Goal: Task Accomplishment & Management: Use online tool/utility

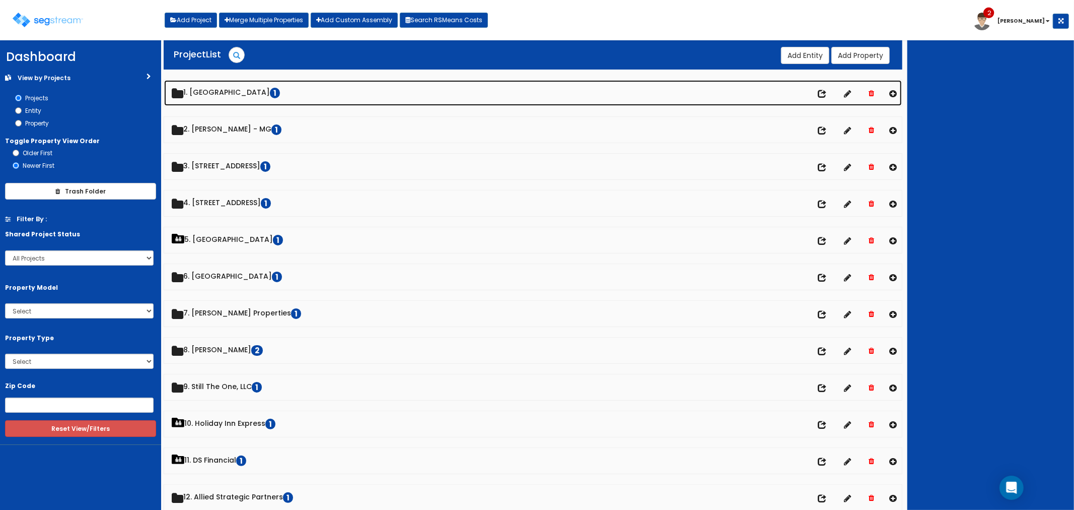
click at [245, 89] on link "1. [GEOGRAPHIC_DATA]" at bounding box center [533, 93] width 738 height 26
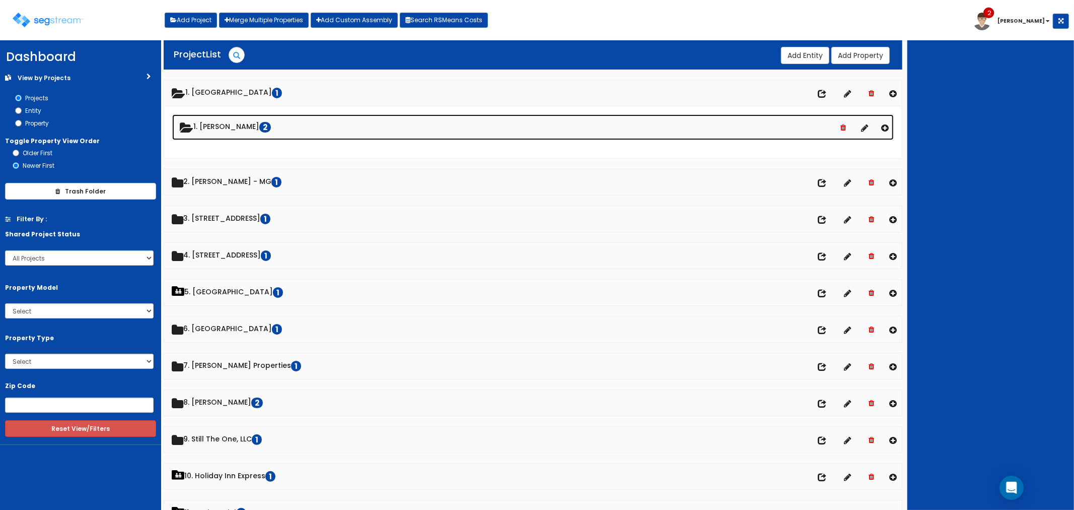
click at [233, 126] on link "1. [PERSON_NAME] 2" at bounding box center [533, 127] width 722 height 26
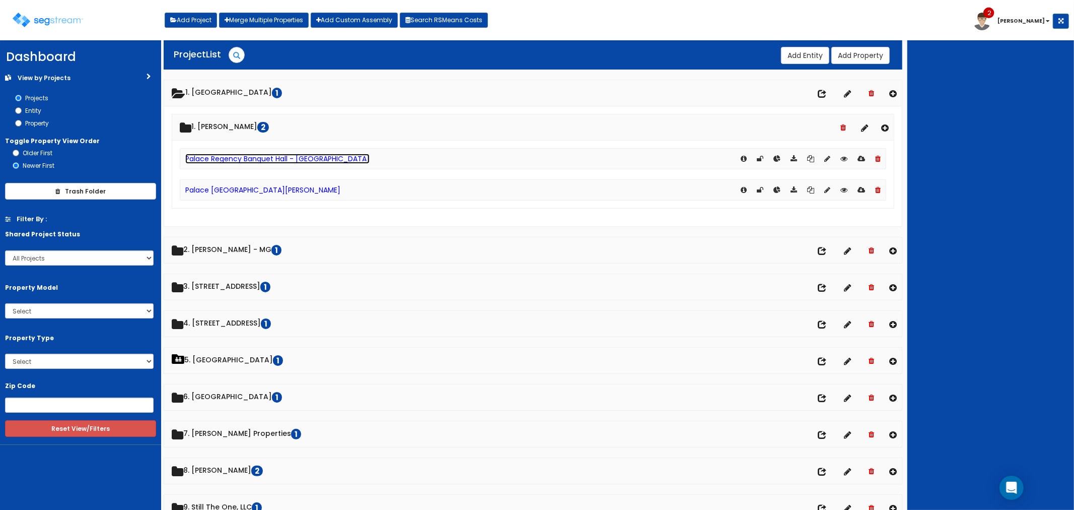
click at [285, 158] on link "Palace Regency Banquet Hall - [GEOGRAPHIC_DATA]" at bounding box center [277, 159] width 184 height 10
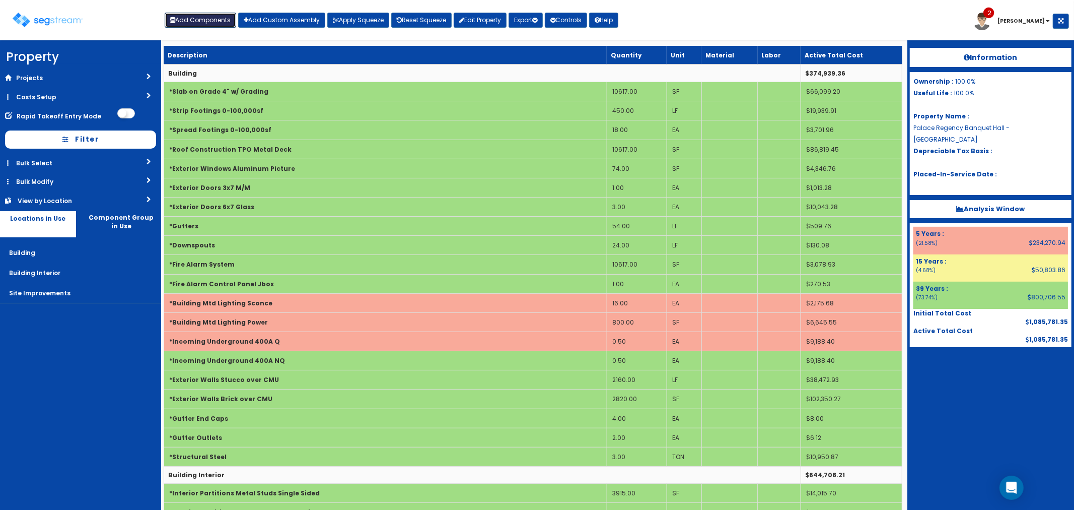
click at [185, 25] on button "Add Components" at bounding box center [201, 20] width 72 height 15
select select "5Y"
select select "default"
select select "7"
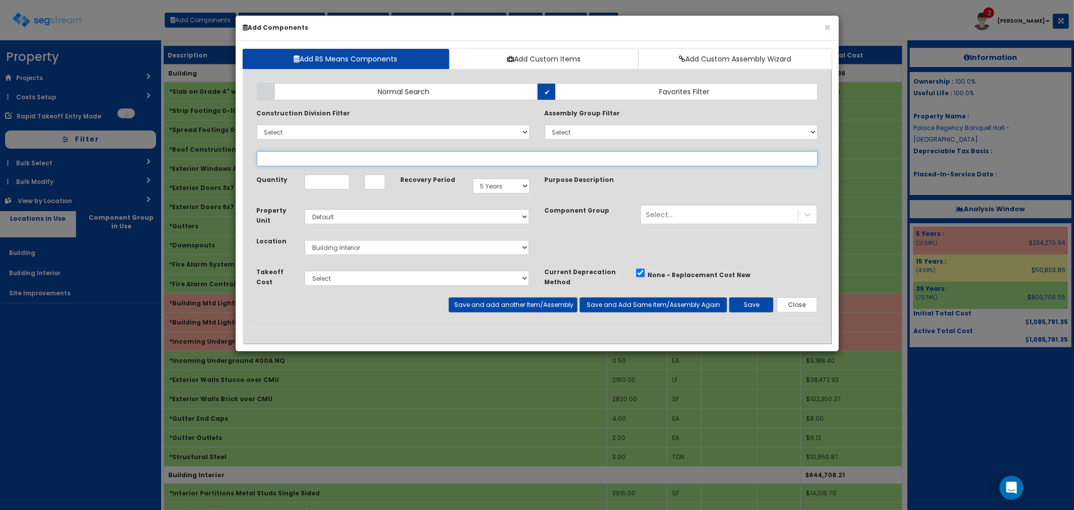
select select
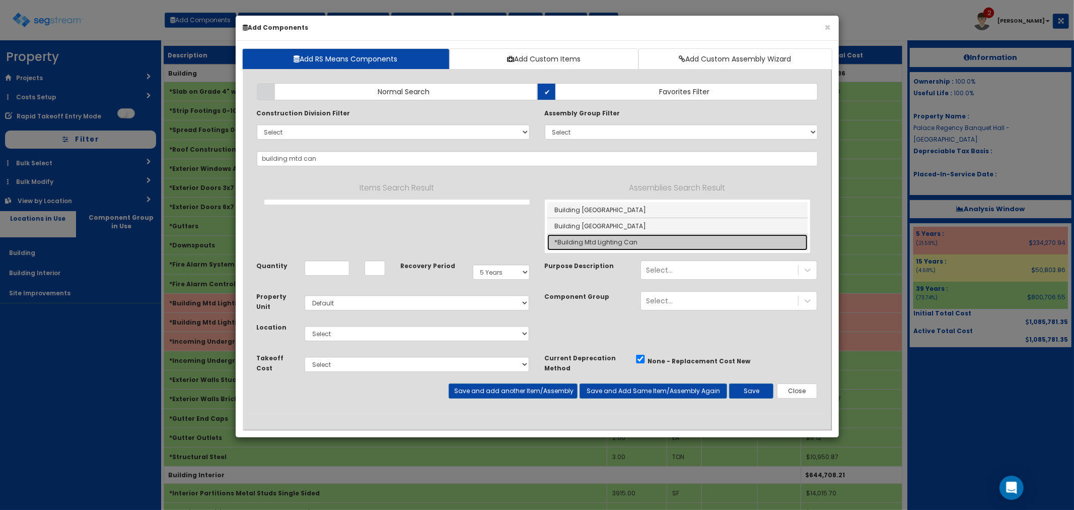
click at [595, 244] on link "*Building Mtd Lighting Can" at bounding box center [677, 242] width 260 height 16
type input "*Building Mtd Lighting Can"
type input "EA"
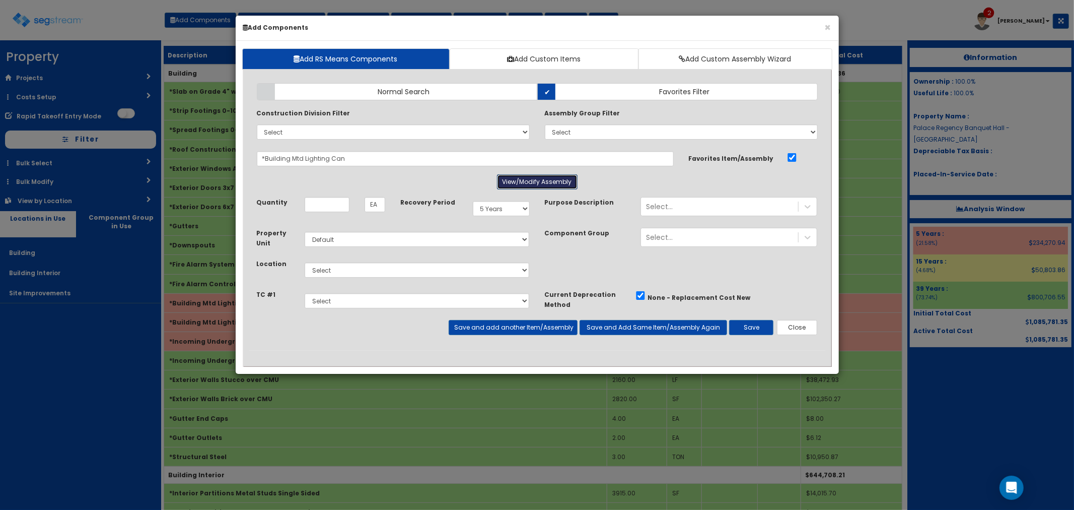
click at [541, 176] on button "View/Modify Assembly" at bounding box center [537, 181] width 81 height 15
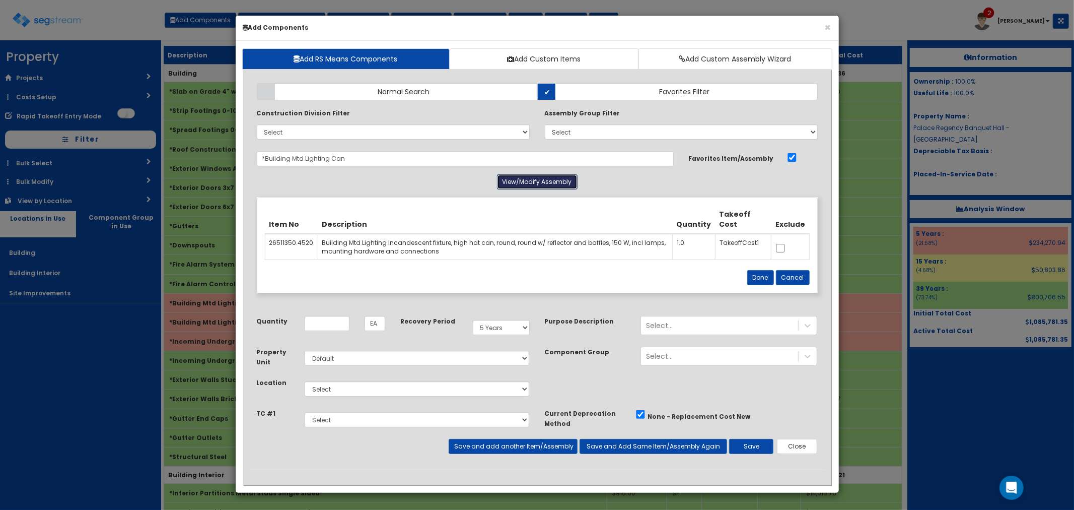
click at [541, 176] on button "View/Modify Assembly" at bounding box center [537, 181] width 81 height 15
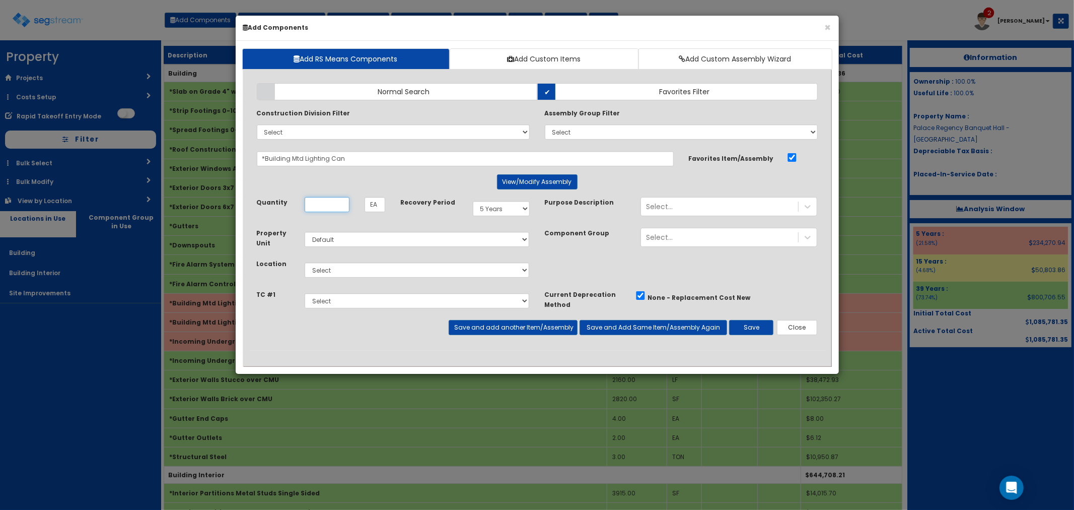
click at [335, 212] on input "Quantity" at bounding box center [327, 204] width 45 height 15
type input "1"
click at [360, 273] on select "Select Building Building Interior Site Improvements Add Additional Location" at bounding box center [417, 269] width 225 height 15
select select "6"
click at [305, 262] on select "Select Building Building Interior Site Improvements Add Additional Location" at bounding box center [417, 269] width 225 height 15
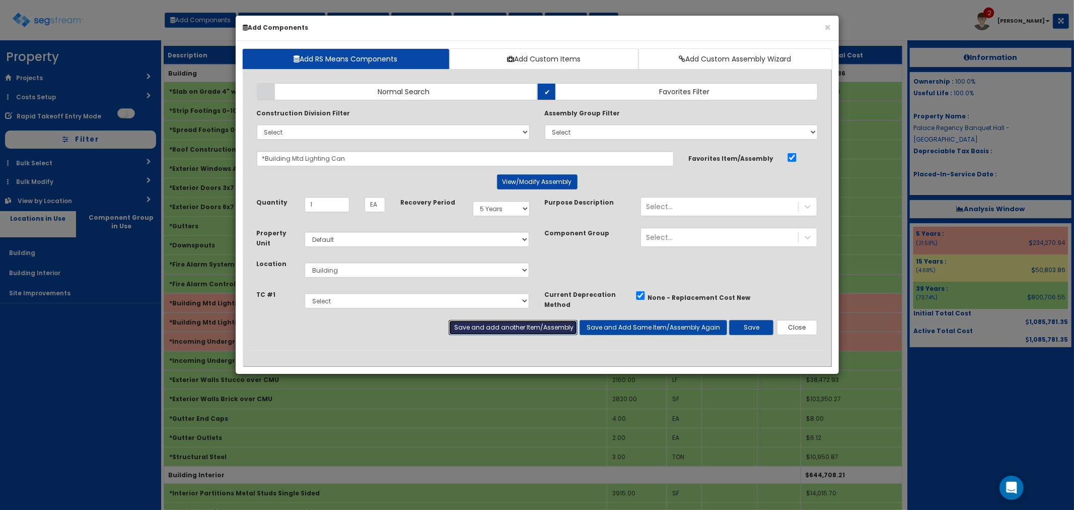
click at [485, 322] on button "Save and add another Item/Assembly" at bounding box center [513, 327] width 129 height 15
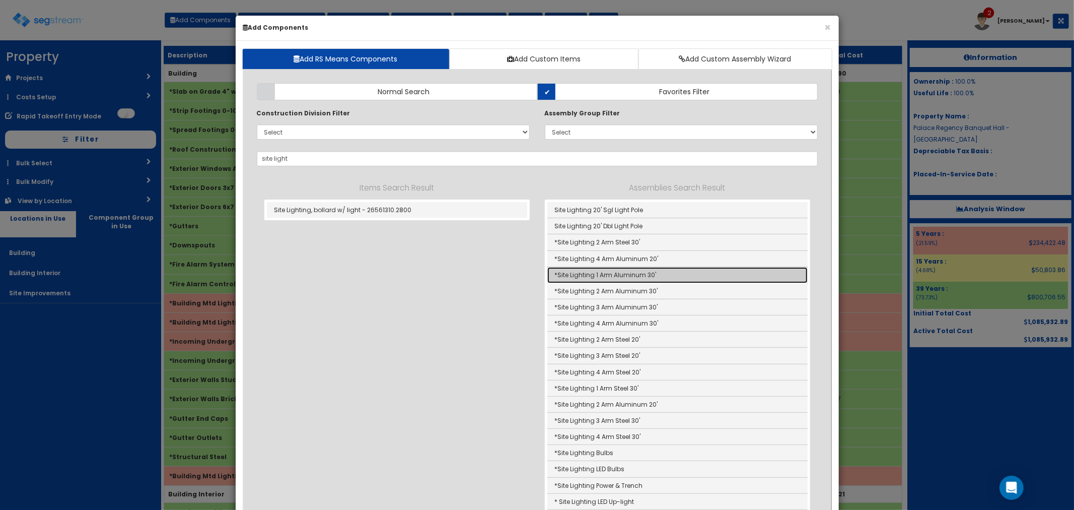
click at [668, 274] on link "*Site Lighting 1 Arm Aluminum 30'" at bounding box center [677, 275] width 260 height 16
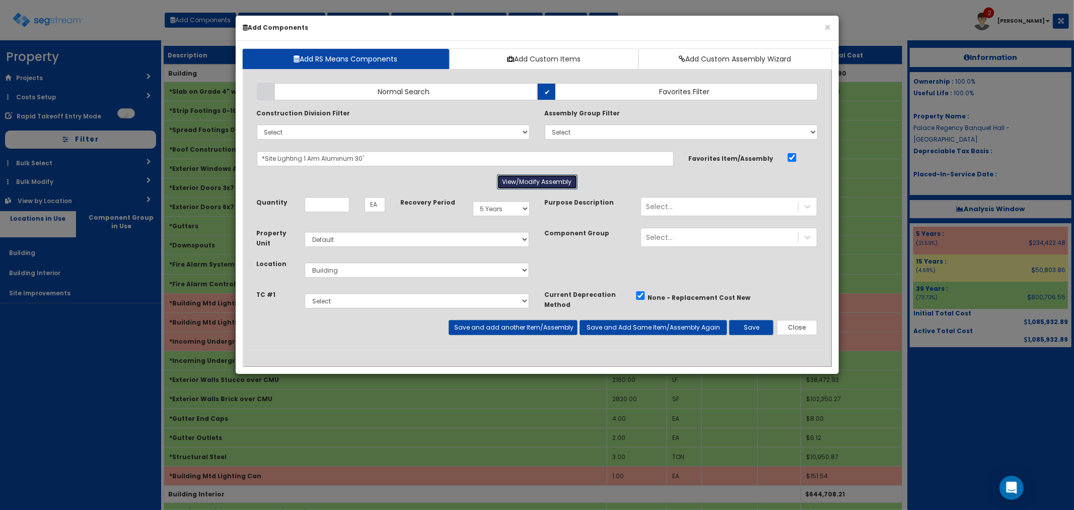
click at [531, 180] on button "View/Modify Assembly" at bounding box center [537, 181] width 81 height 15
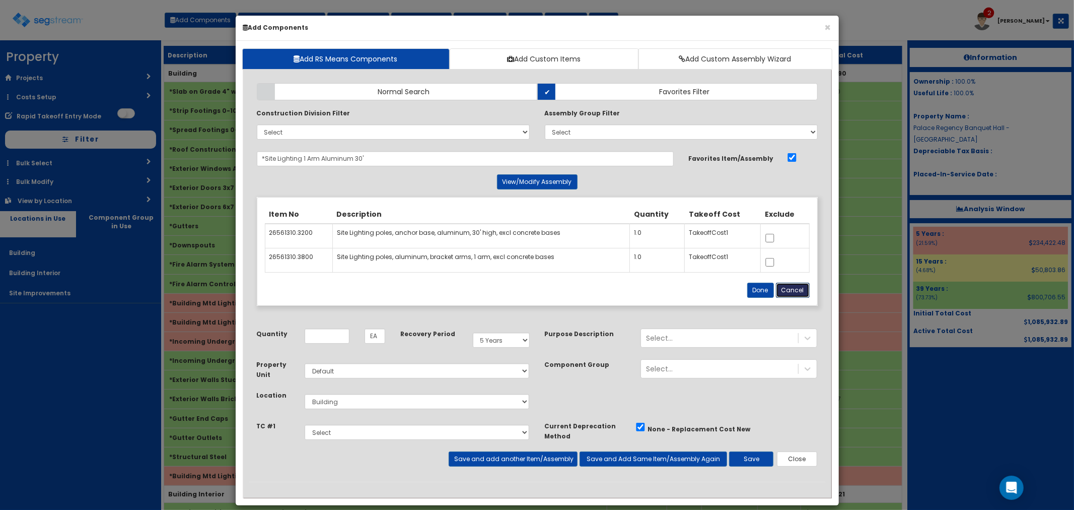
click at [791, 288] on button "Cancel" at bounding box center [793, 290] width 34 height 15
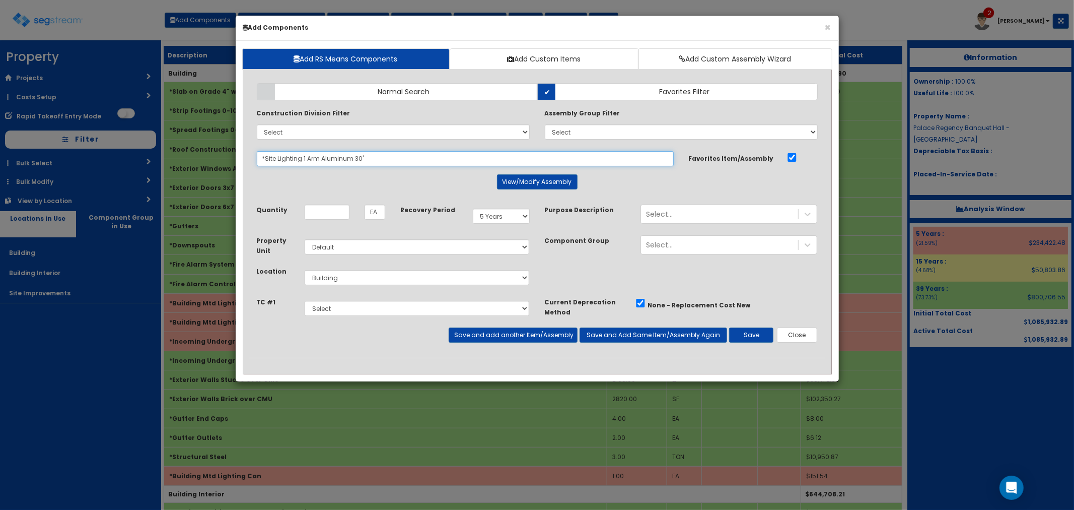
drag, startPoint x: 384, startPoint y: 161, endPoint x: 300, endPoint y: 154, distance: 84.9
click at [300, 154] on input "*Site Lighting 1 Arm Aluminum 30'" at bounding box center [465, 158] width 417 height 15
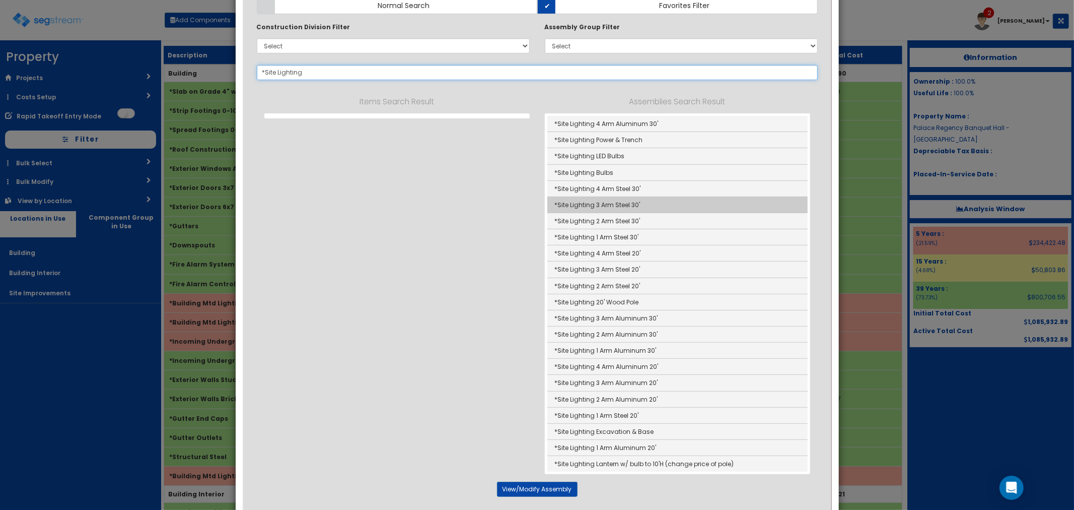
scroll to position [112, 0]
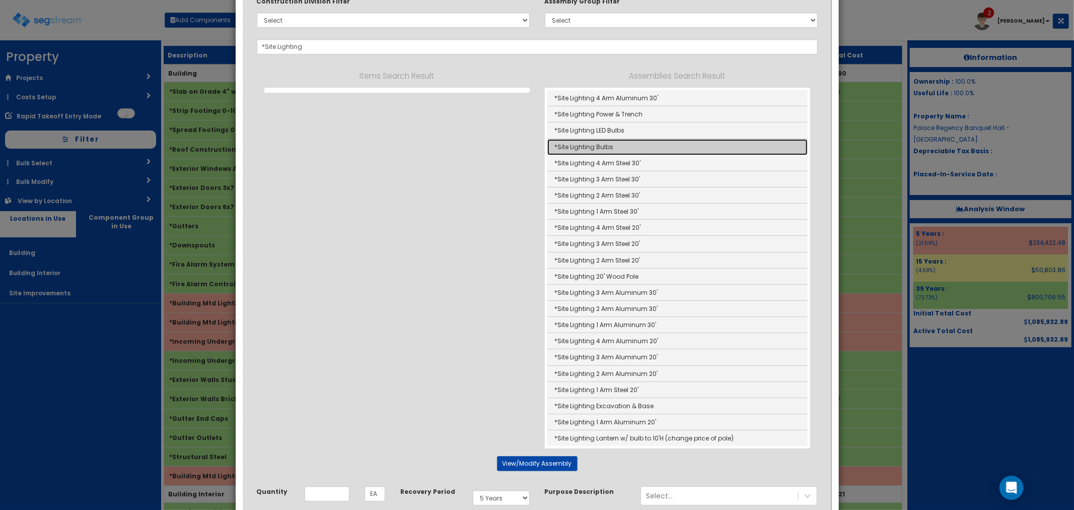
click at [617, 141] on link "*Site Lighting Bulbs" at bounding box center [677, 147] width 260 height 16
type input "*Site Lighting Bulbs"
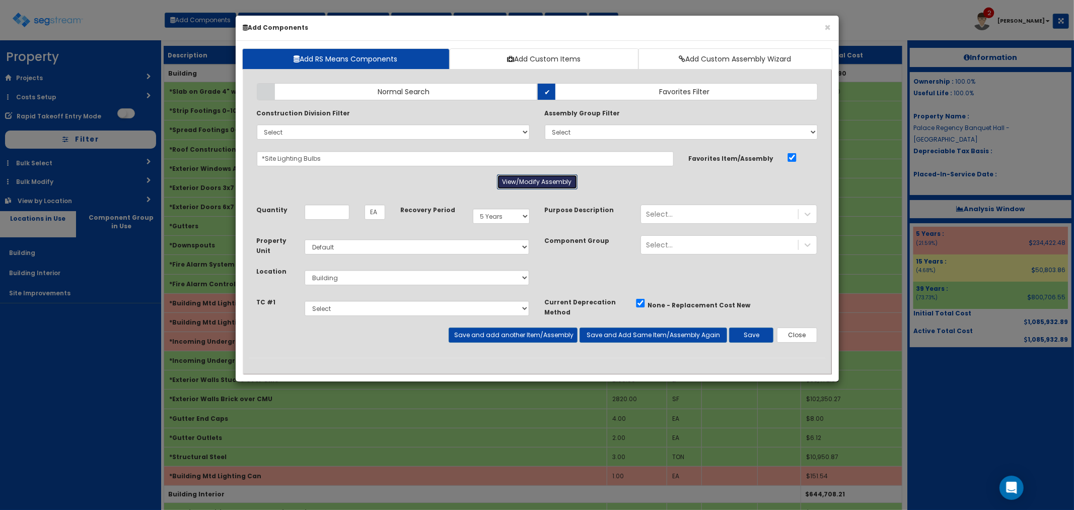
click at [537, 187] on button "View/Modify Assembly" at bounding box center [537, 181] width 81 height 15
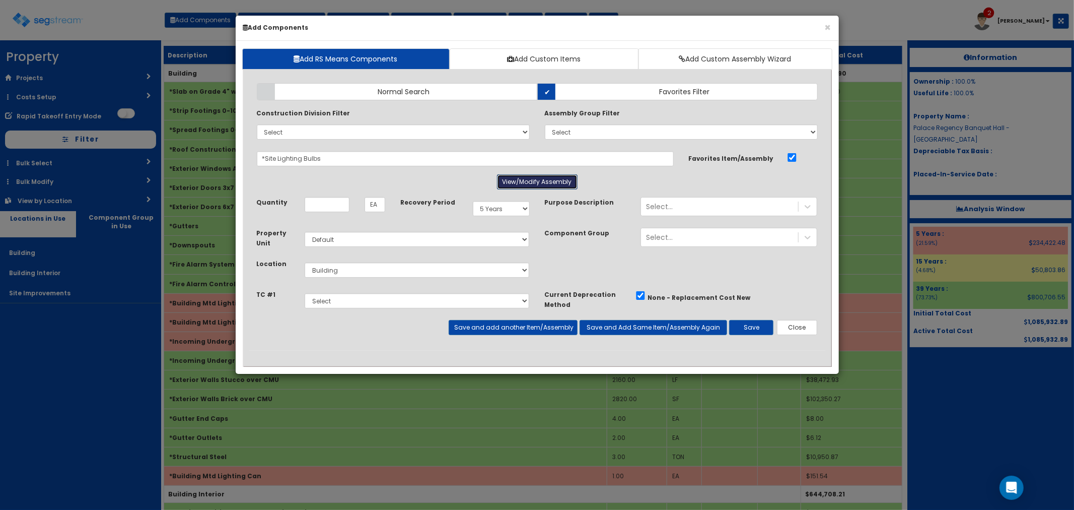
click at [532, 182] on button "View/Modify Assembly" at bounding box center [537, 181] width 81 height 15
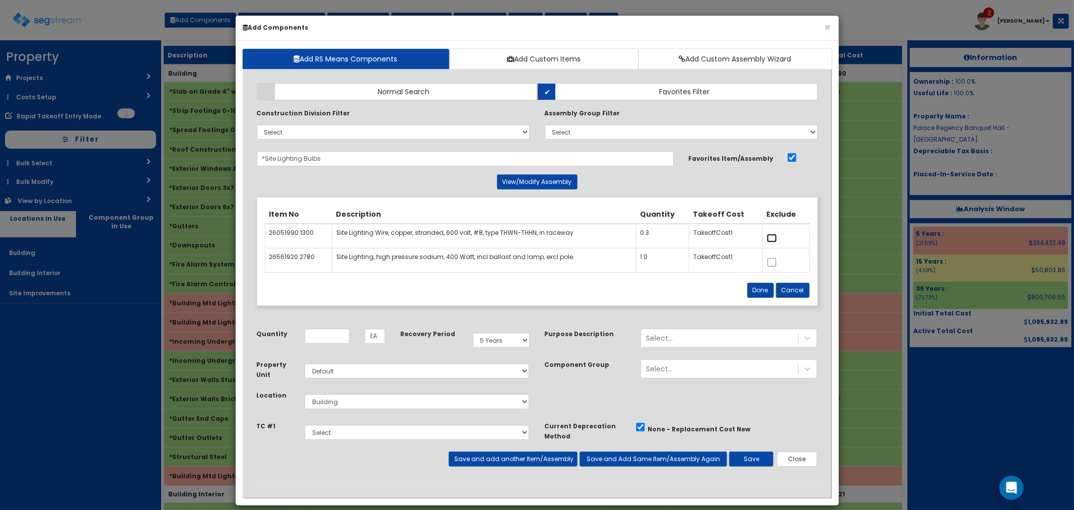
click at [772, 238] on input "checkbox" at bounding box center [772, 238] width 10 height 9
checkbox input "true"
click at [760, 288] on button "Done" at bounding box center [760, 290] width 27 height 15
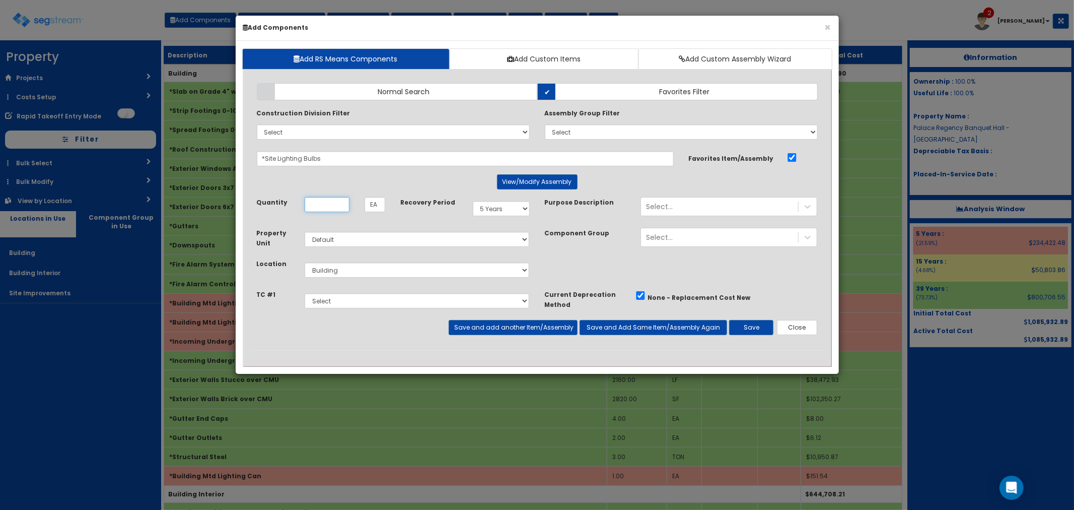
click at [328, 206] on input "Quantity" at bounding box center [327, 204] width 45 height 15
type input "2"
click at [754, 324] on button "Save" at bounding box center [751, 327] width 44 height 15
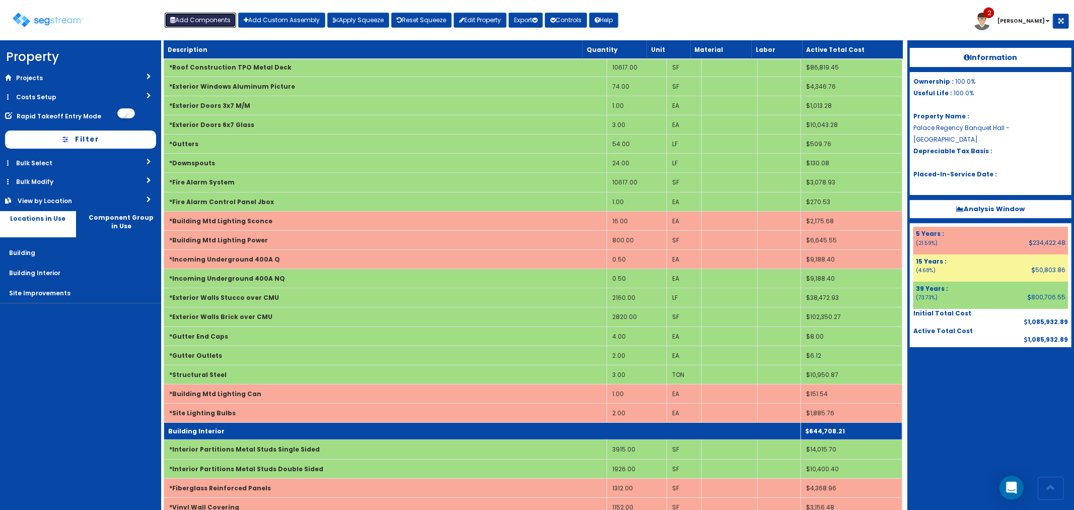
scroll to position [112, 0]
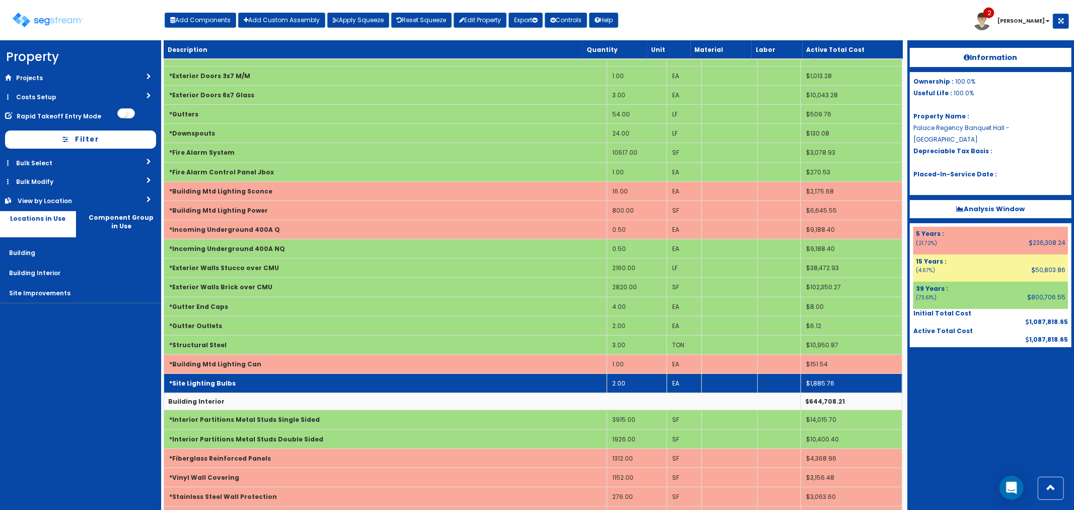
click at [270, 383] on td "*Site Lighting Bulbs" at bounding box center [385, 383] width 443 height 19
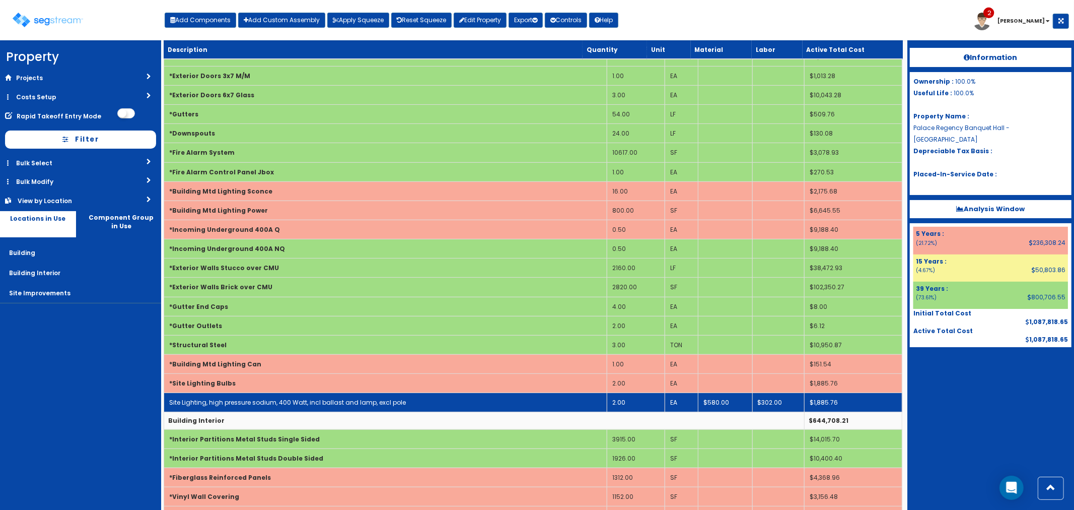
click at [284, 404] on link "Site Lighting, high pressure sodium, 400 Watt, incl ballast and lamp, excl pole" at bounding box center [287, 402] width 237 height 9
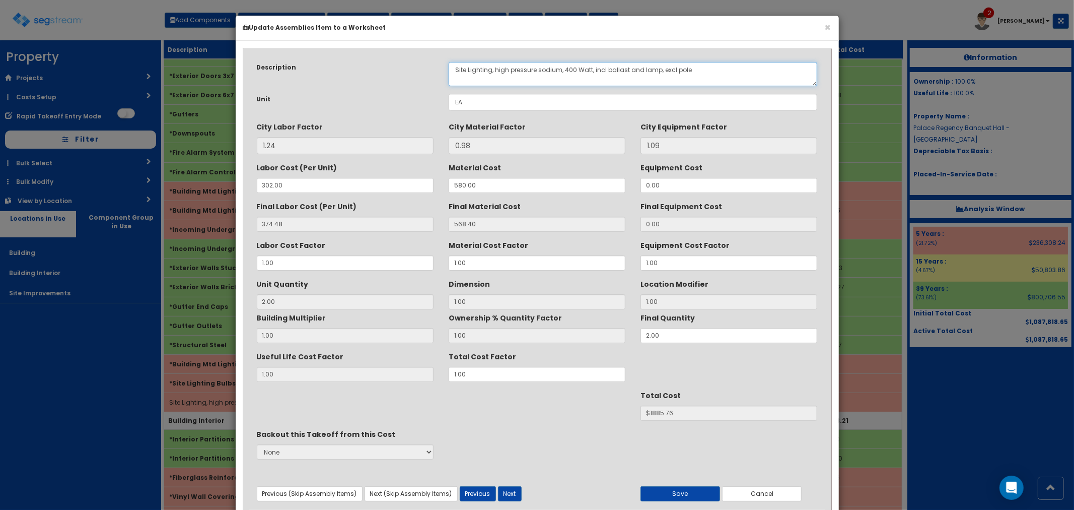
drag, startPoint x: 467, startPoint y: 68, endPoint x: 440, endPoint y: 68, distance: 27.2
click at [440, 68] on div "Description Site Lighting, high pressure sodium, 400 Watt, incl ballast and lam…" at bounding box center [537, 74] width 576 height 24
drag, startPoint x: 719, startPoint y: 71, endPoint x: 683, endPoint y: 74, distance: 36.4
click at [683, 74] on textarea "Site Lighting, high pressure sodium, 400 Watt, incl ballast and lamp, excl pole" at bounding box center [633, 74] width 369 height 24
type textarea "Building Mtd Lighting, high pressure sodium, 400 Watt, incl ballast and lamp"
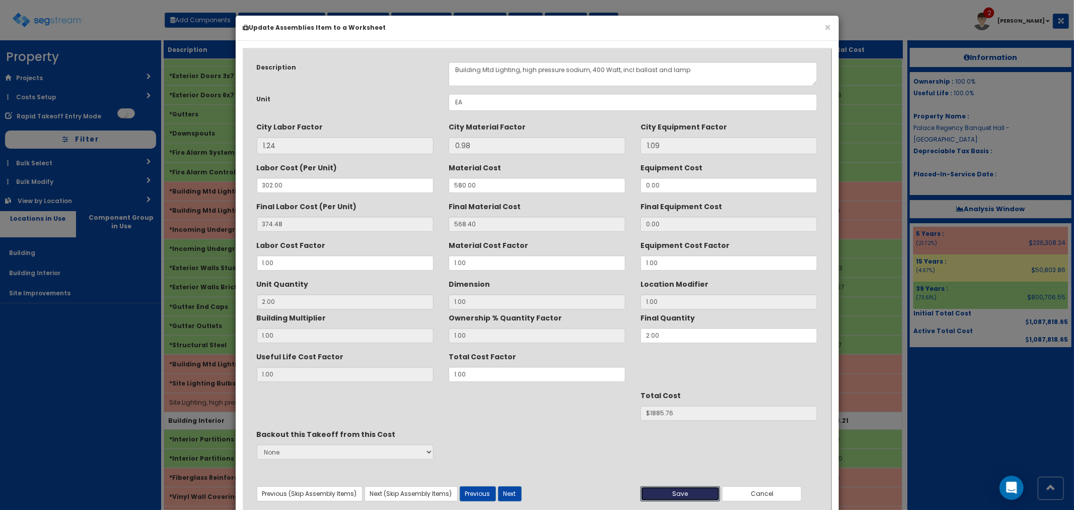
click at [682, 490] on button "Save" at bounding box center [681, 493] width 80 height 15
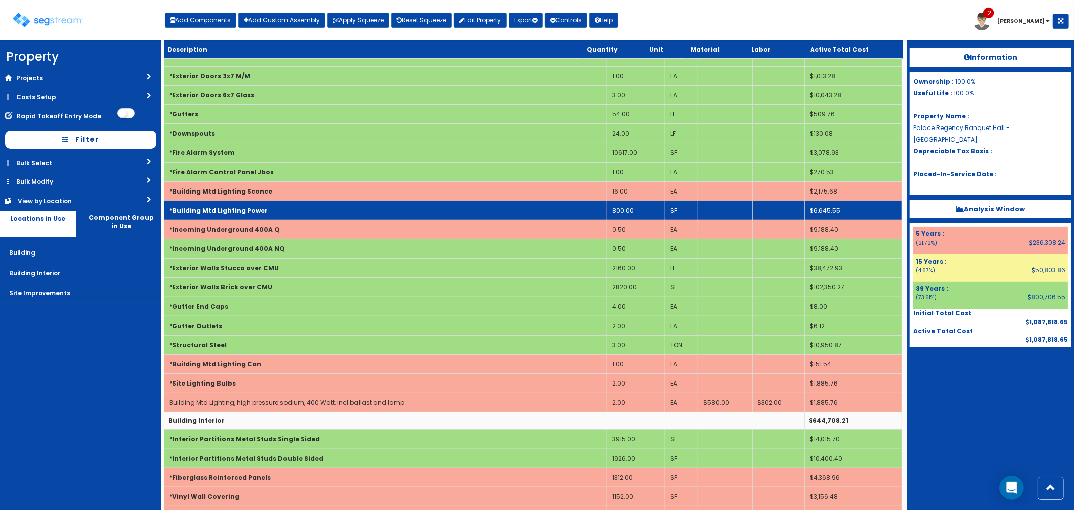
click at [636, 205] on td "800.00" at bounding box center [636, 209] width 58 height 19
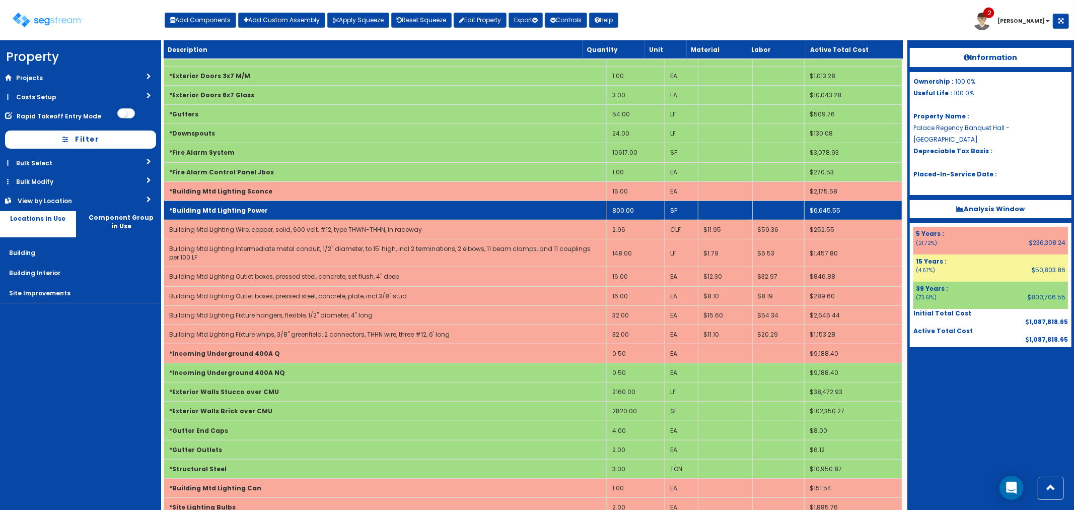
click at [636, 207] on td "800.00" at bounding box center [636, 209] width 58 height 19
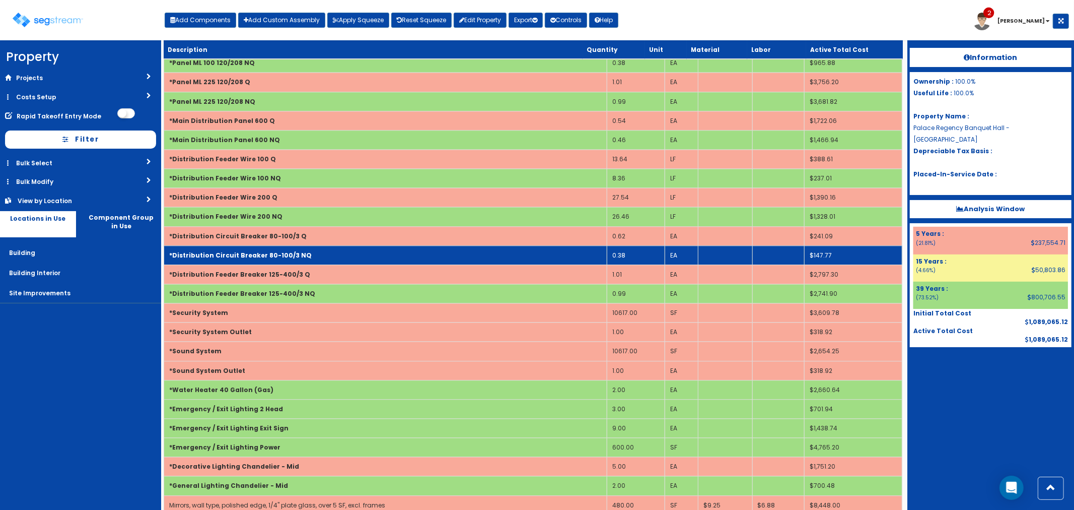
scroll to position [2070, 0]
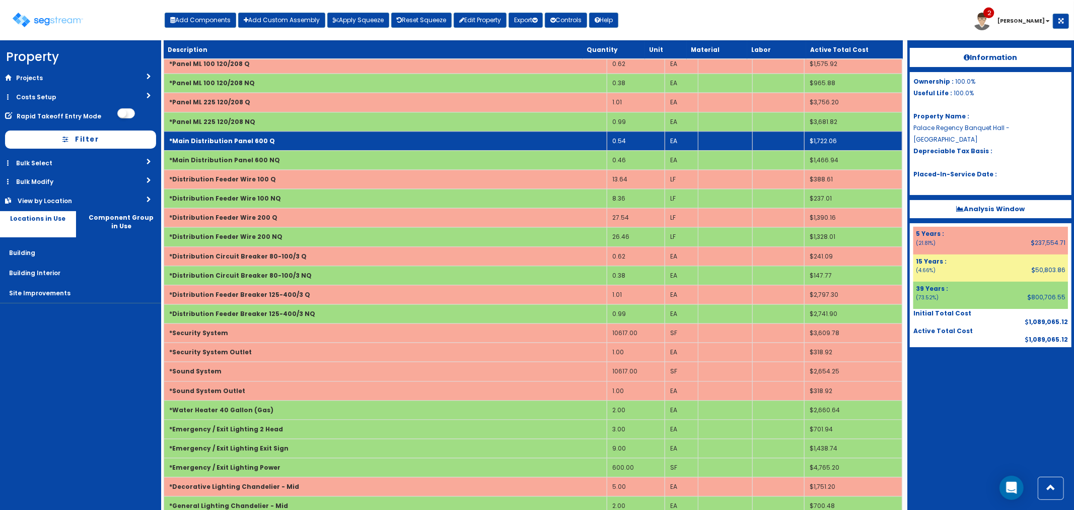
click at [313, 145] on td "*Main Distribution Panel 600 Q" at bounding box center [385, 140] width 443 height 19
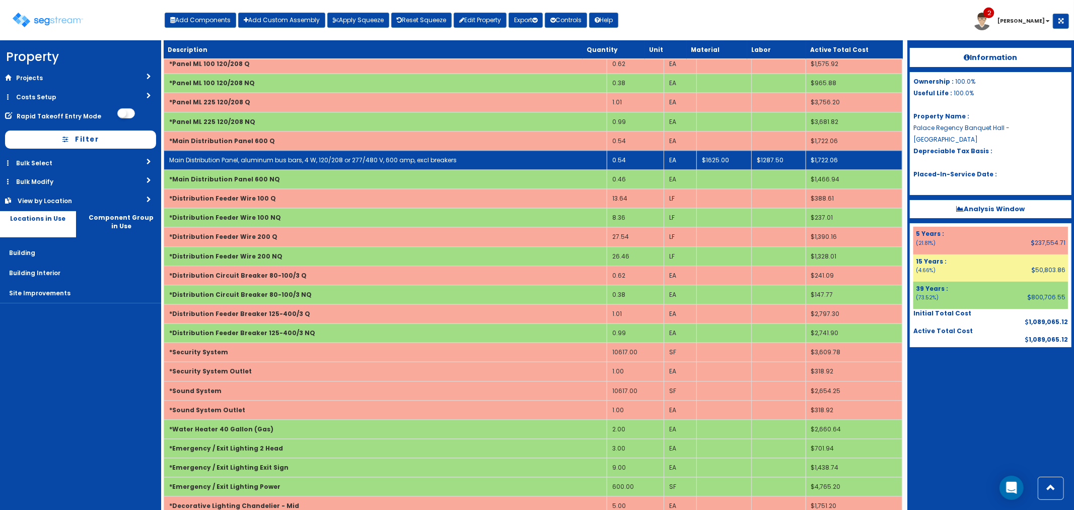
click at [361, 164] on link "Main Distribution Panel, aluminum bus bars, 4 W, 120/208 or 277/480 V, 600 amp,…" at bounding box center [313, 160] width 288 height 9
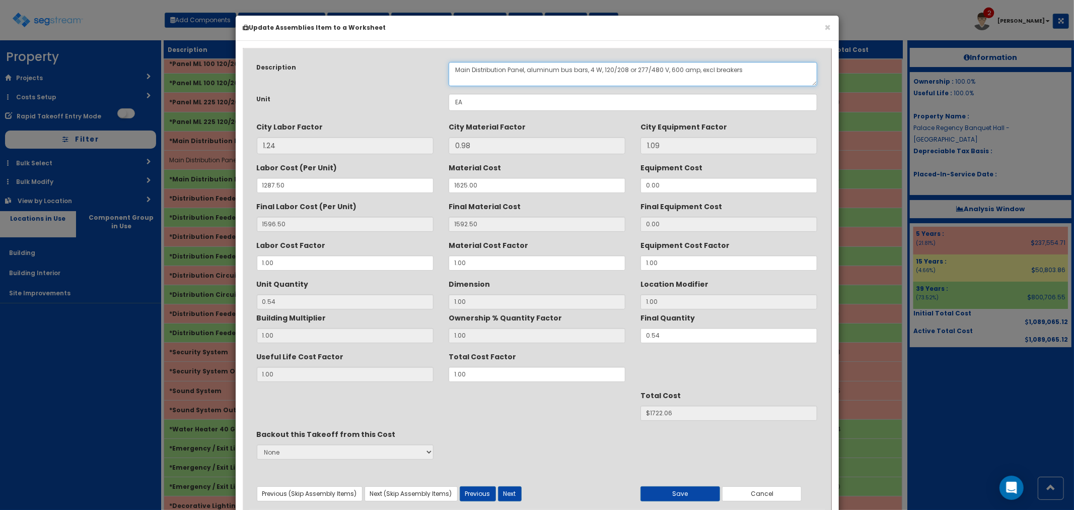
click at [670, 67] on textarea "Main Distribution Panel, aluminum bus bars, 4 W, 120/208 or 277/480 V, 600 amp,…" at bounding box center [633, 74] width 369 height 24
type textarea "Main Distribution Panel, aluminum bus bars, 4 W, 120/208 or 277/480 V, 400 amp,…"
drag, startPoint x: 466, startPoint y: 372, endPoint x: 446, endPoint y: 372, distance: 20.6
click at [446, 372] on div "Total Cost Factor 1.00" at bounding box center [537, 365] width 192 height 34
type input "."
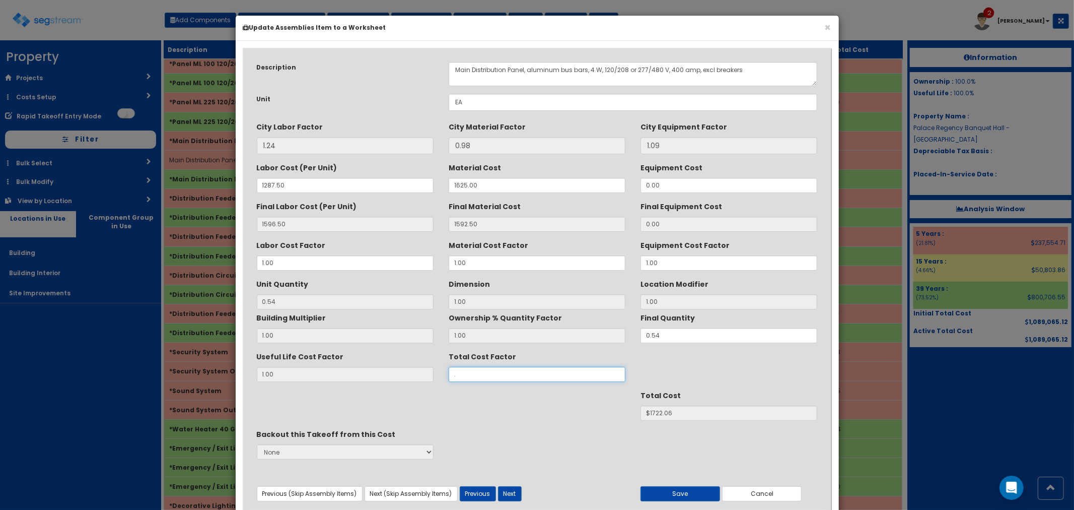
type input "$NaN"
type input ".7"
type input "$1205.44"
type input ".75"
type input "$1291.55"
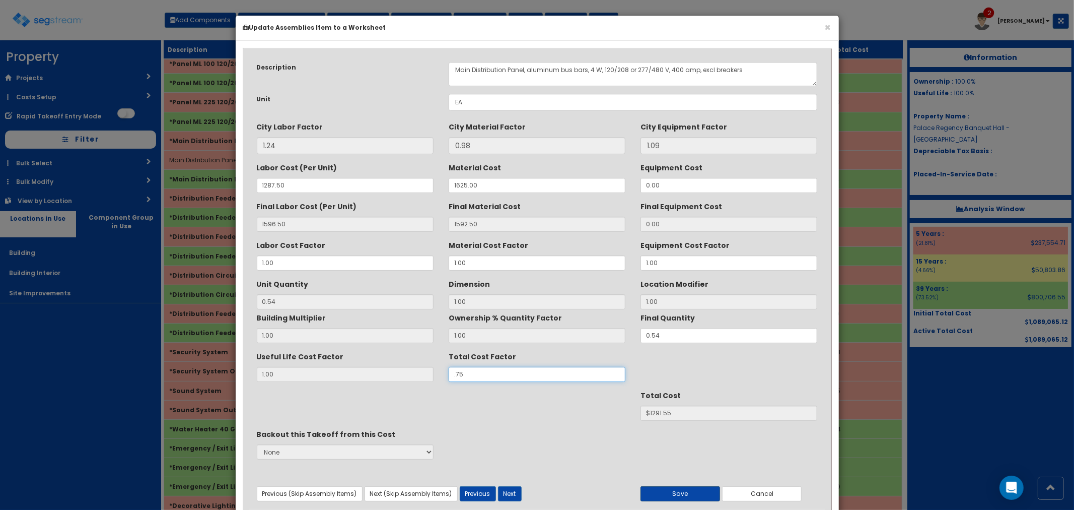
type input ".75"
click at [666, 488] on button "Save" at bounding box center [681, 493] width 80 height 15
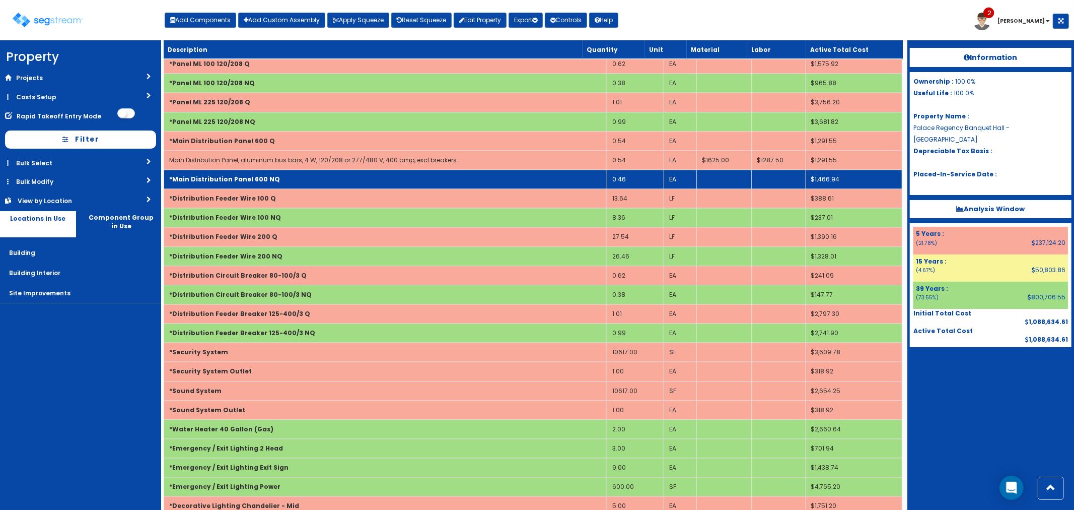
click at [300, 188] on td "*Main Distribution Panel 600 NQ" at bounding box center [385, 179] width 443 height 19
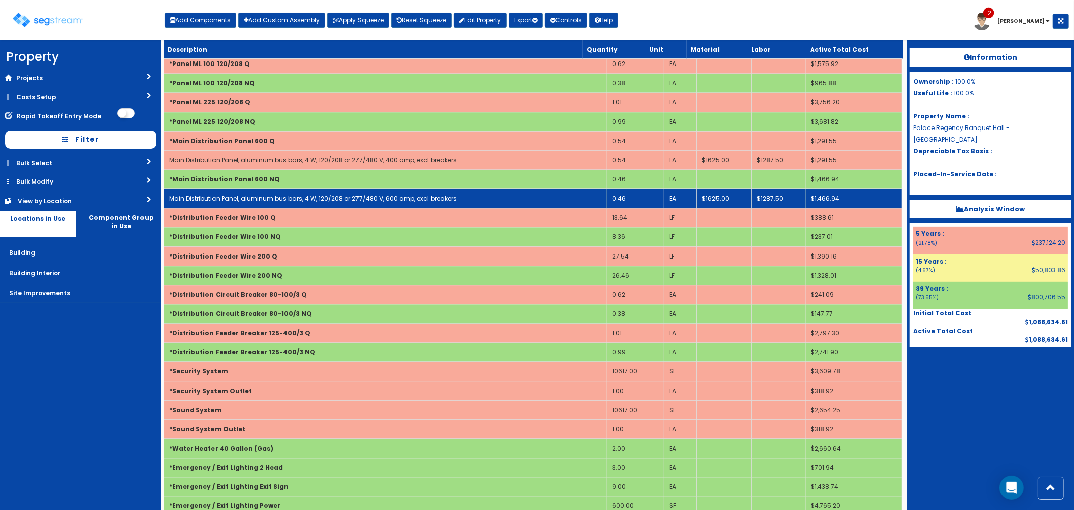
click at [310, 199] on link "Main Distribution Panel, aluminum bus bars, 4 W, 120/208 or 277/480 V, 600 amp,…" at bounding box center [313, 198] width 288 height 9
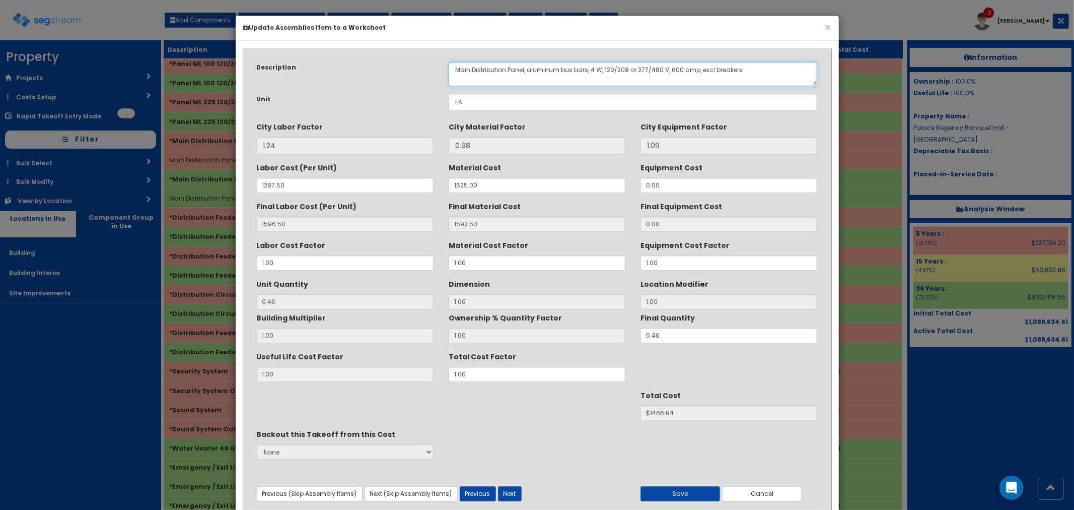
click at [672, 68] on textarea "Main Distribution Panel, aluminum bus bars, 4 W, 120/208 or 277/480 V, 600 amp,…" at bounding box center [633, 74] width 369 height 24
type textarea "Main Distribution Panel, aluminum bus bars, 4 W, 120/208 or 277/480 V, 400 amp,…"
drag, startPoint x: 470, startPoint y: 374, endPoint x: 442, endPoint y: 355, distance: 34.0
click at [442, 364] on div "Total Cost Factor 1.00" at bounding box center [537, 365] width 192 height 34
type input "."
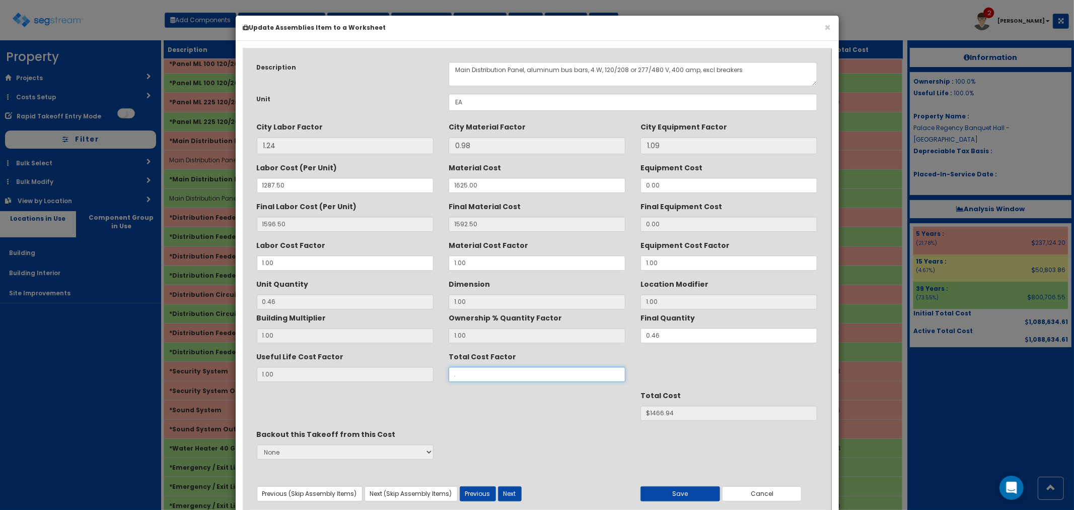
type input "$NaN"
type input ".7"
type input "$1026.86"
type input ".75"
type input "$1100.20"
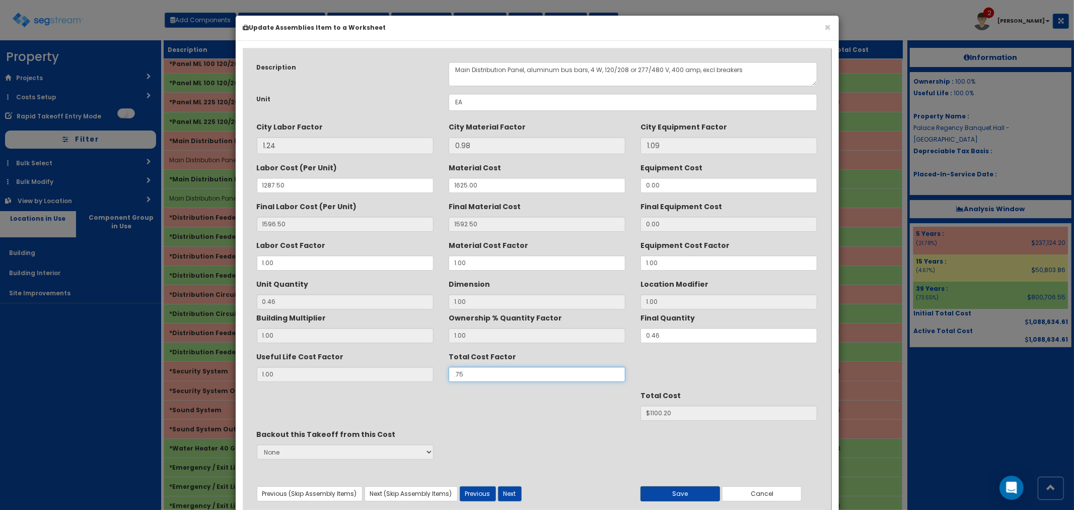
type input ".75"
click at [678, 496] on button "Save" at bounding box center [681, 493] width 80 height 15
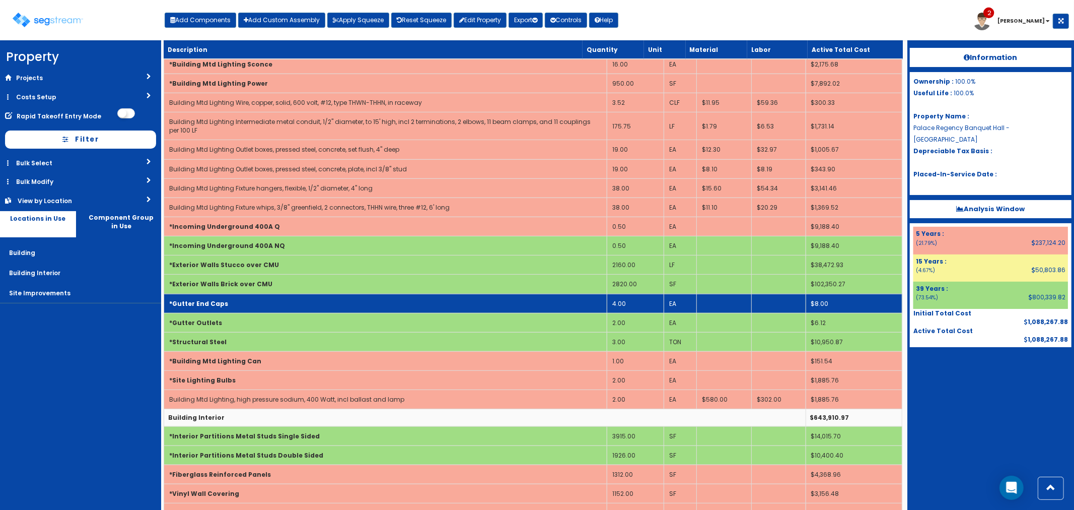
scroll to position [224, 0]
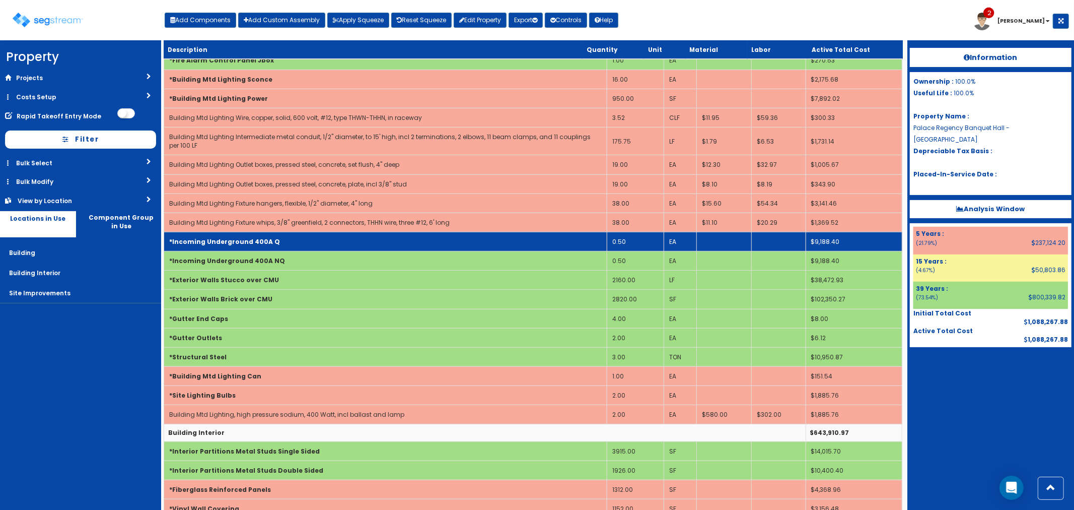
click at [628, 234] on td "0.50" at bounding box center [635, 241] width 57 height 19
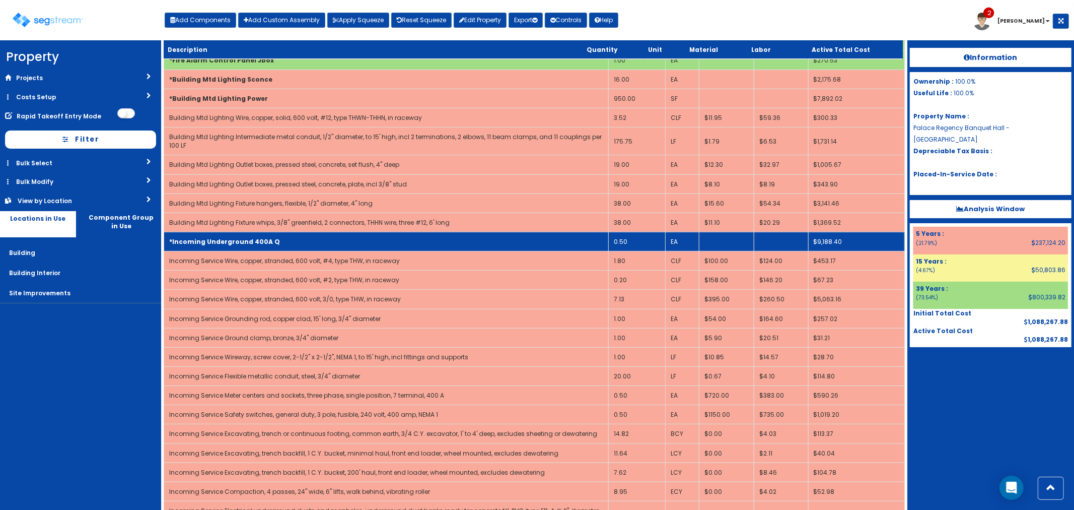
click at [631, 243] on td "0.50" at bounding box center [636, 241] width 57 height 19
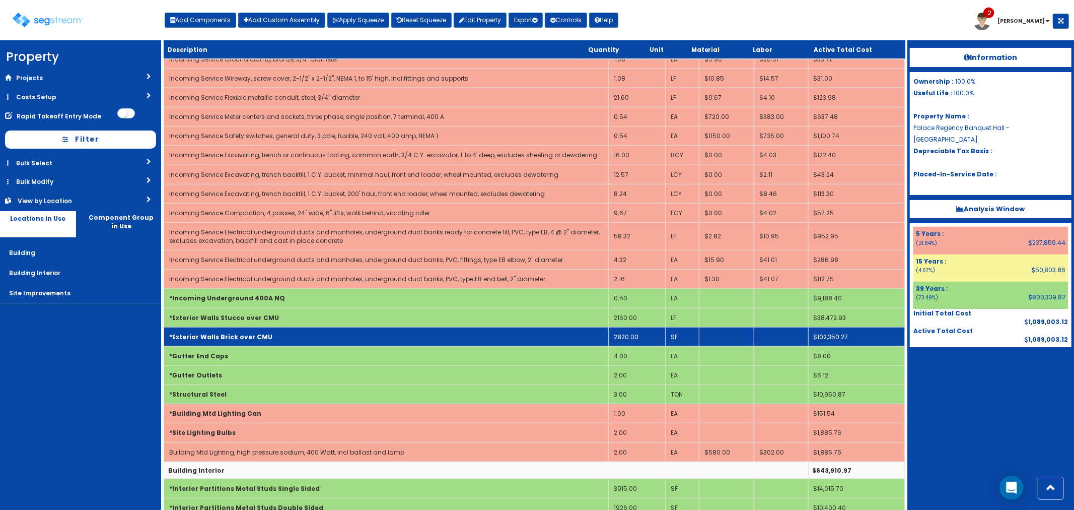
scroll to position [504, 0]
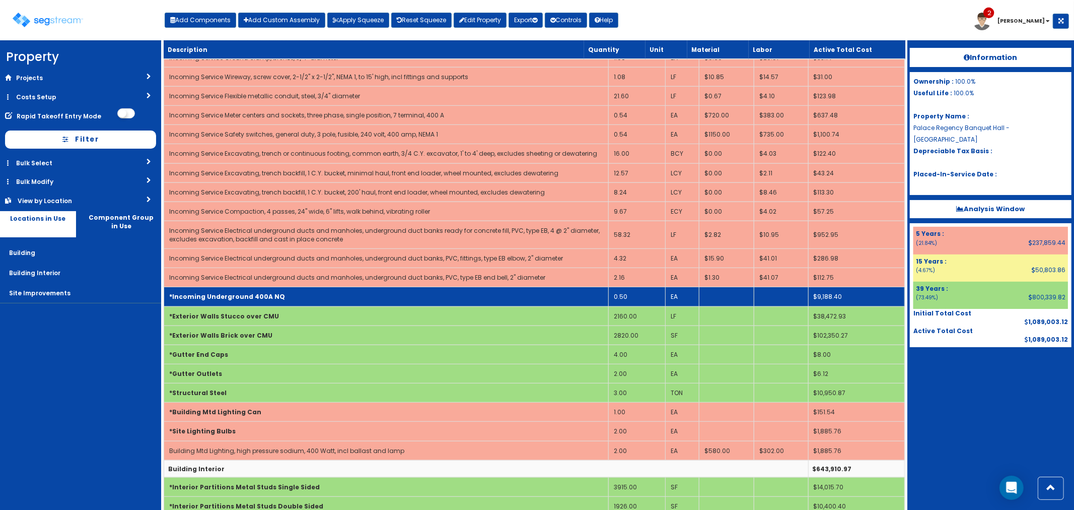
click at [635, 294] on td "0.50" at bounding box center [636, 296] width 57 height 19
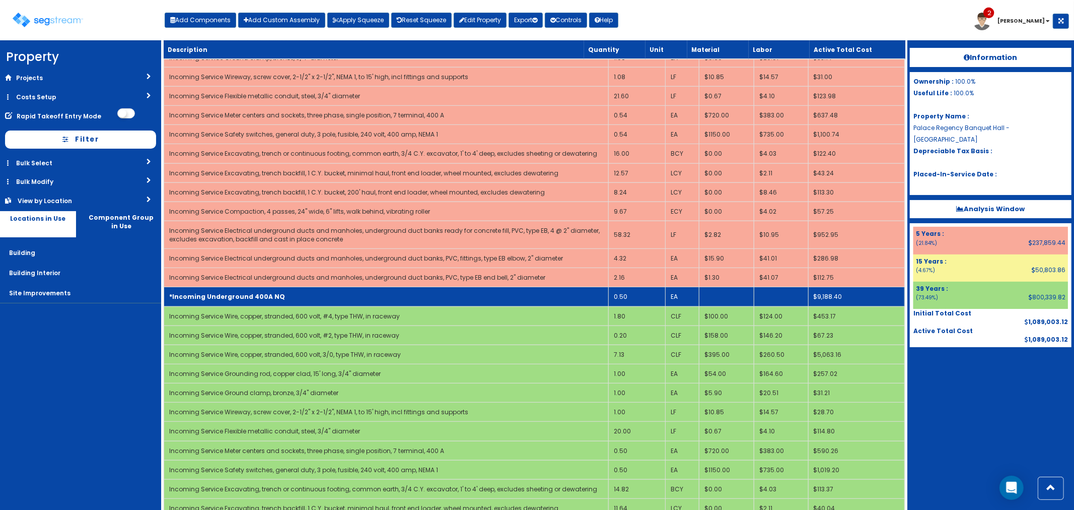
click at [633, 295] on td "0.50" at bounding box center [636, 296] width 57 height 19
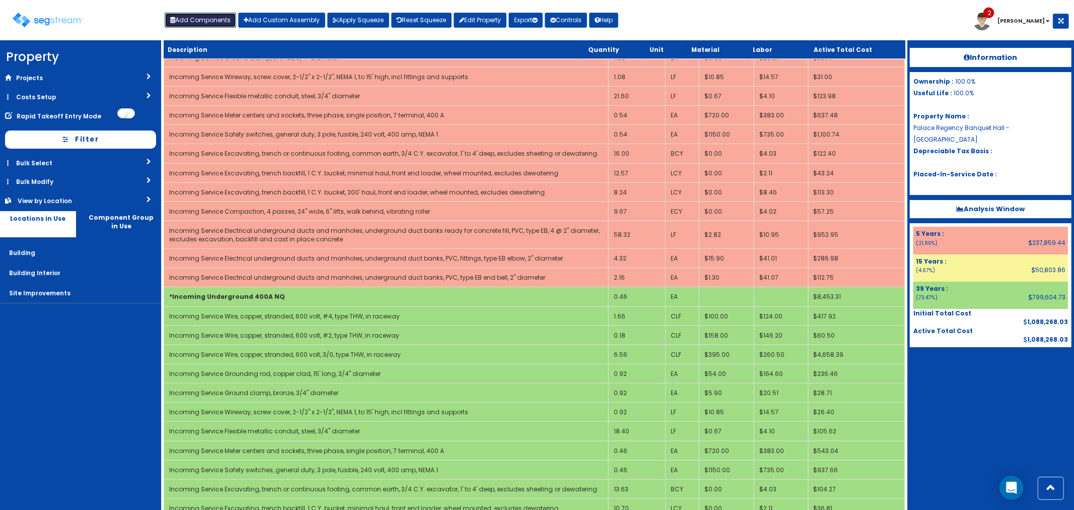
click at [184, 23] on button "Add Components" at bounding box center [201, 20] width 72 height 15
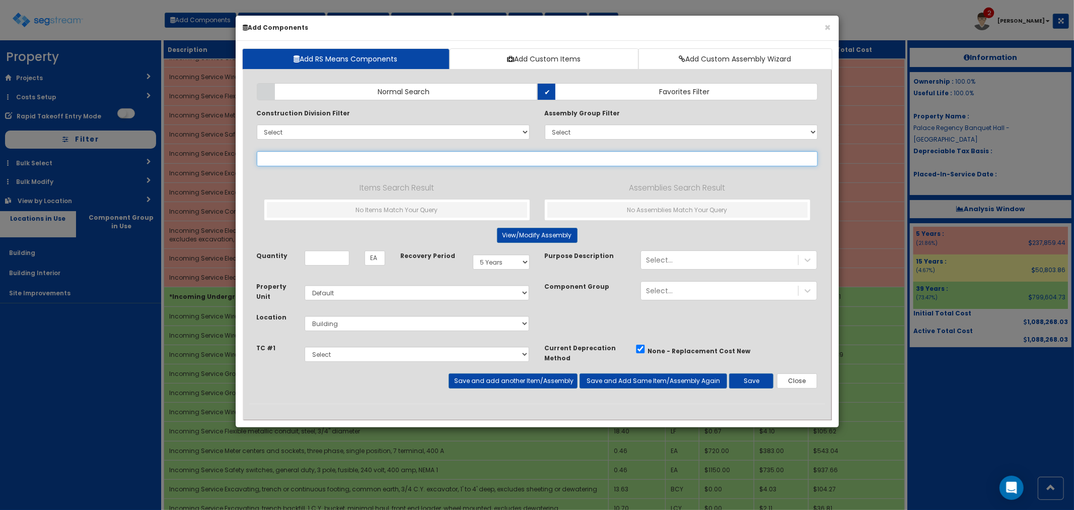
type input "c"
select select
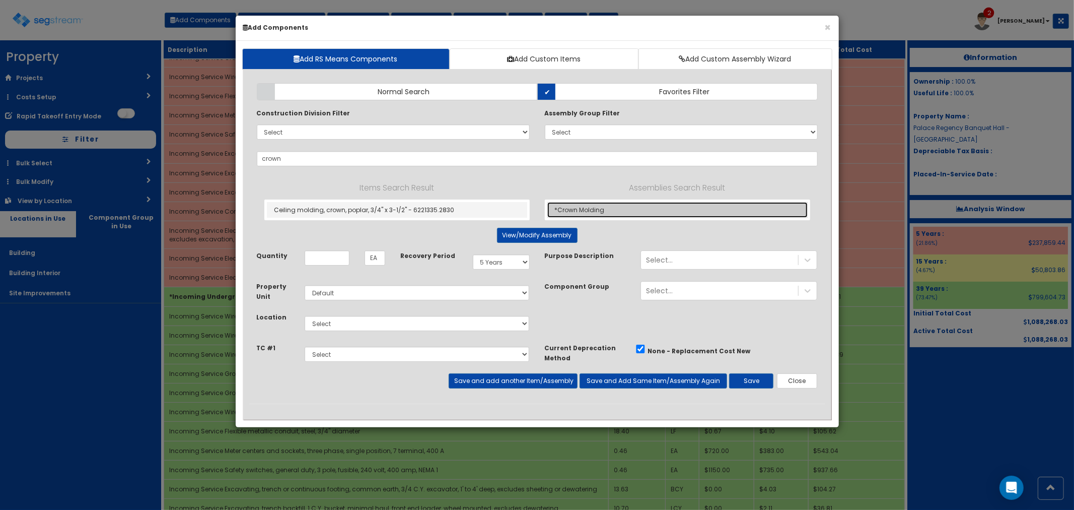
click at [588, 207] on link "*Crown Molding" at bounding box center [677, 210] width 260 height 16
type input "*Crown Molding"
type input "LF"
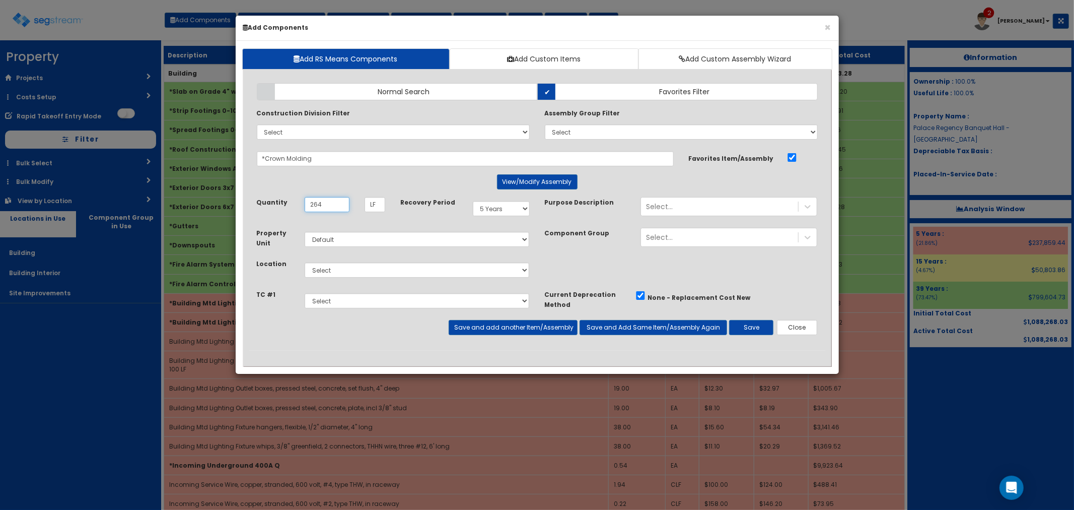
type input "264"
click at [349, 269] on select "Select Building Building Interior Site Improvements Add Additional Location" at bounding box center [417, 269] width 225 height 15
select select "7"
click at [305, 262] on select "Select Building Building Interior Site Improvements Add Additional Location" at bounding box center [417, 269] width 225 height 15
click at [751, 324] on button "Save" at bounding box center [751, 327] width 44 height 15
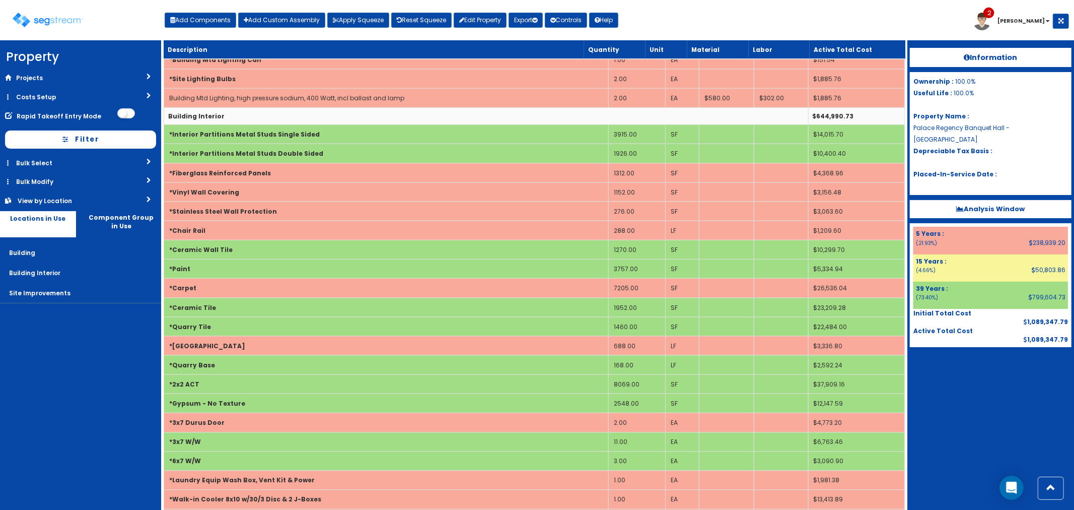
scroll to position [1231, 0]
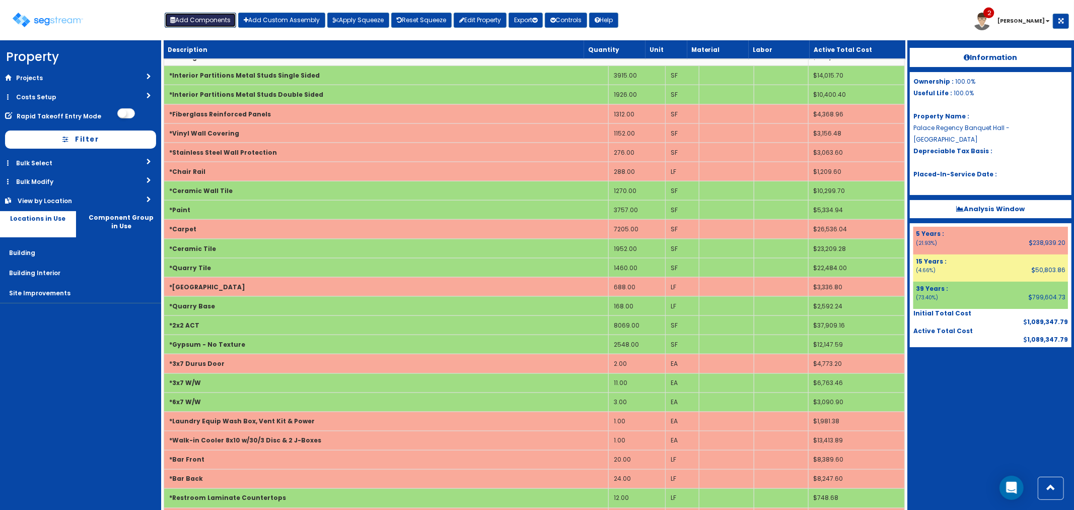
click at [212, 19] on button "Add Components" at bounding box center [201, 20] width 72 height 15
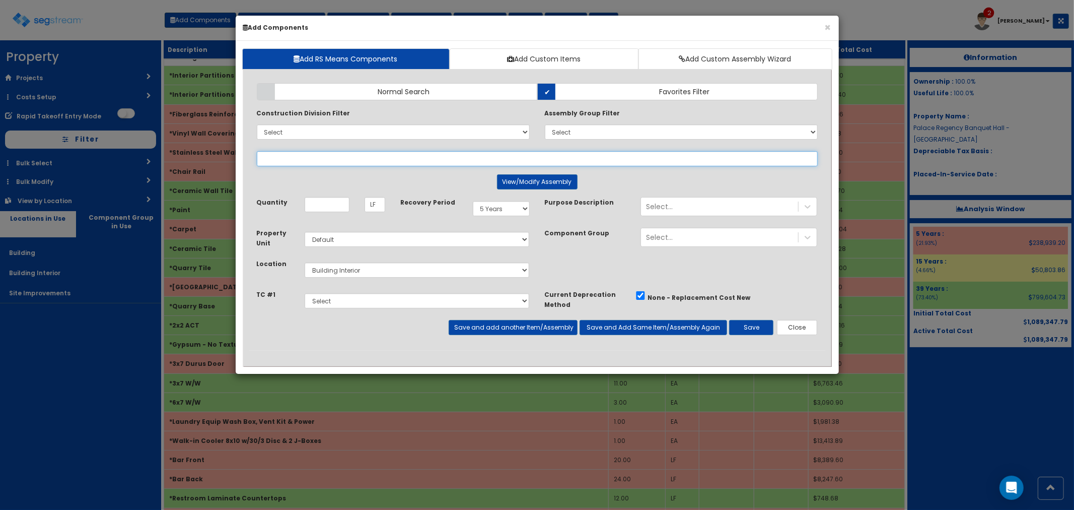
select select
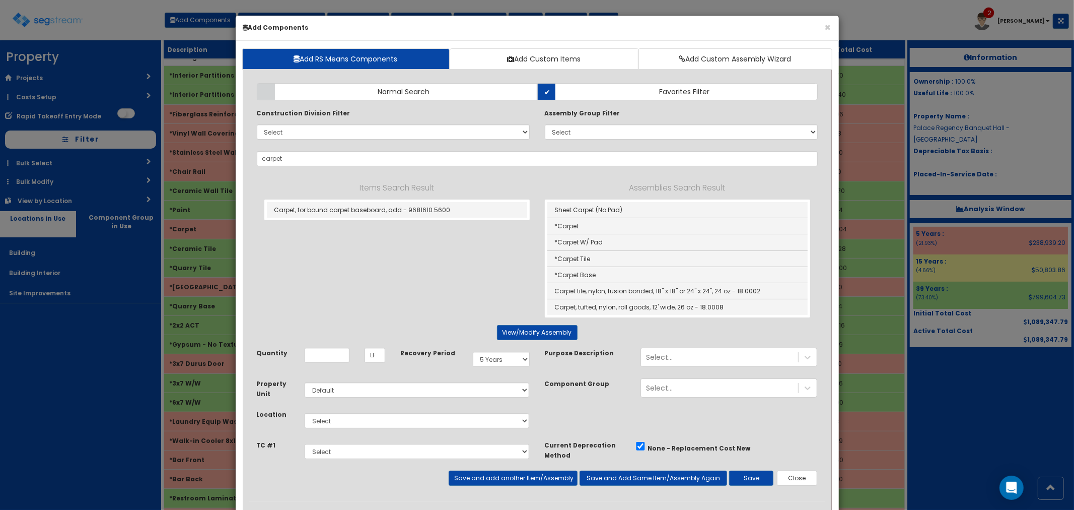
drag, startPoint x: 452, startPoint y: 23, endPoint x: 724, endPoint y: 36, distance: 272.3
click at [724, 36] on div "× Add Components" at bounding box center [537, 28] width 603 height 25
click at [585, 242] on link "*Carpet W/ Pad" at bounding box center [677, 242] width 260 height 16
type input "*Carpet W/ Pad"
type input "SF"
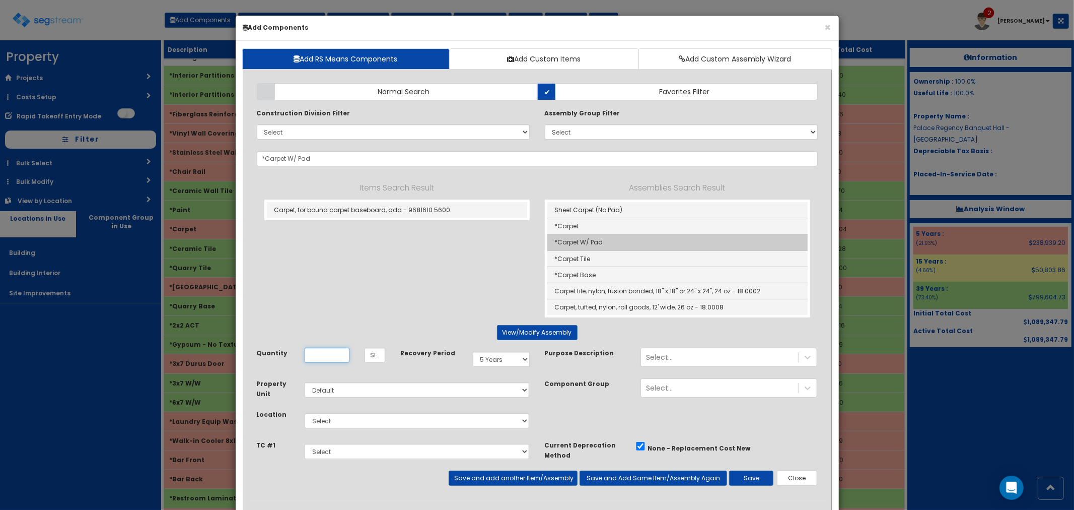
scroll to position [0, 0]
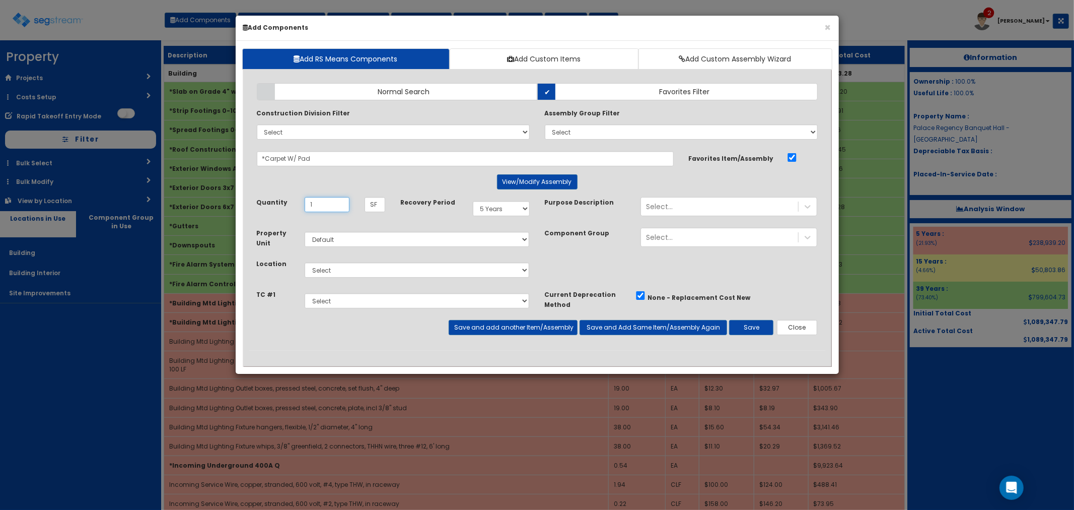
type input "1"
click at [351, 266] on select "Select Building Building Interior Site Improvements Add Additional Location" at bounding box center [417, 269] width 225 height 15
select select "7"
click at [305, 262] on select "Select Building Building Interior Site Improvements Add Additional Location" at bounding box center [417, 269] width 225 height 15
click at [744, 323] on button "Save" at bounding box center [751, 327] width 44 height 15
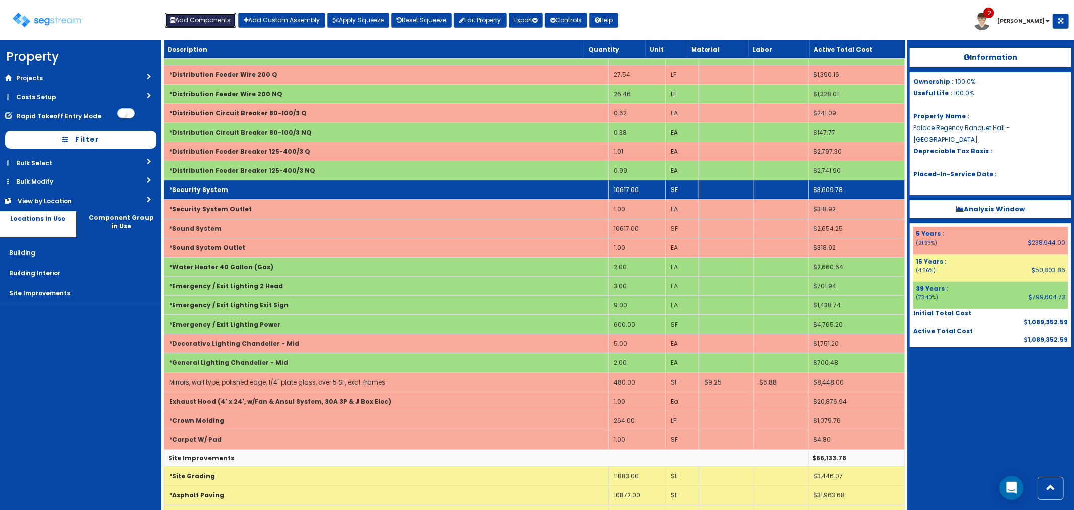
scroll to position [2910, 0]
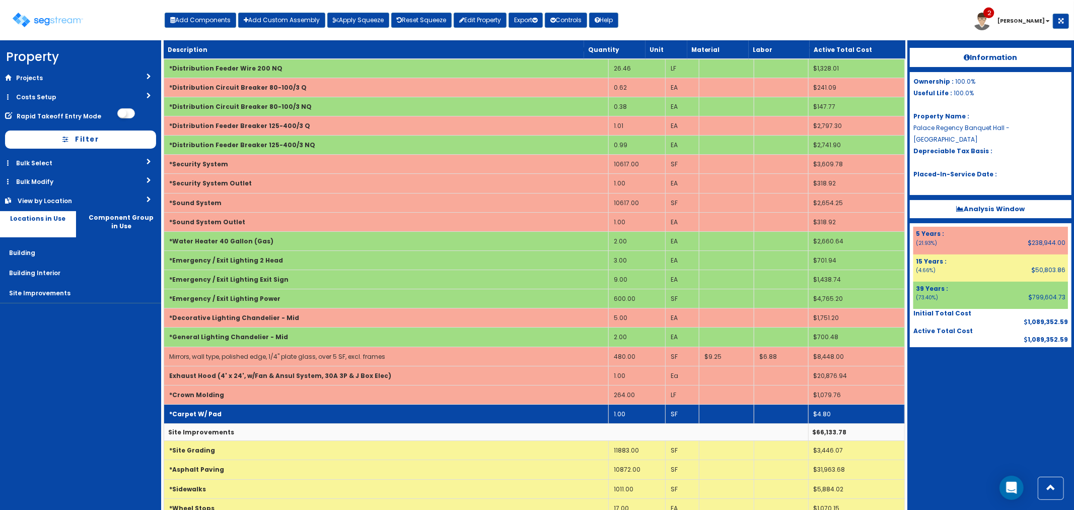
click at [395, 421] on td "*Carpet W/ Pad" at bounding box center [386, 413] width 445 height 19
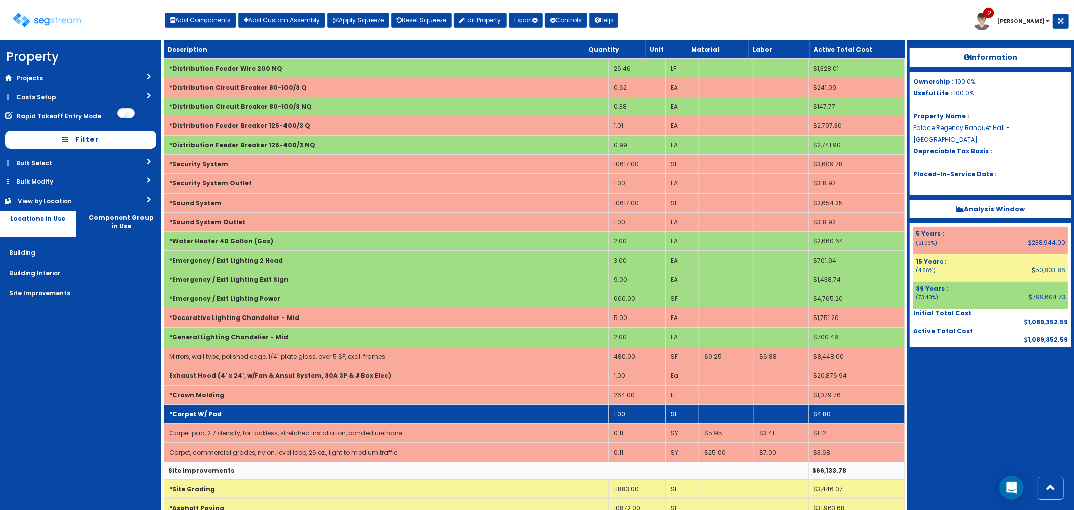
click at [627, 422] on td "1.00" at bounding box center [636, 413] width 57 height 19
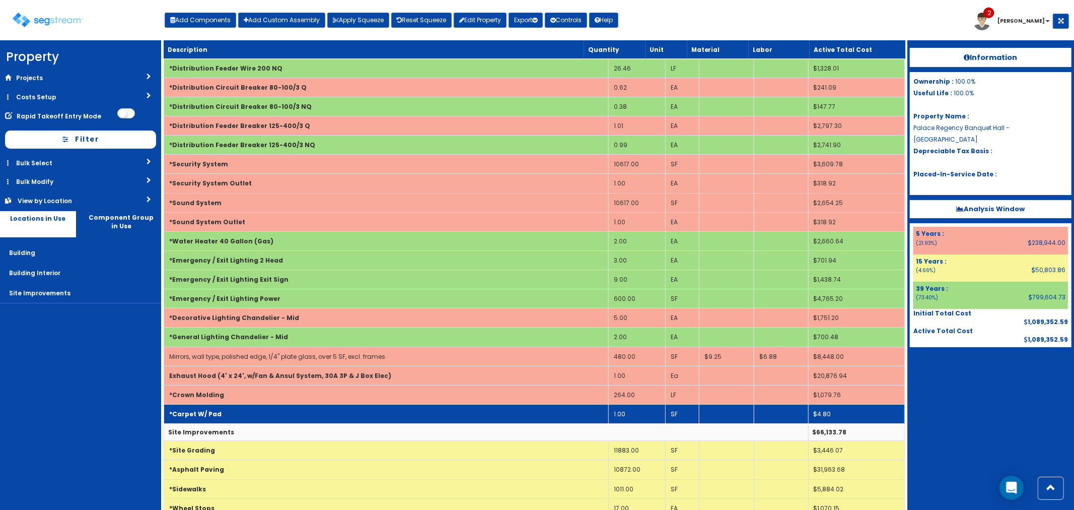
click at [628, 421] on td "1.00" at bounding box center [636, 413] width 57 height 19
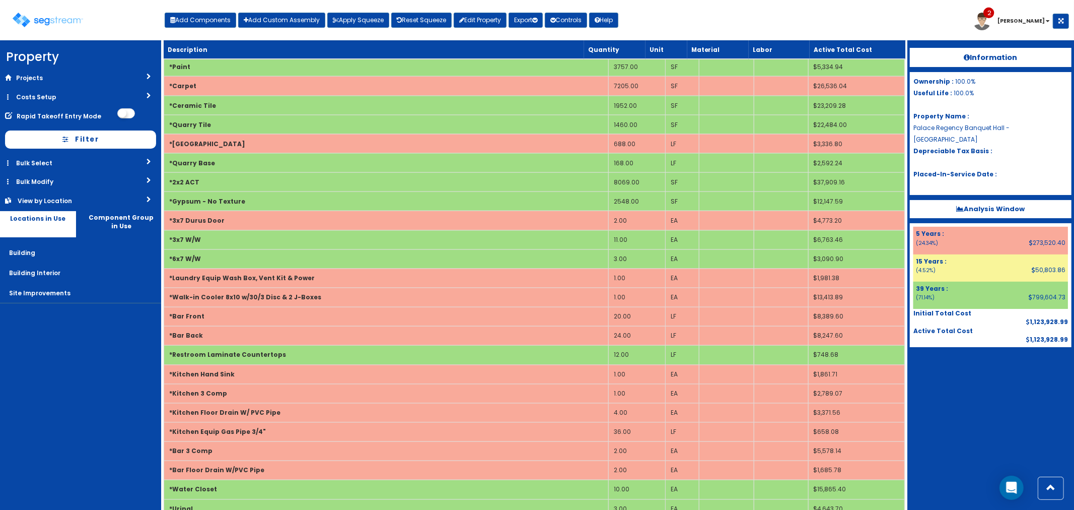
scroll to position [1343, 0]
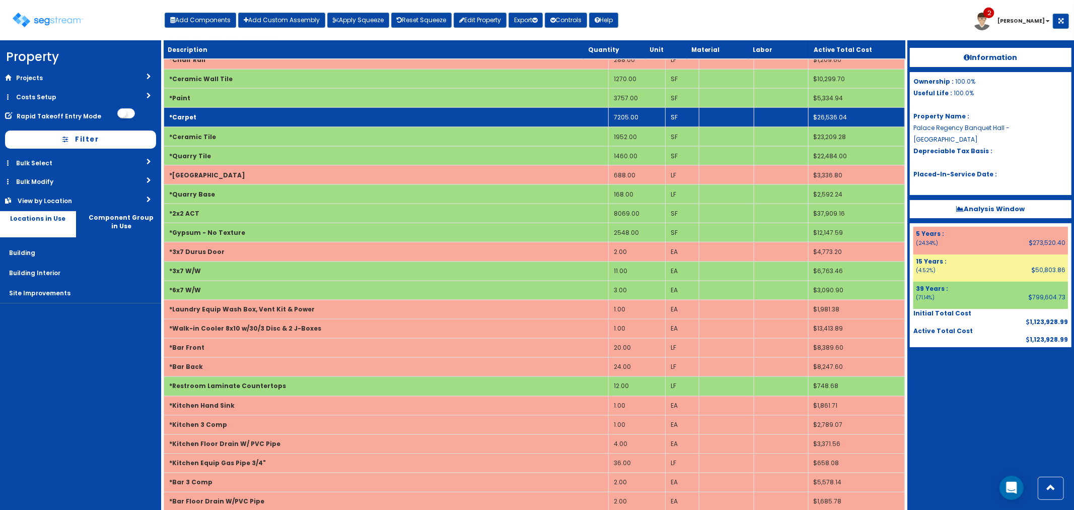
click at [270, 122] on td "*Carpet" at bounding box center [386, 117] width 445 height 19
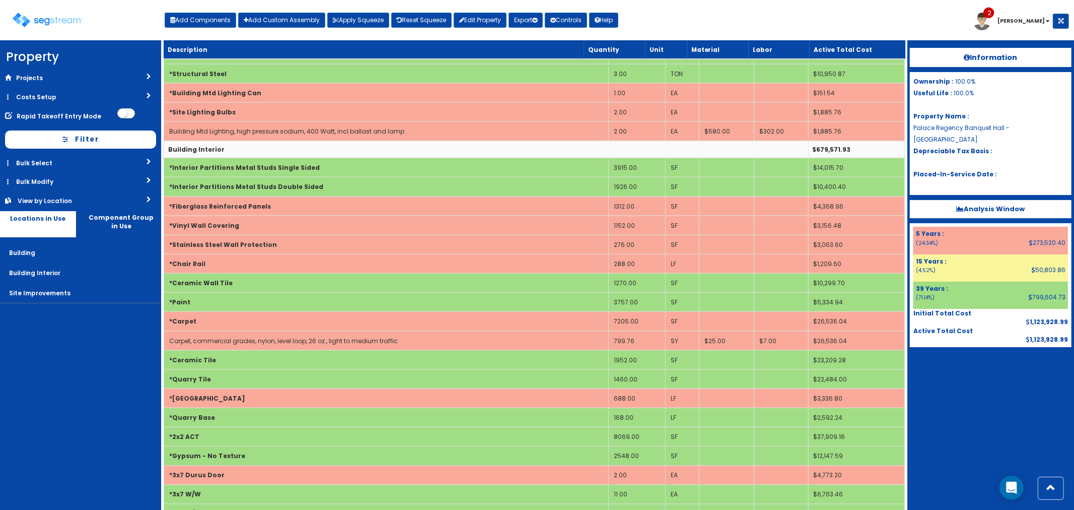
scroll to position [1151, 0]
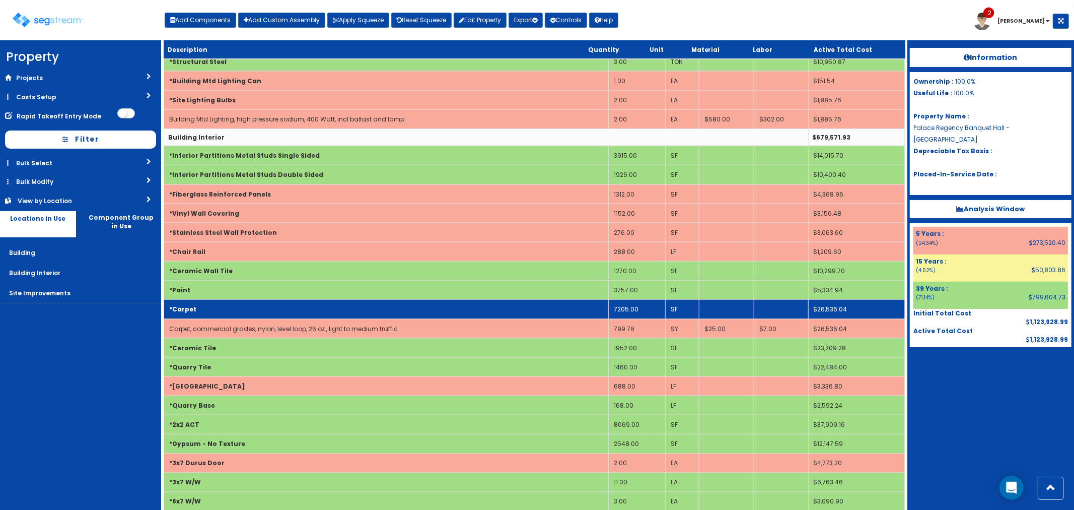
click at [638, 308] on td "7205.00" at bounding box center [636, 309] width 57 height 19
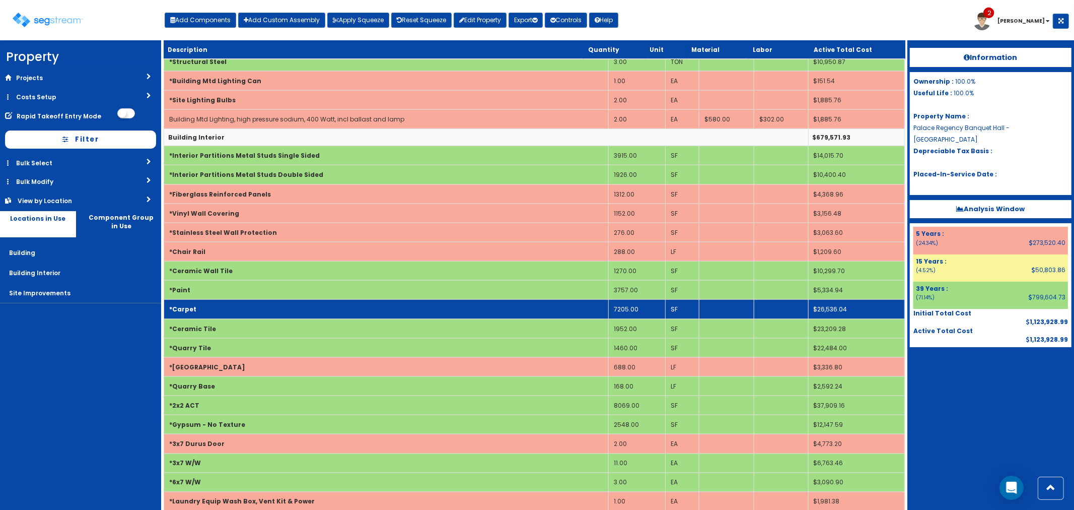
click at [643, 311] on td "7205.00" at bounding box center [636, 309] width 57 height 19
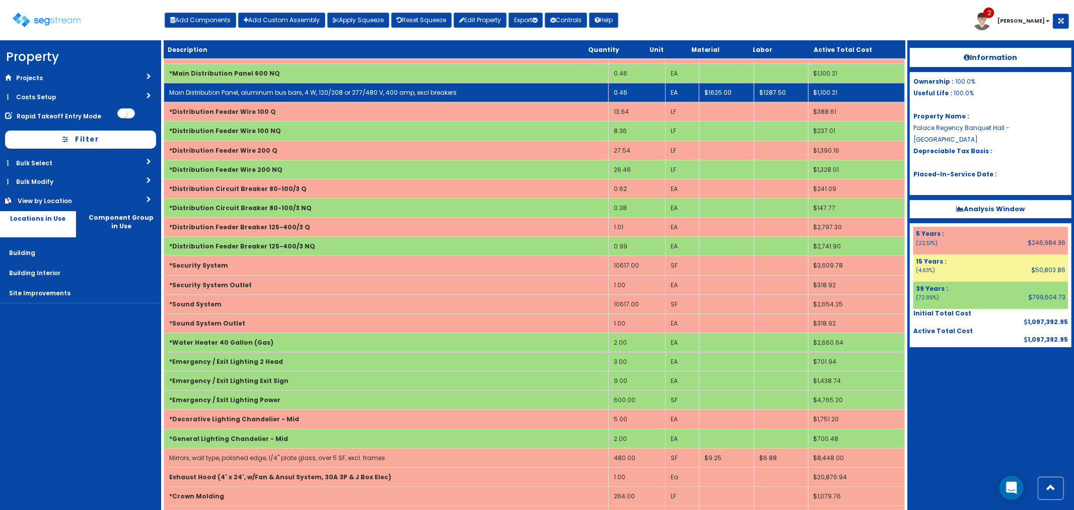
scroll to position [3054, 0]
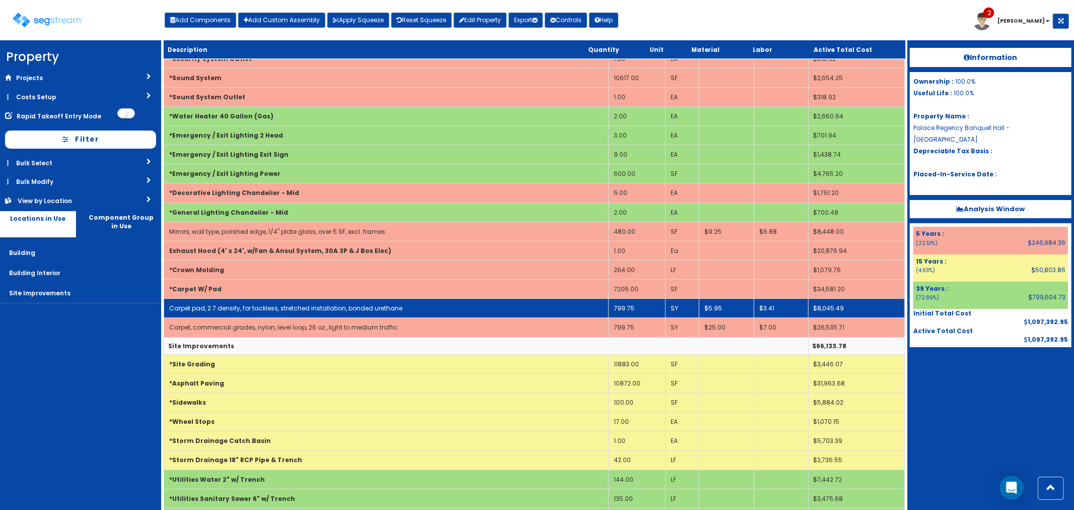
click at [638, 314] on td "799.75" at bounding box center [636, 308] width 57 height 19
click at [635, 318] on td "799.75" at bounding box center [636, 308] width 57 height 19
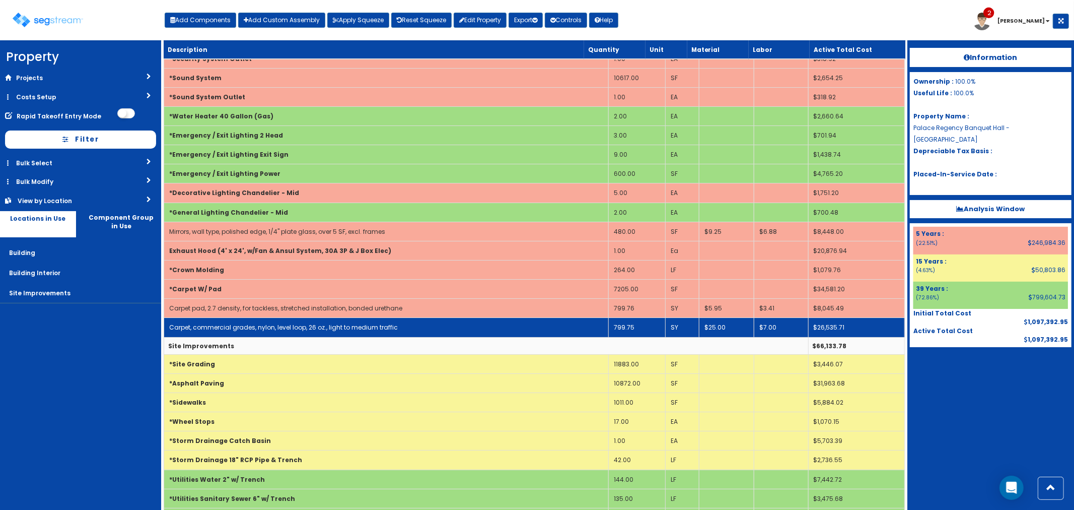
click at [640, 333] on td "799.75" at bounding box center [636, 327] width 57 height 19
click at [638, 333] on td "799.75" at bounding box center [636, 327] width 57 height 19
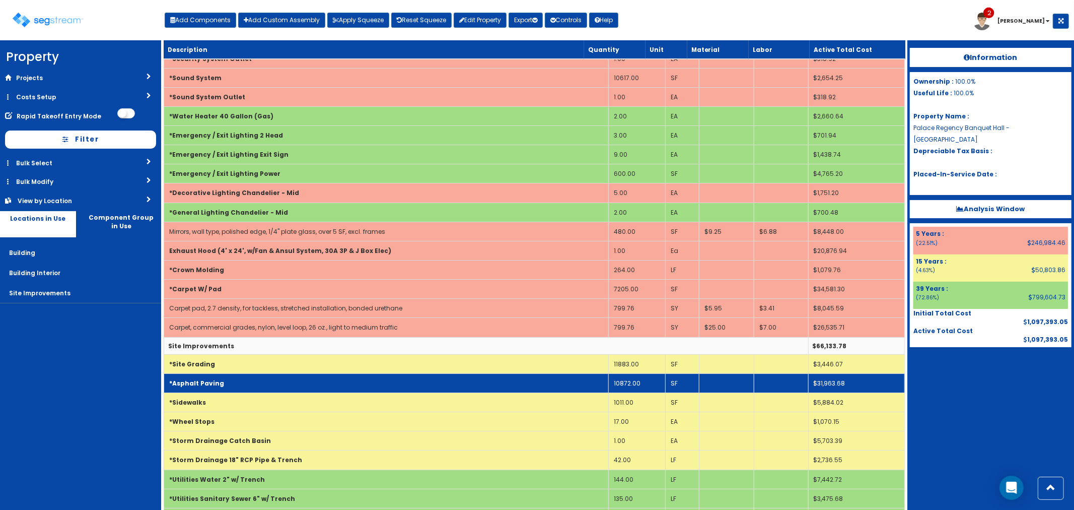
click at [450, 391] on td "*Asphalt Paving" at bounding box center [386, 382] width 445 height 19
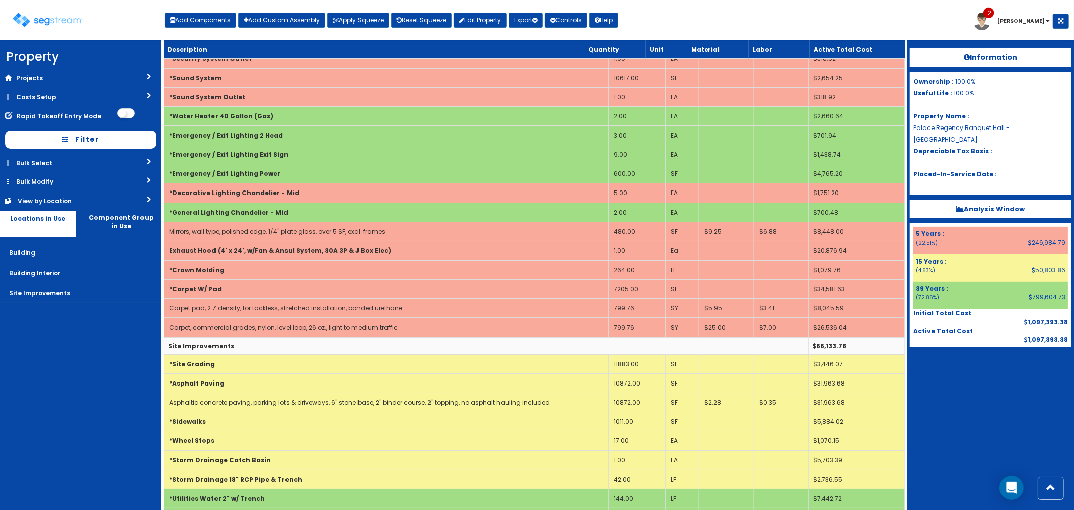
click at [884, 3] on nav "Toggle navigation Add Components Add Custom Assembly Apply Squeeze Reset Squeez…" at bounding box center [537, 20] width 1074 height 40
click at [195, 16] on button "Add Components" at bounding box center [201, 20] width 72 height 15
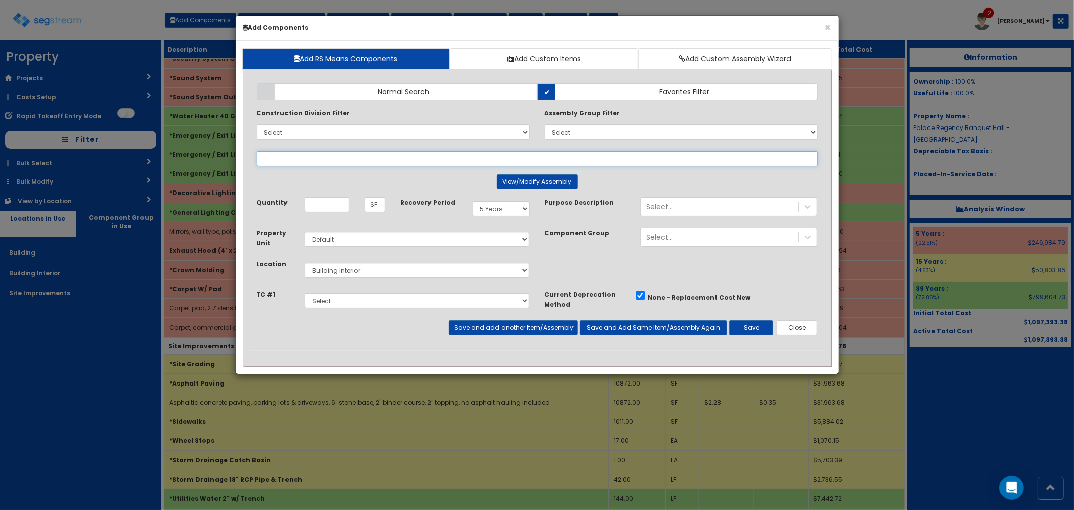
select select
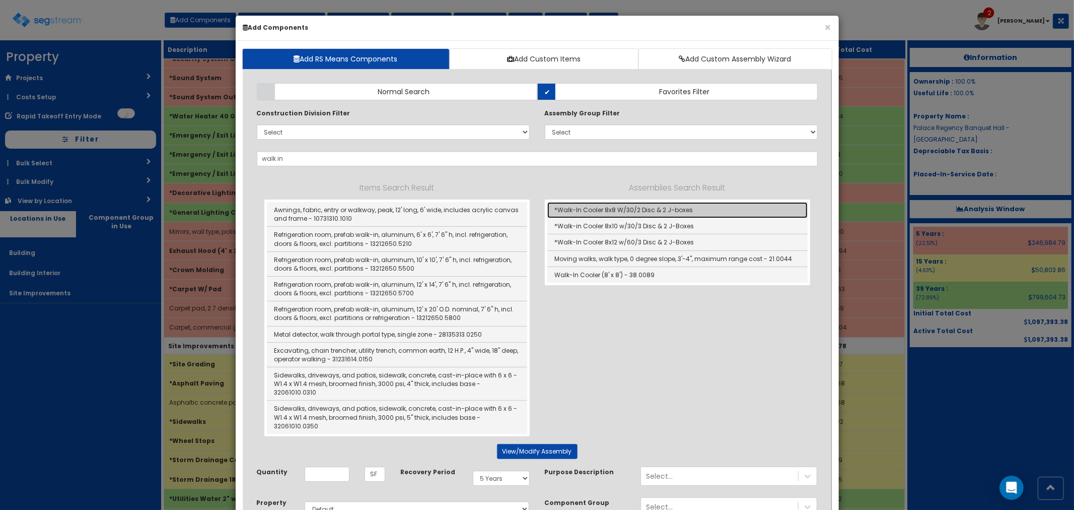
click at [607, 206] on link "*Walk-In Cooler 8x8 W/30/2 Disc & 2 J-boxes" at bounding box center [677, 210] width 260 height 16
type input "*Walk-In Cooler 8x8 W/30/2 Disc & 2 J-boxes"
type input "EA"
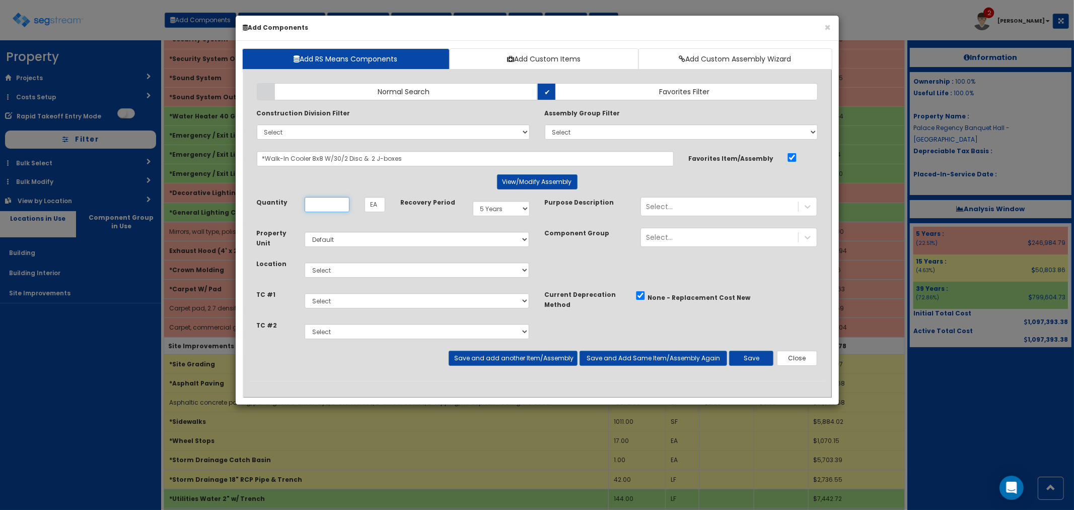
scroll to position [0, 0]
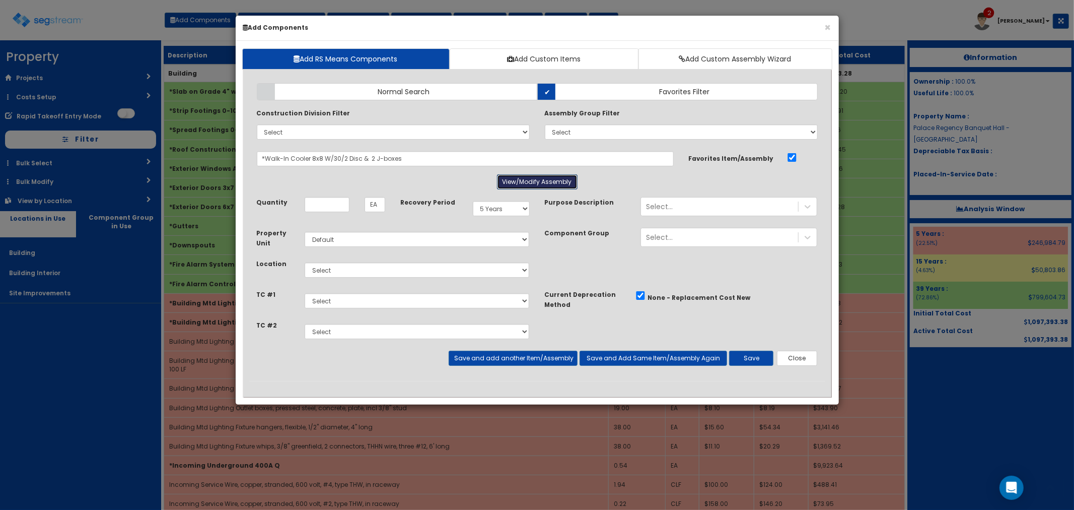
click at [516, 180] on button "View/Modify Assembly" at bounding box center [537, 181] width 81 height 15
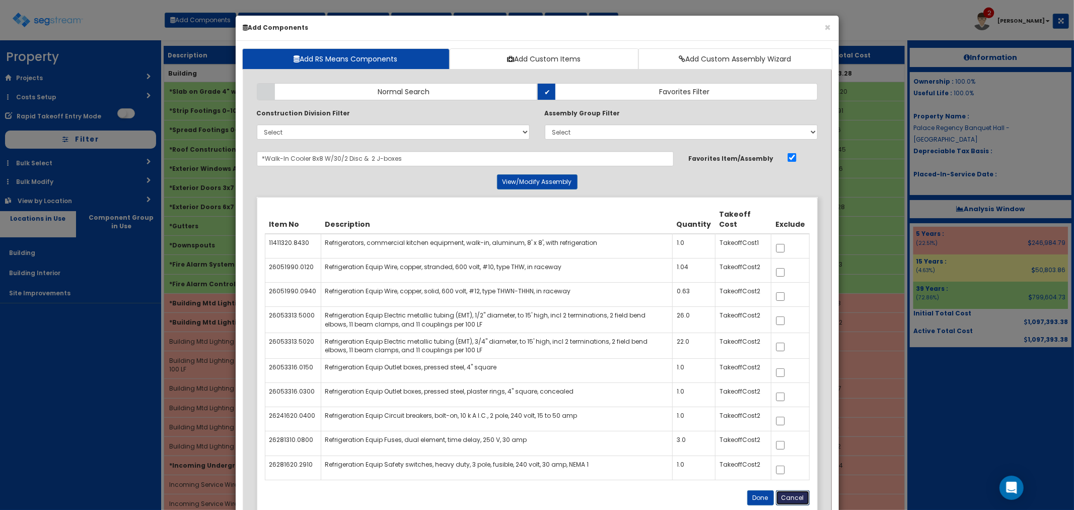
click at [798, 497] on button "Cancel" at bounding box center [793, 497] width 34 height 15
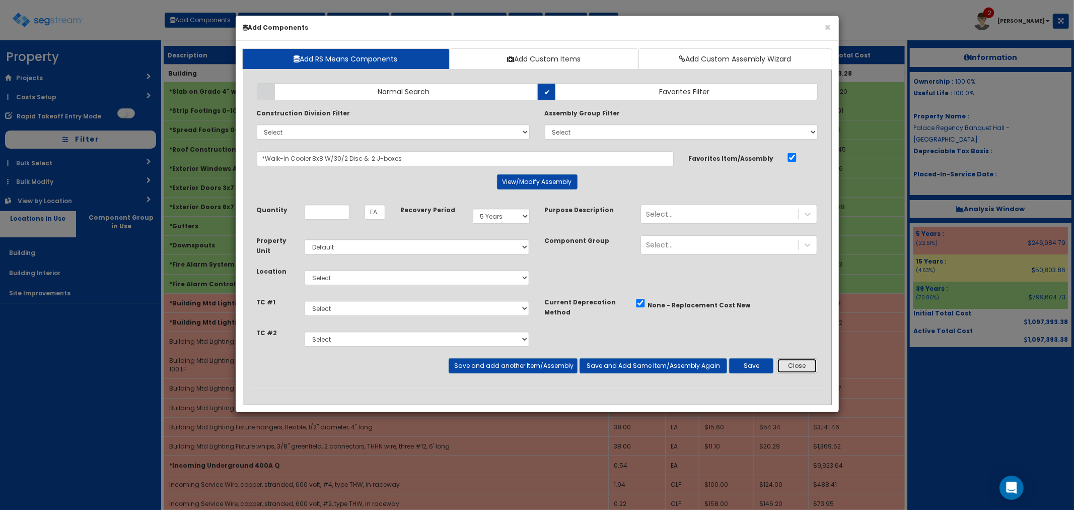
click at [798, 369] on button "Close" at bounding box center [797, 365] width 41 height 15
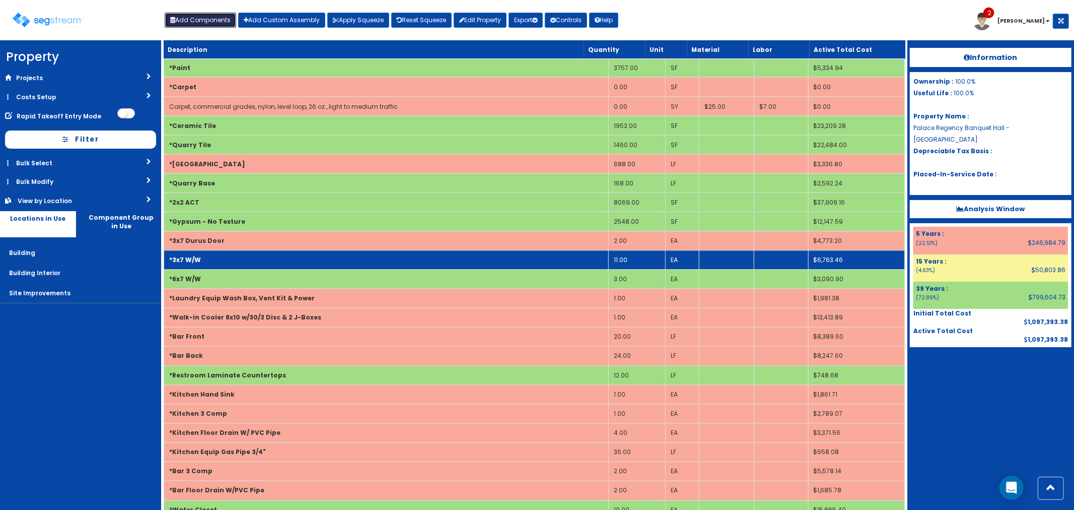
scroll to position [1399, 0]
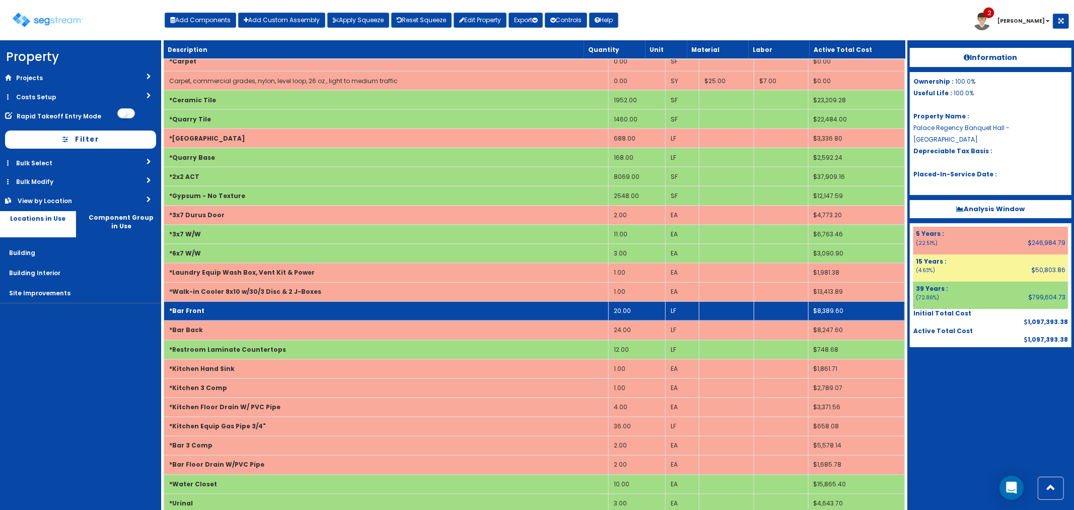
click at [641, 315] on td "20.00" at bounding box center [636, 311] width 57 height 19
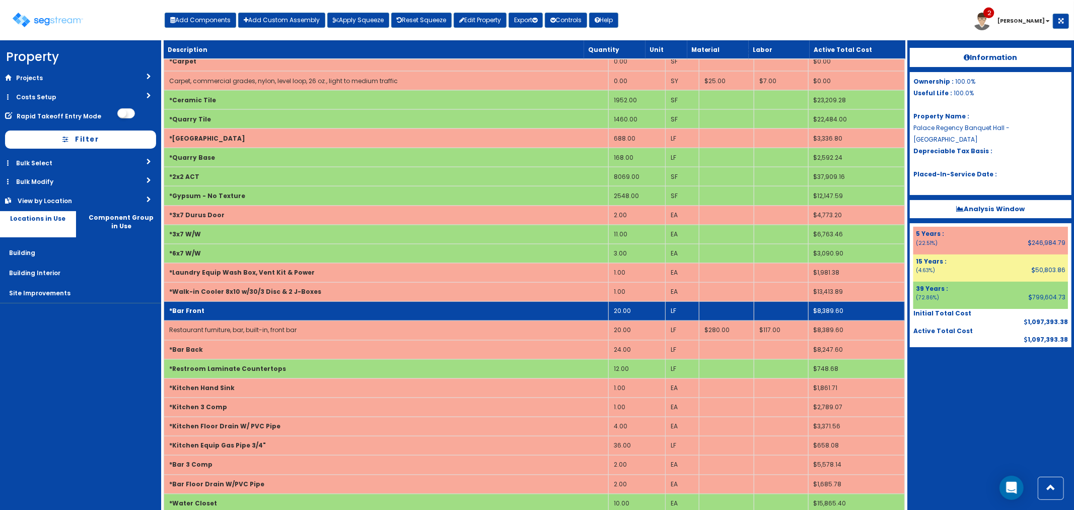
click at [632, 309] on td "20.00" at bounding box center [636, 311] width 57 height 19
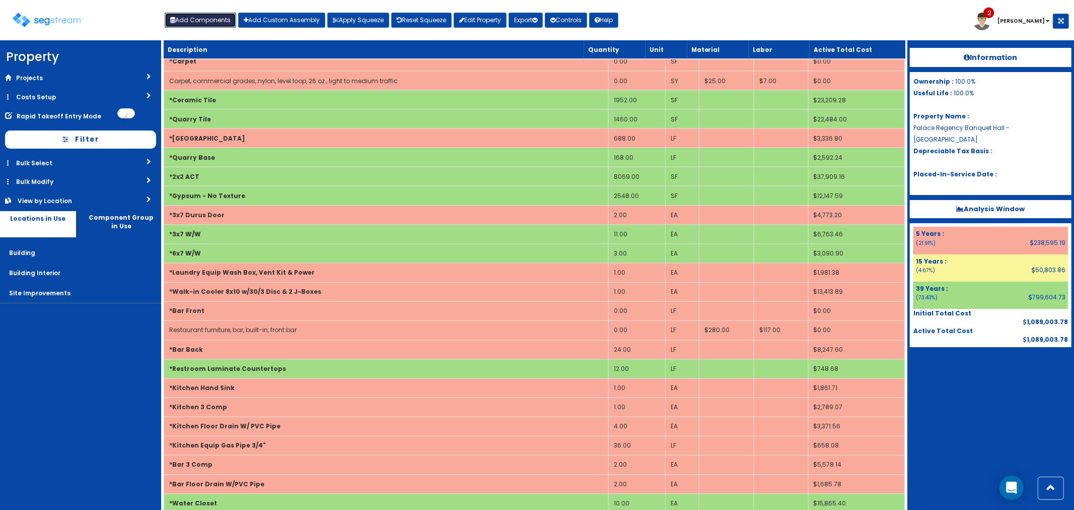
click at [186, 14] on button "Add Components" at bounding box center [201, 20] width 72 height 15
select select "7"
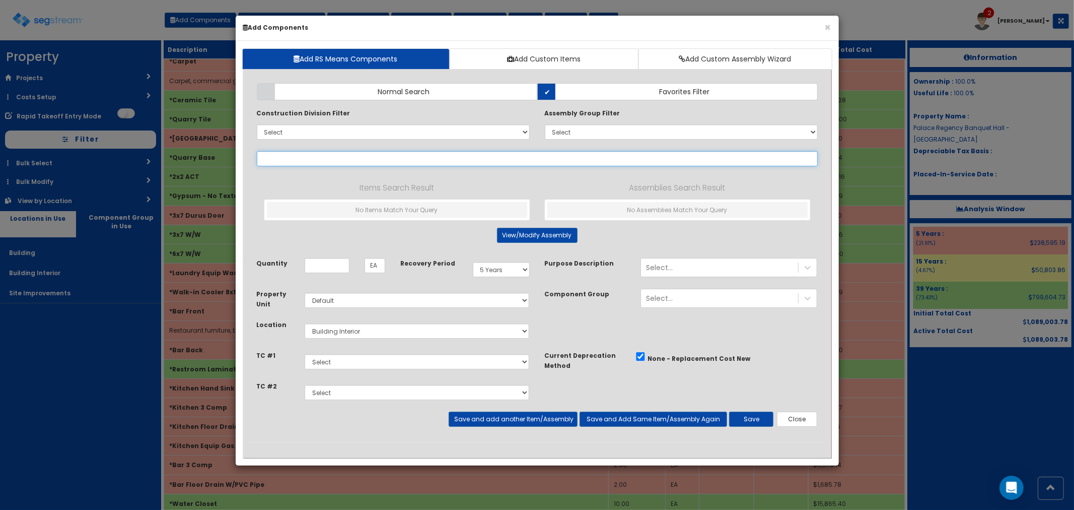
select select
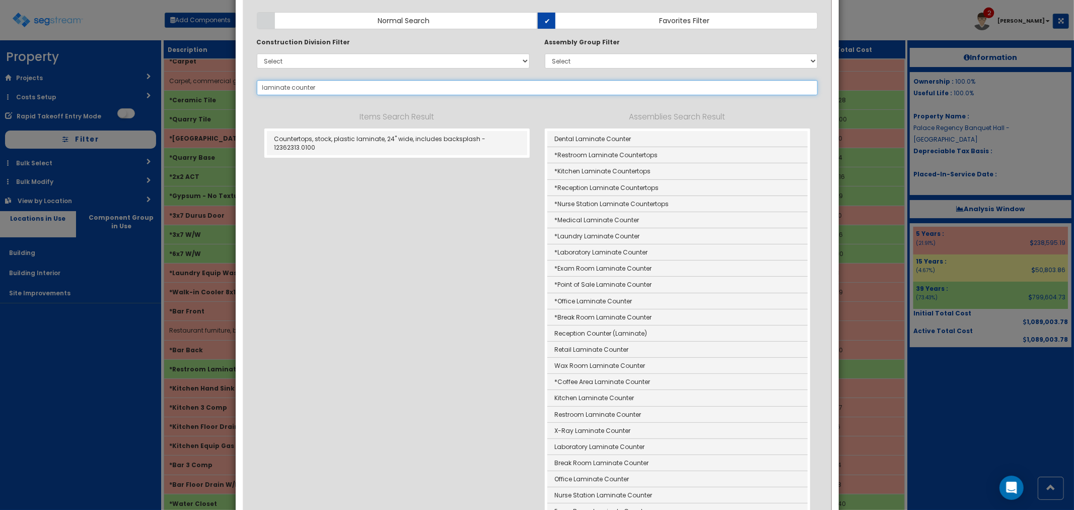
scroll to position [112, 0]
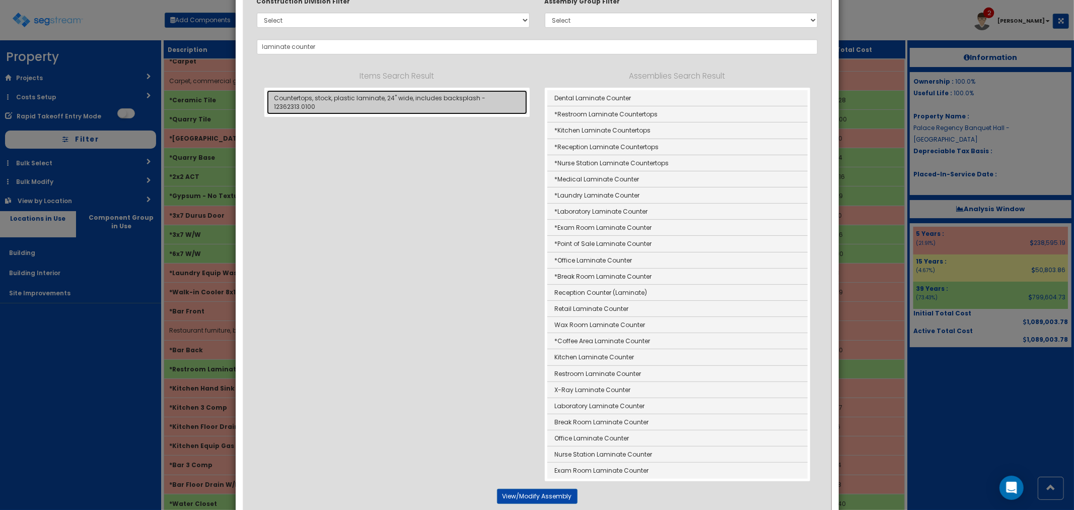
click at [391, 99] on link "Countertops, stock, plastic laminate, 24" wide, includes backsplash - 12362313.…" at bounding box center [397, 102] width 260 height 24
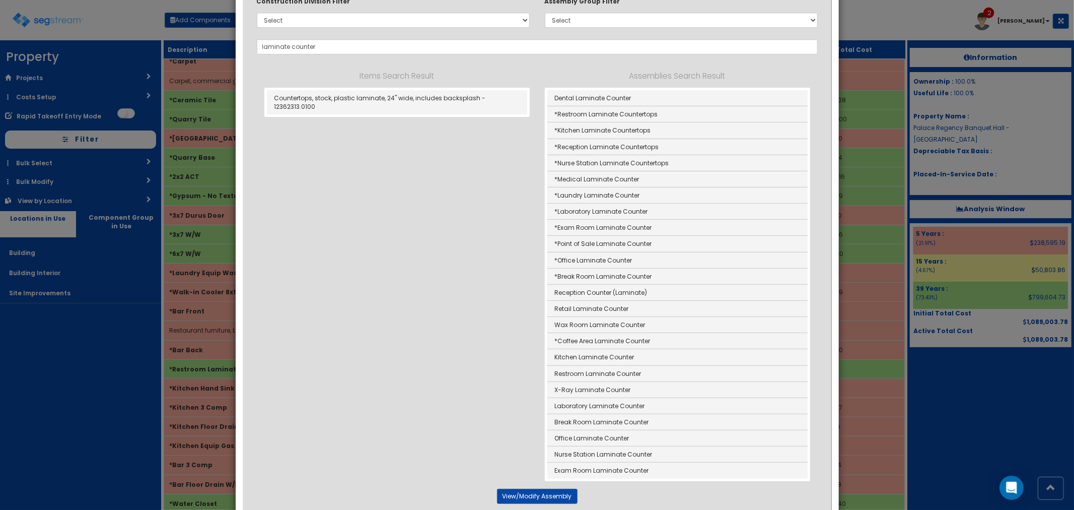
type input "Countertops, stock, plastic laminate, 24" wide, includes backsplash - 12362313.…"
type input "LF"
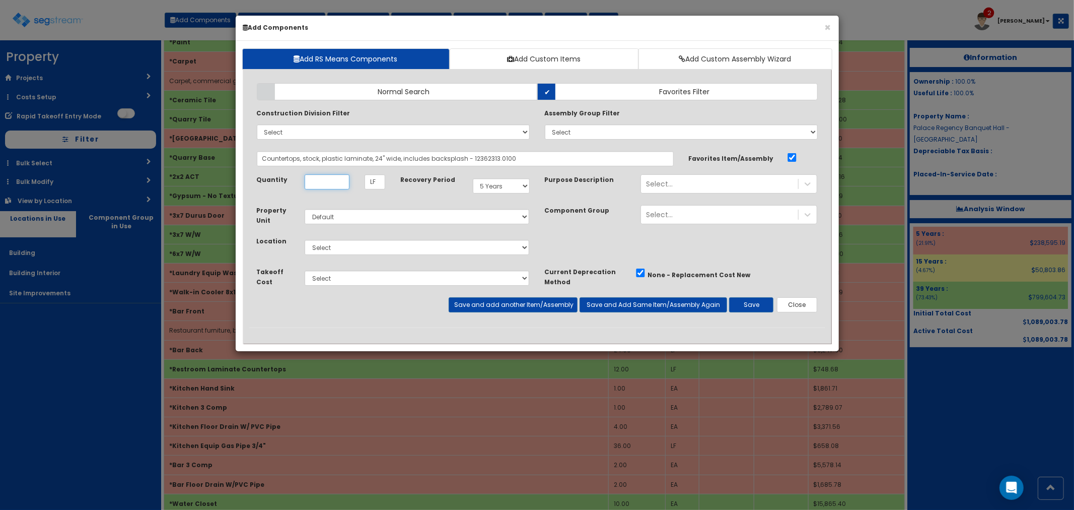
scroll to position [0, 0]
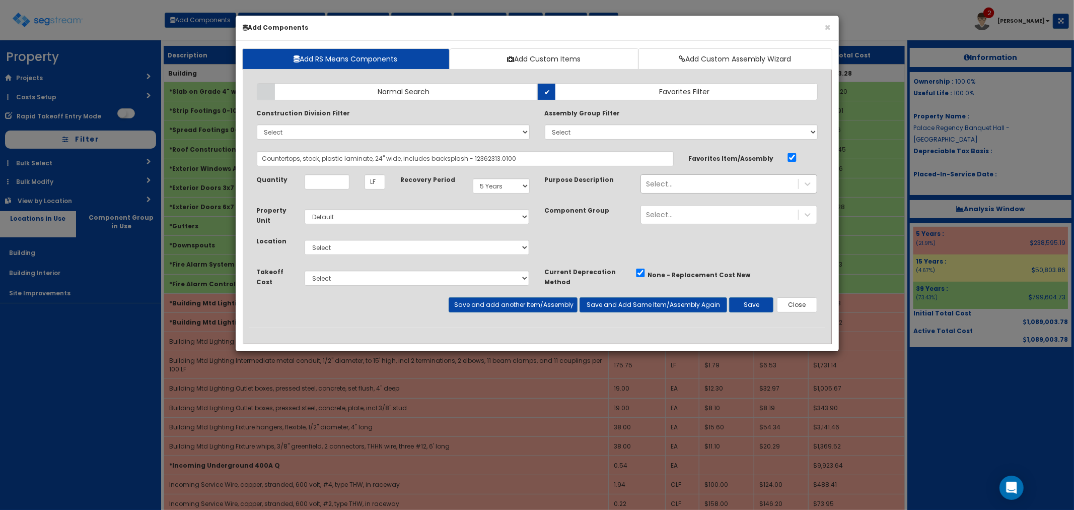
click at [666, 185] on div "Select..." at bounding box center [659, 184] width 27 height 10
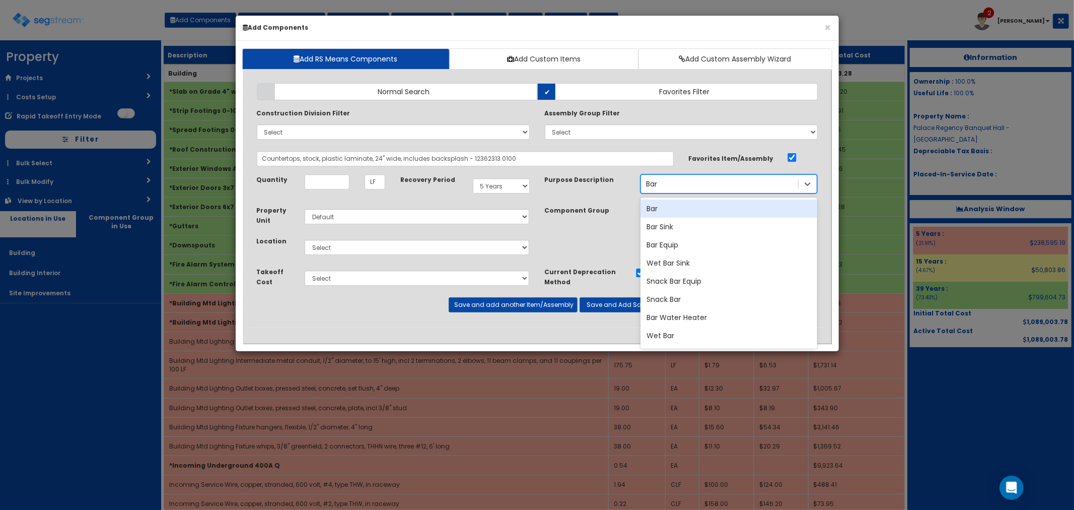
type input "Bar"
click at [344, 182] on input "Quantity" at bounding box center [327, 181] width 45 height 15
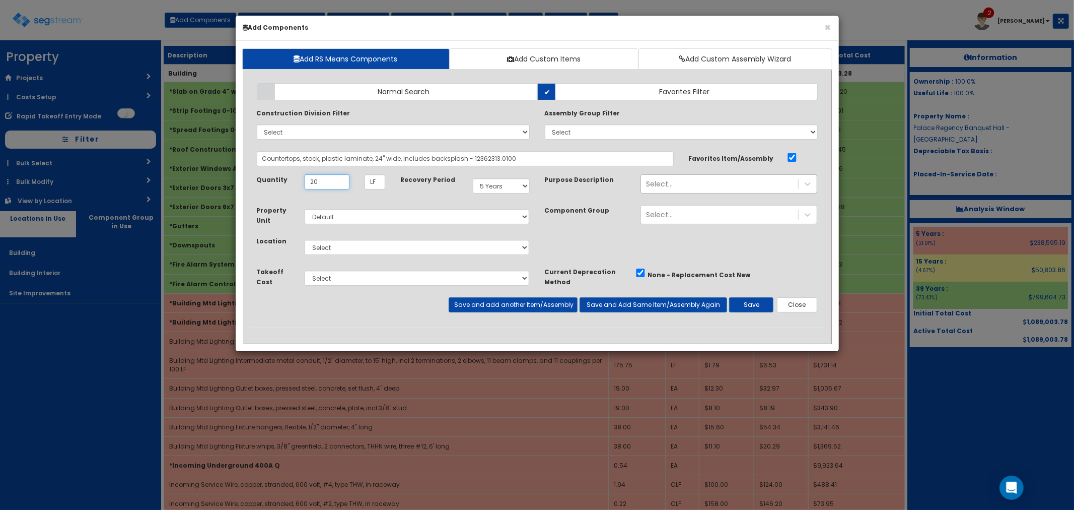
type input "20"
click at [331, 247] on select "Select Building Building Interior Site Improvements Add Additional Location" at bounding box center [417, 247] width 225 height 15
select select "7"
click at [305, 240] on select "Select Building Building Interior Site Improvements Add Additional Location" at bounding box center [417, 247] width 225 height 15
click at [749, 306] on button "Save" at bounding box center [751, 304] width 44 height 15
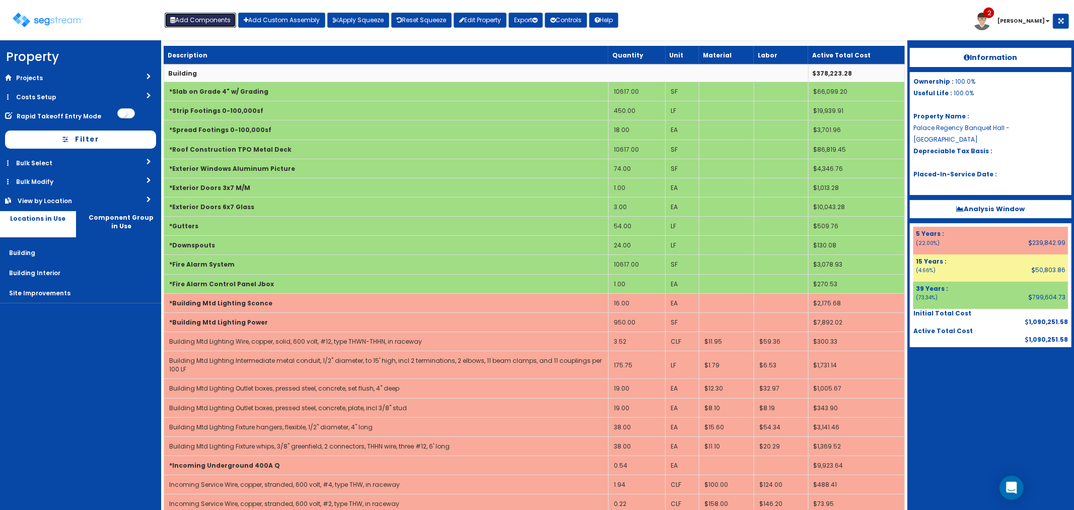
click at [200, 18] on button "Add Components" at bounding box center [201, 20] width 72 height 15
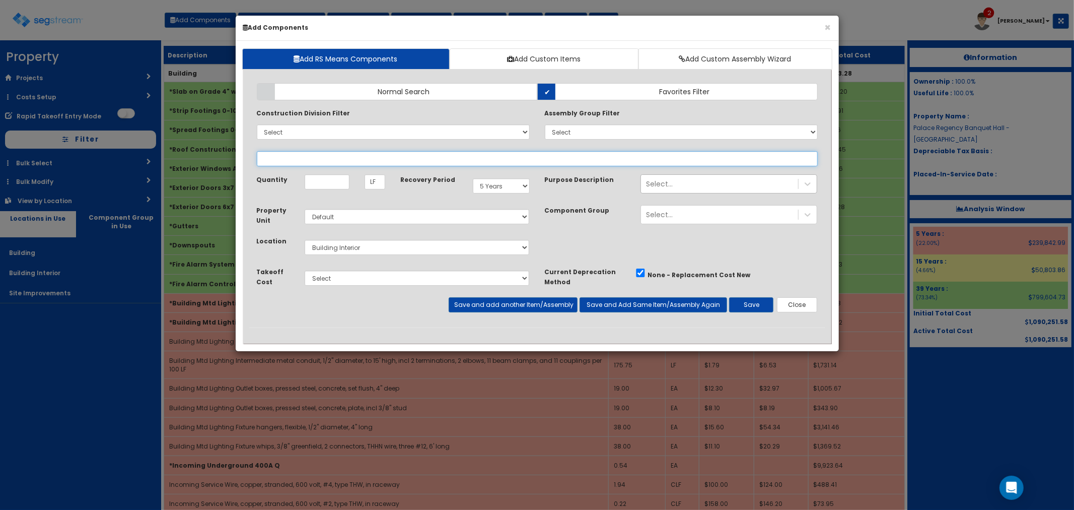
select select
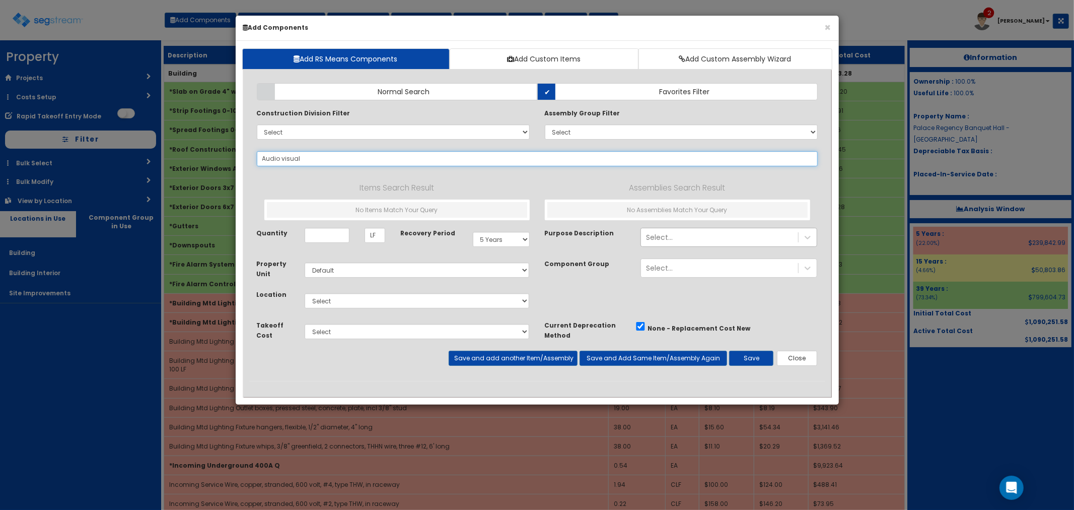
drag, startPoint x: 316, startPoint y: 157, endPoint x: 238, endPoint y: 159, distance: 77.6
click at [238, 159] on div "Add RS Means Components Add Custom Items Add Custom Assembly Wizard Add Items A…" at bounding box center [537, 223] width 603 height 364
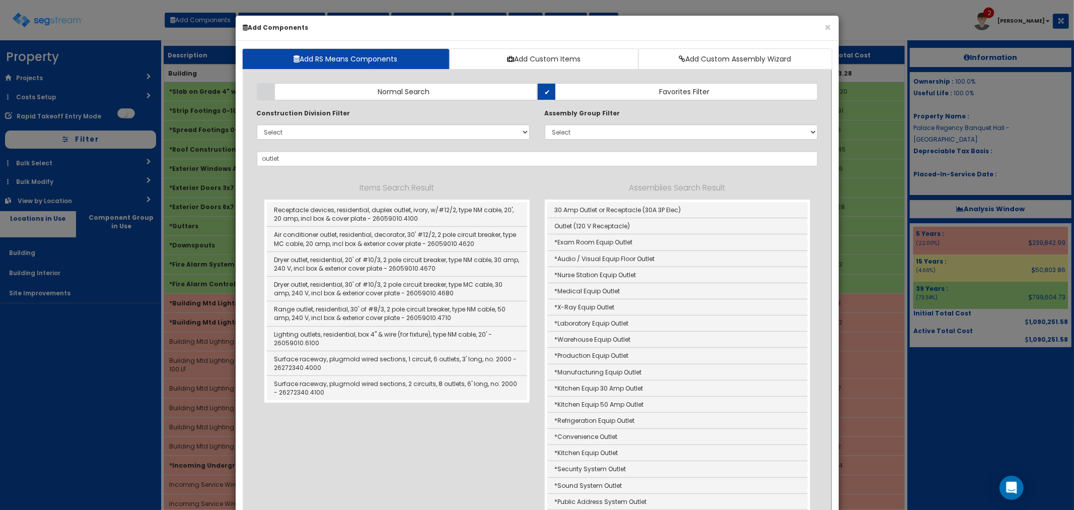
drag, startPoint x: 289, startPoint y: 150, endPoint x: 280, endPoint y: 154, distance: 9.9
drag, startPoint x: 280, startPoint y: 158, endPoint x: 235, endPoint y: 155, distance: 45.4
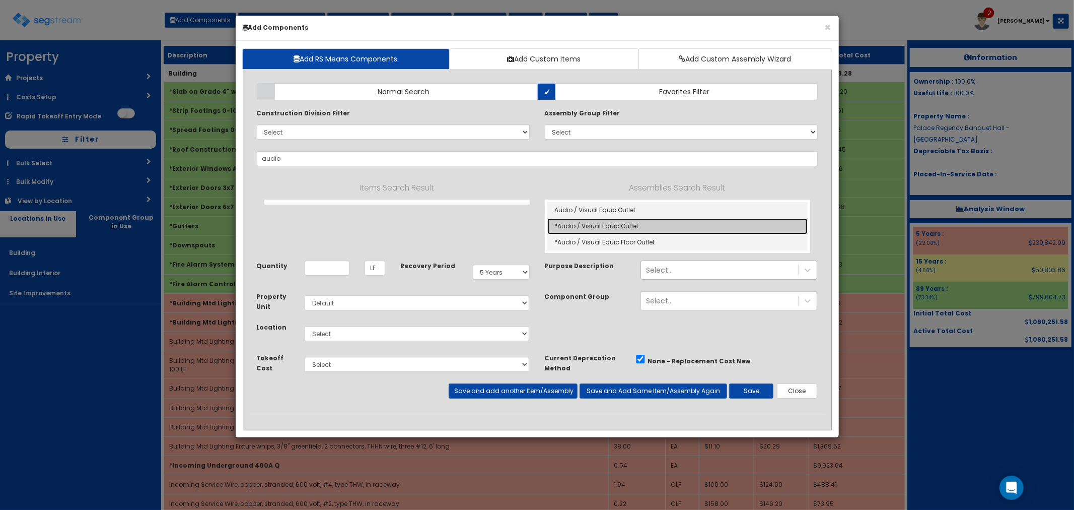
click at [618, 231] on link "*Audio / Visual Equip Outlet" at bounding box center [677, 226] width 260 height 16
type input "*Audio / Visual Equip Outlet"
type input "EA"
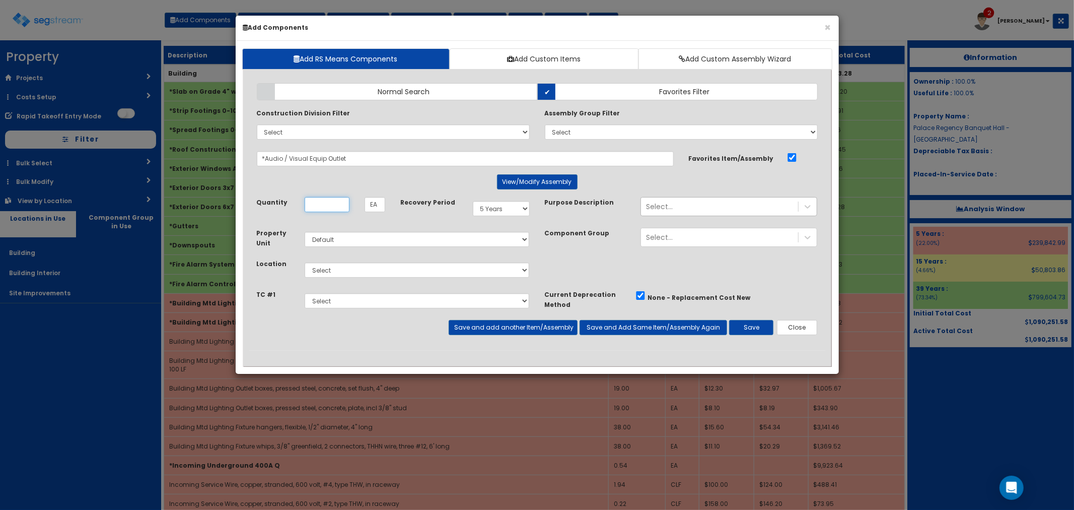
click at [331, 202] on input "Quantity" at bounding box center [327, 204] width 45 height 15
type input "8"
click at [343, 267] on select "Select Building Building Interior Site Improvements Add Additional Location" at bounding box center [417, 269] width 225 height 15
select select "7"
click at [305, 262] on select "Select Building Building Interior Site Improvements Add Additional Location" at bounding box center [417, 269] width 225 height 15
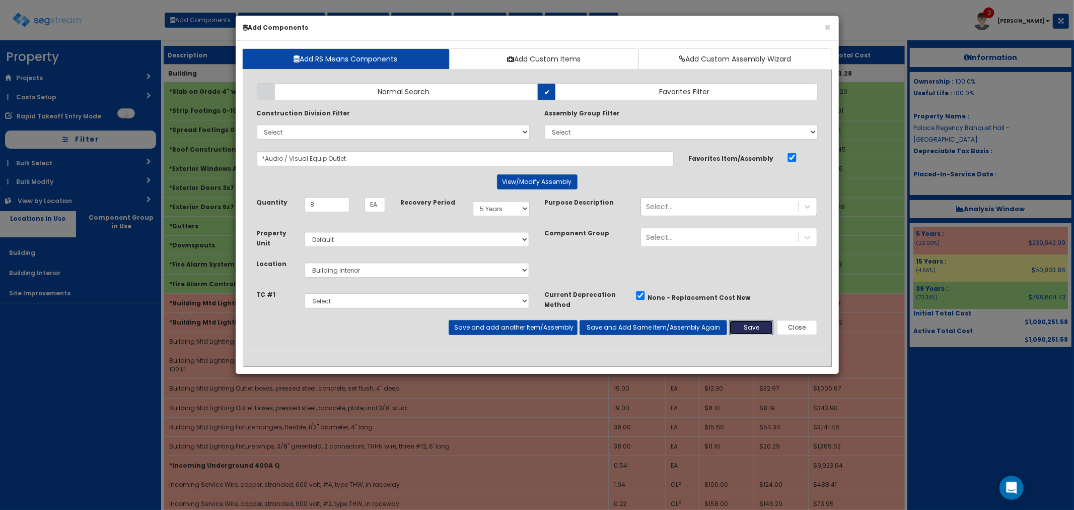
click at [746, 325] on button "Save" at bounding box center [751, 327] width 44 height 15
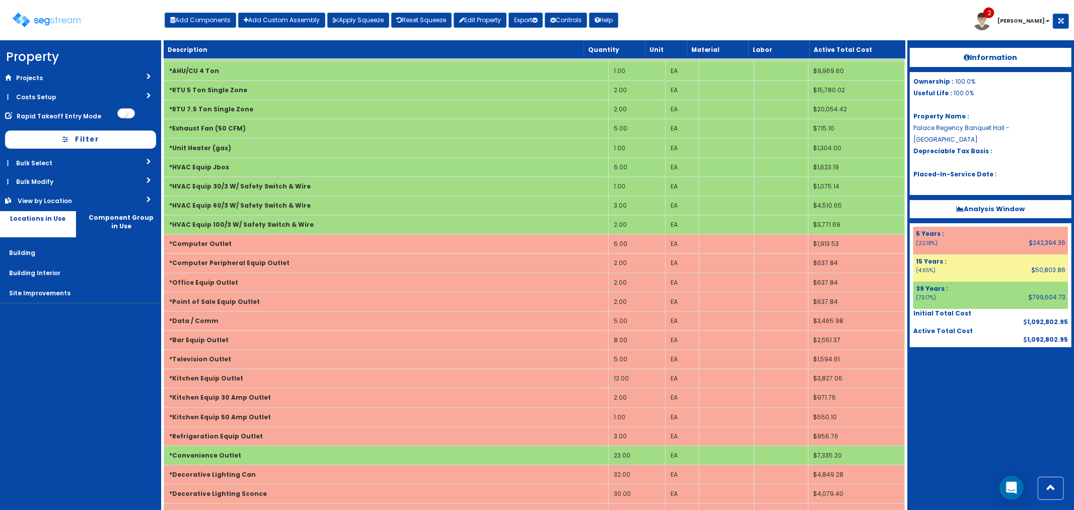
scroll to position [2182, 0]
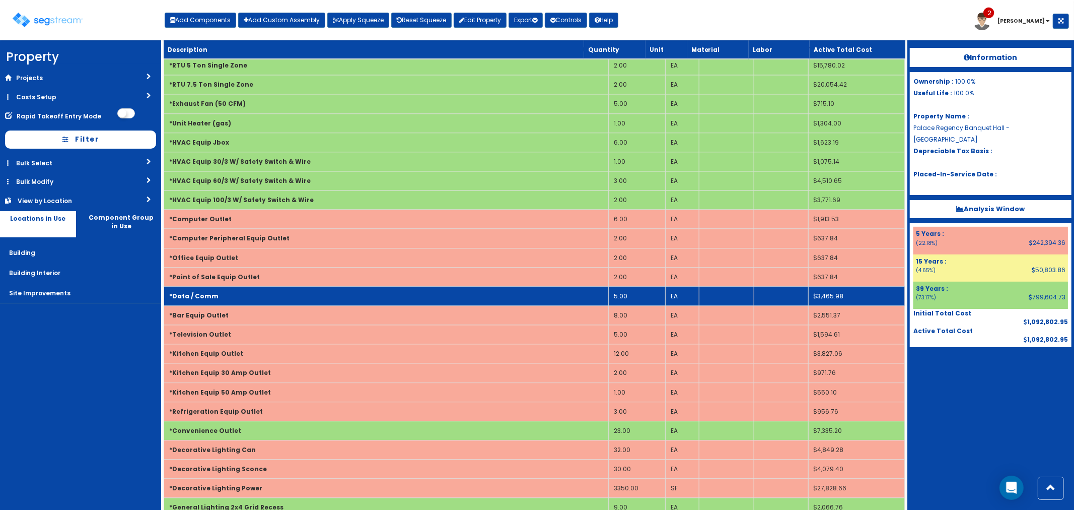
click at [268, 299] on td "*Data / Comm" at bounding box center [386, 295] width 445 height 19
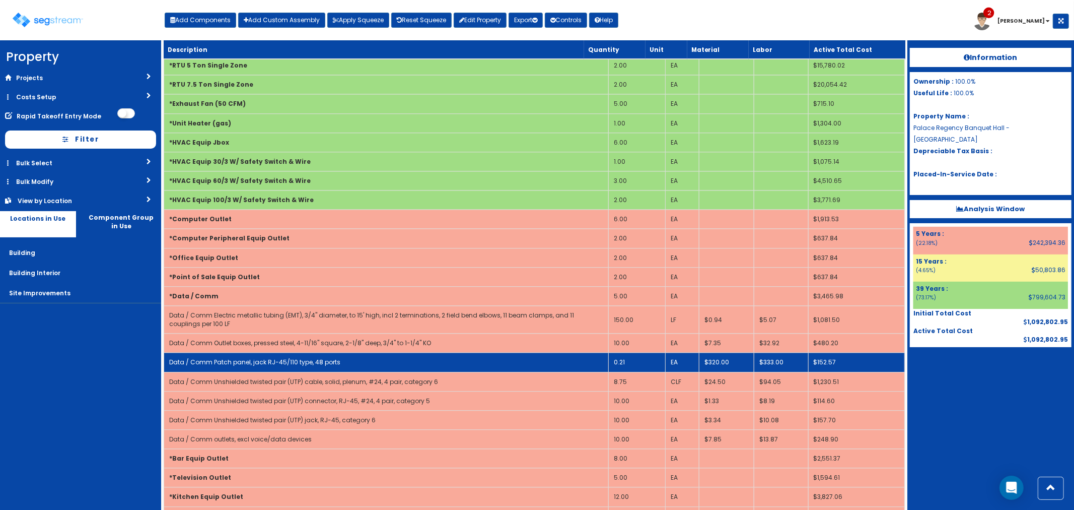
click at [631, 361] on td "0.21" at bounding box center [636, 362] width 57 height 19
click at [628, 368] on td "0.21" at bounding box center [636, 362] width 57 height 19
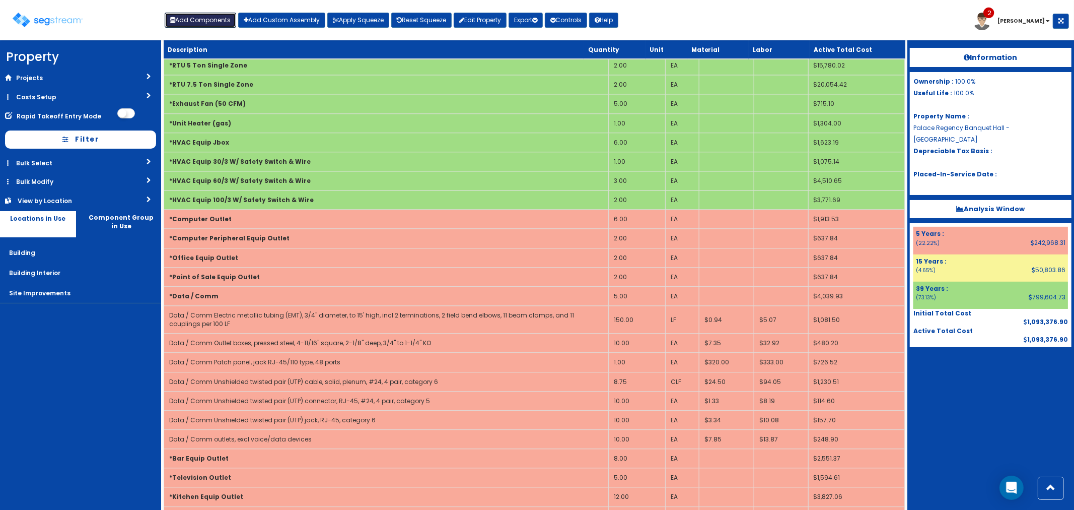
drag, startPoint x: 207, startPoint y: 22, endPoint x: 360, endPoint y: 110, distance: 176.7
click at [207, 22] on button "Add Components" at bounding box center [201, 20] width 72 height 15
select select
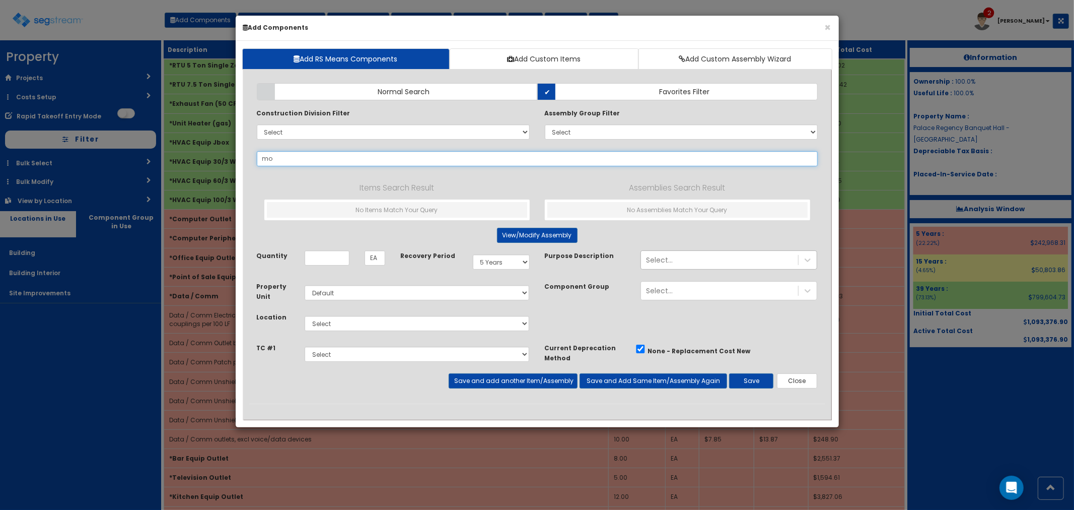
type input "m"
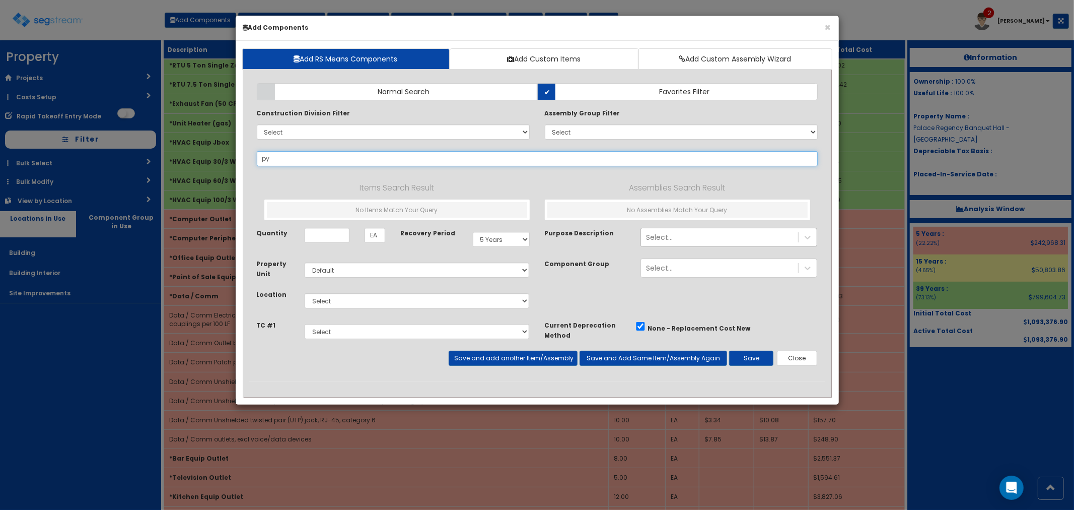
type input "p"
type input "monument"
drag, startPoint x: 482, startPoint y: 238, endPoint x: 486, endPoint y: 243, distance: 6.6
click at [482, 238] on select "Select 5 Years 7 Years 9 Years 10 Years 15 Years 15 Year QLI 15 Year QRP 15 Yea…" at bounding box center [501, 239] width 57 height 15
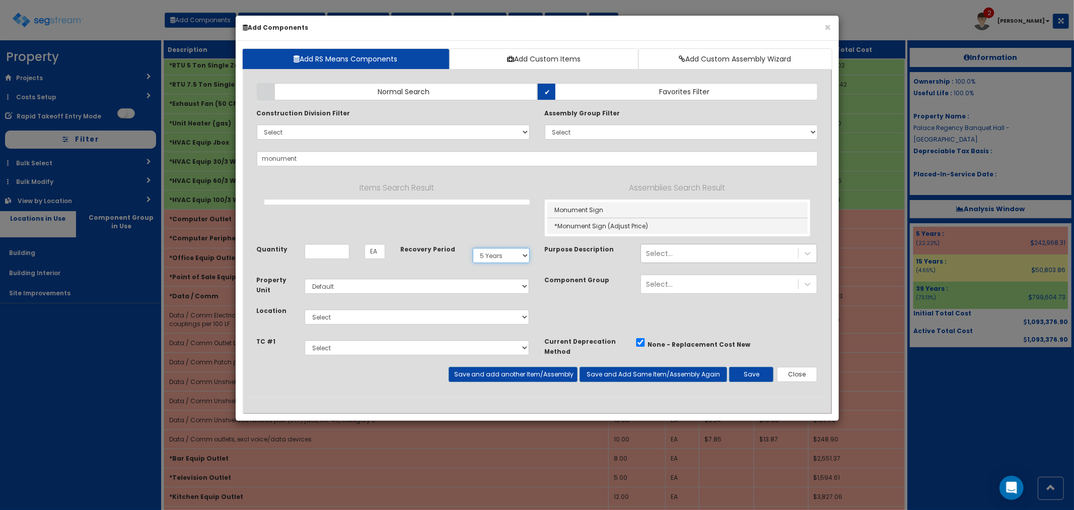
select select "15Y"
click at [473, 248] on select "Select 5 Years 7 Years 9 Years 10 Years 15 Years 15 Year QLI 15 Year QRP 15 Yea…" at bounding box center [501, 255] width 57 height 15
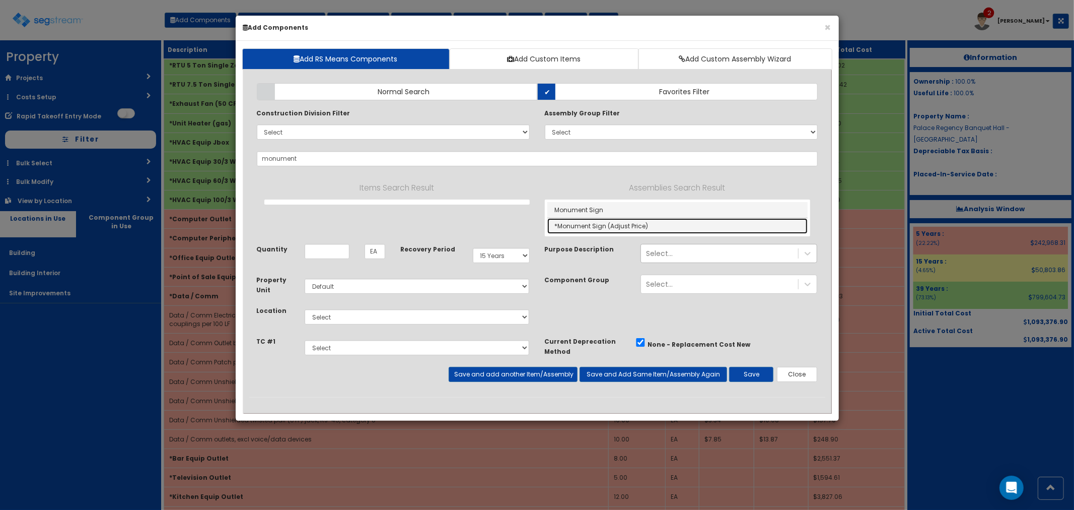
drag, startPoint x: 607, startPoint y: 224, endPoint x: 610, endPoint y: 235, distance: 11.0
click at [607, 224] on link "*Monument Sign (Adjust Price)" at bounding box center [677, 226] width 260 height 16
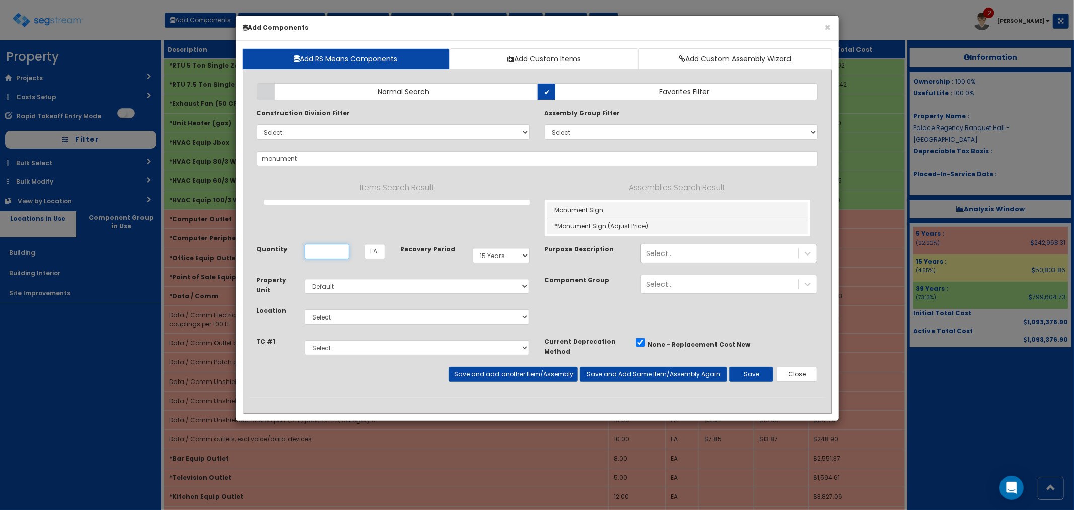
type input "*Monument Sign (Adjust Price)"
type input "OPN"
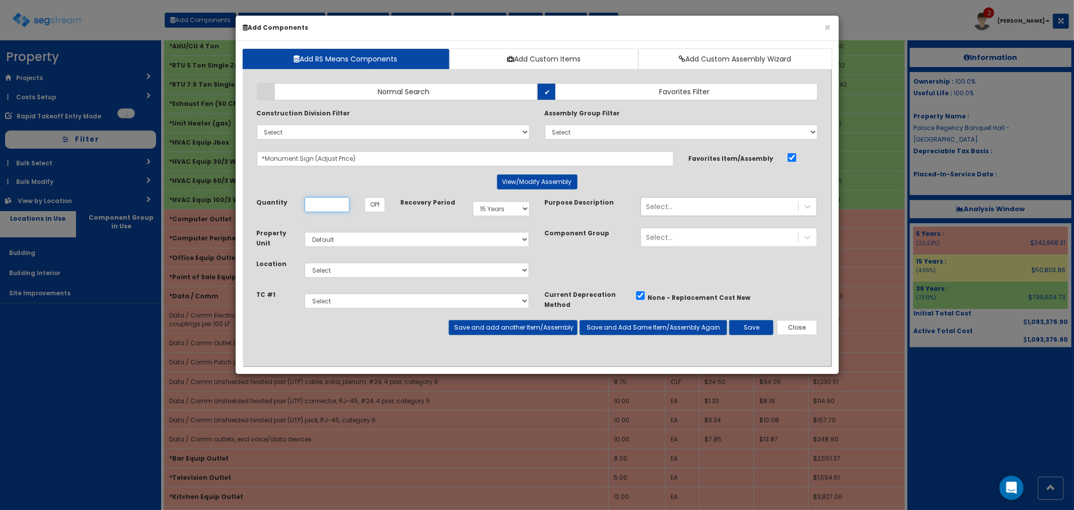
scroll to position [0, 0]
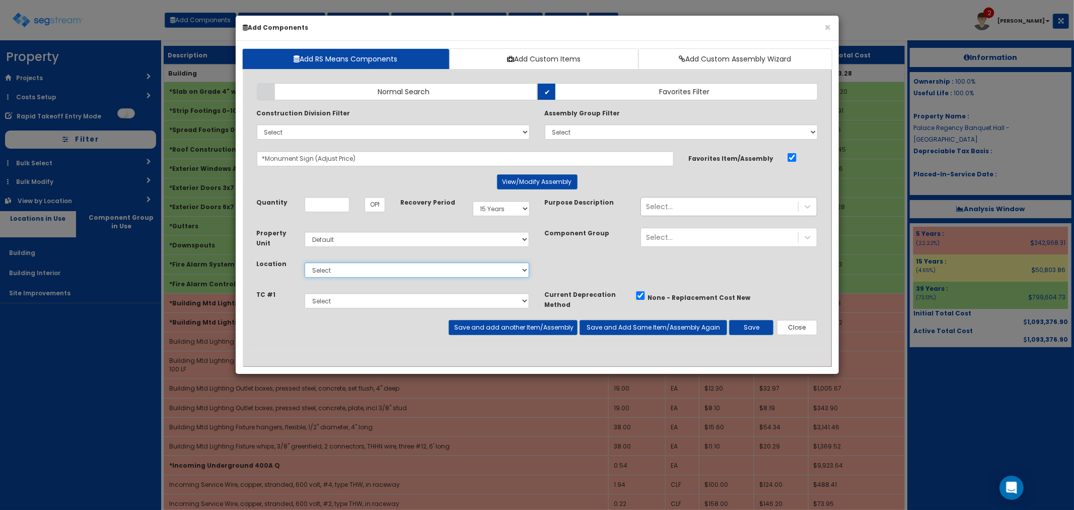
click at [331, 272] on select "Select Building Building Interior Site Improvements Add Additional Location" at bounding box center [417, 269] width 225 height 15
select select "27"
click at [305, 262] on select "Select Building Building Interior Site Improvements Add Additional Location" at bounding box center [417, 269] width 225 height 15
click at [332, 209] on input "Quantity" at bounding box center [327, 204] width 45 height 15
type input "1"
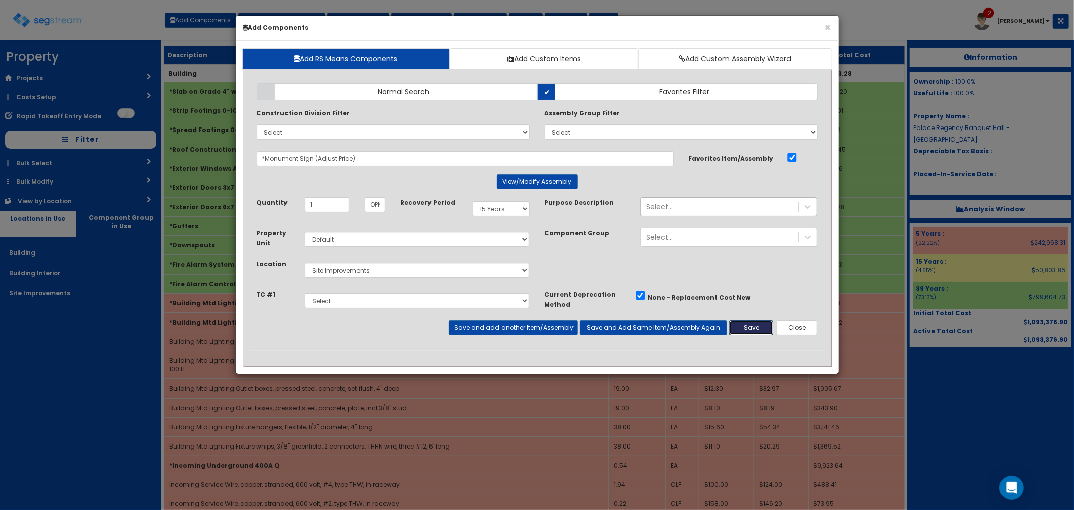
click at [744, 322] on button "Save" at bounding box center [751, 327] width 44 height 15
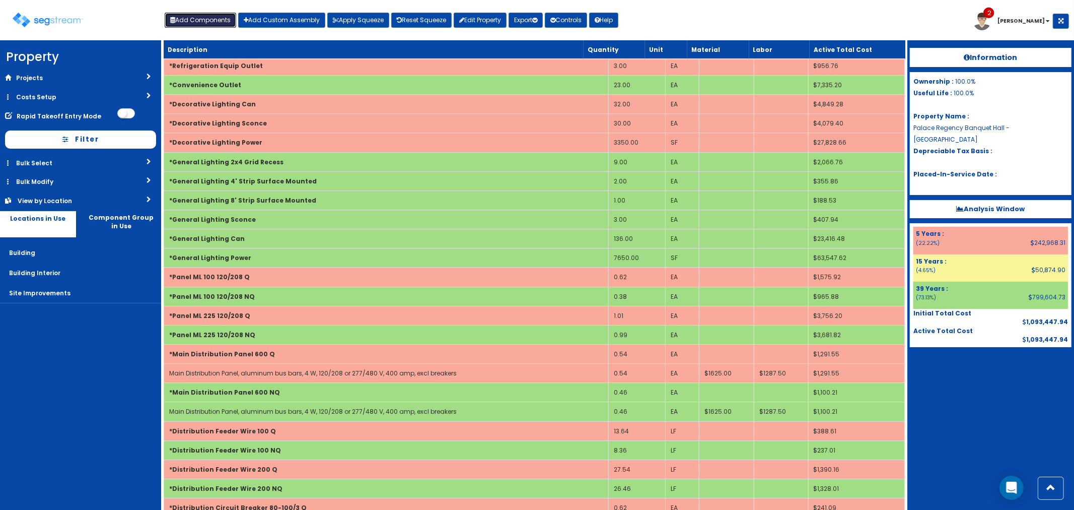
scroll to position [3349, 0]
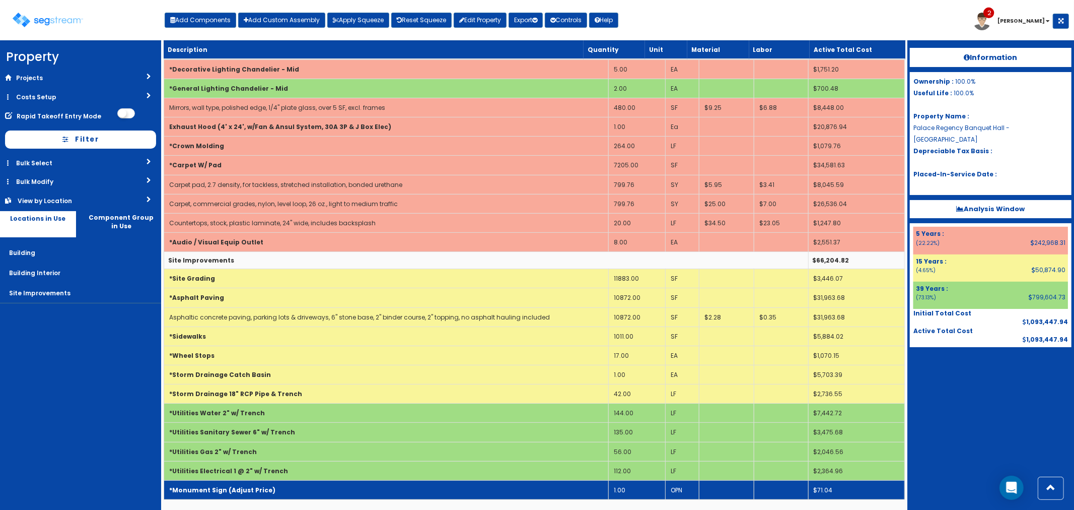
click at [319, 487] on td "*Monument Sign (Adjust Price)" at bounding box center [386, 489] width 445 height 19
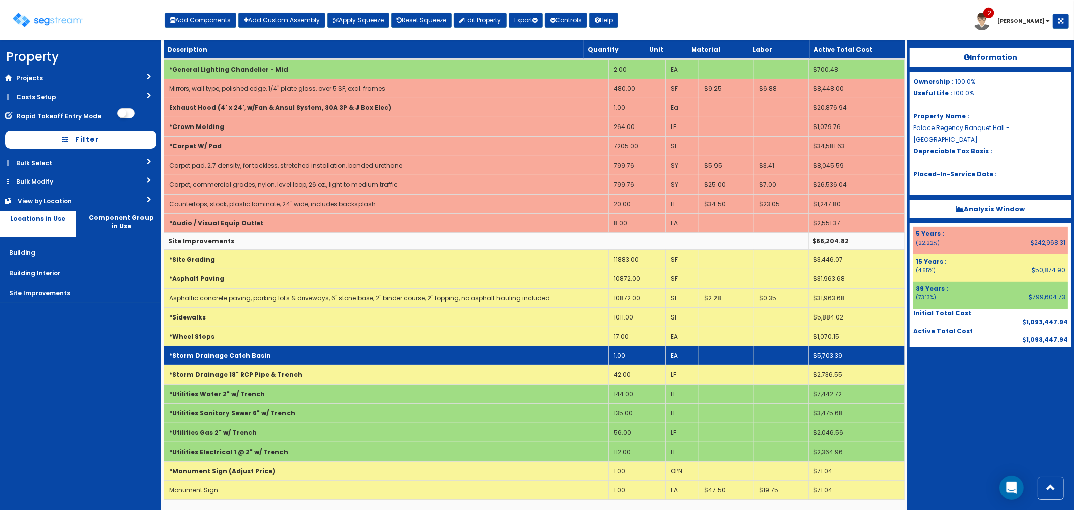
scroll to position [3368, 0]
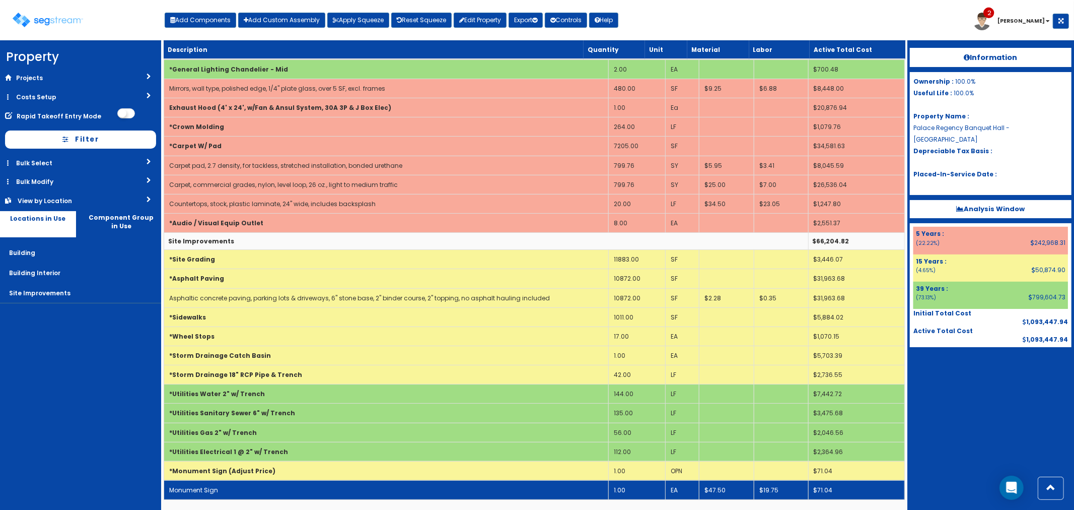
click at [219, 487] on td "Monument Sign" at bounding box center [386, 489] width 445 height 19
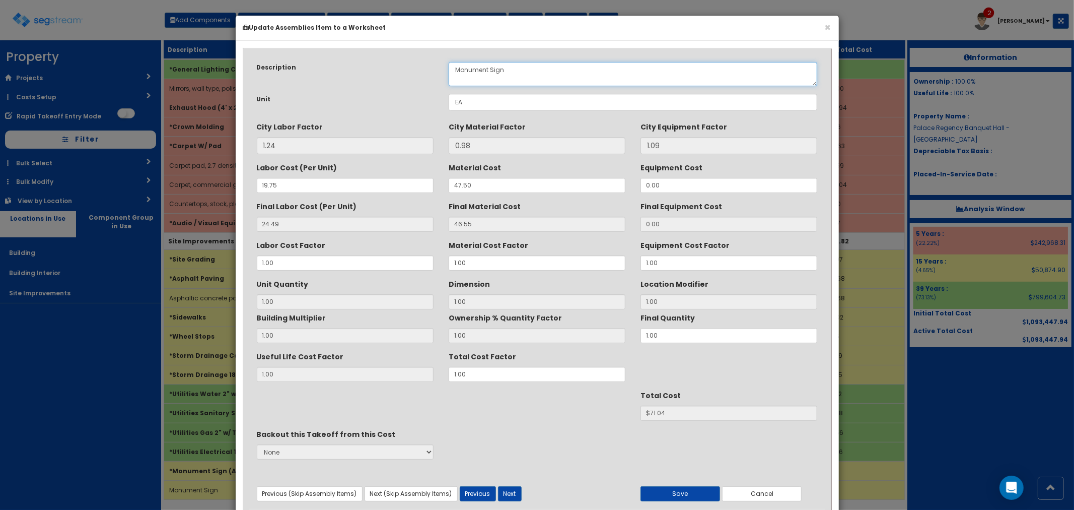
drag, startPoint x: 488, startPoint y: 68, endPoint x: 446, endPoint y: 66, distance: 41.4
click at [446, 66] on div "Monument Sign" at bounding box center [633, 74] width 384 height 24
type textarea "Pylon Sign"
drag, startPoint x: 477, startPoint y: 188, endPoint x: 454, endPoint y: 187, distance: 23.2
click at [454, 187] on input "47.50" at bounding box center [537, 185] width 177 height 15
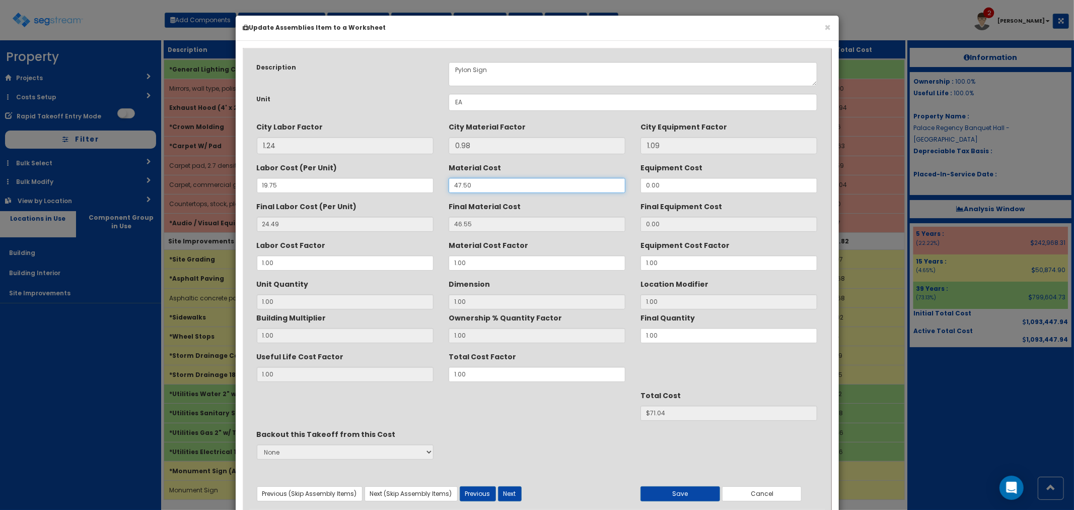
click at [454, 187] on input "47.50" at bounding box center [537, 185] width 177 height 15
drag, startPoint x: 497, startPoint y: 189, endPoint x: 432, endPoint y: 188, distance: 65.0
click at [432, 188] on div "Labor Cost (Per Unit) 19.75 Material Cost 47.50 Equipment Cost 0.00" at bounding box center [537, 176] width 576 height 34
type input "1"
type input "0.98"
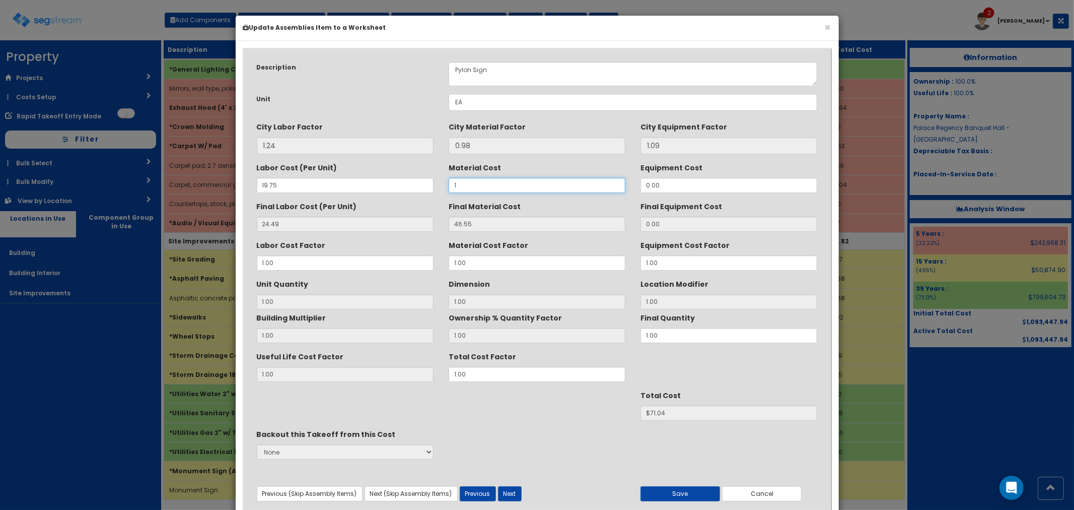
type input "1"
type input "$25.47"
type input "14"
type input "13.72"
type input "$38.21"
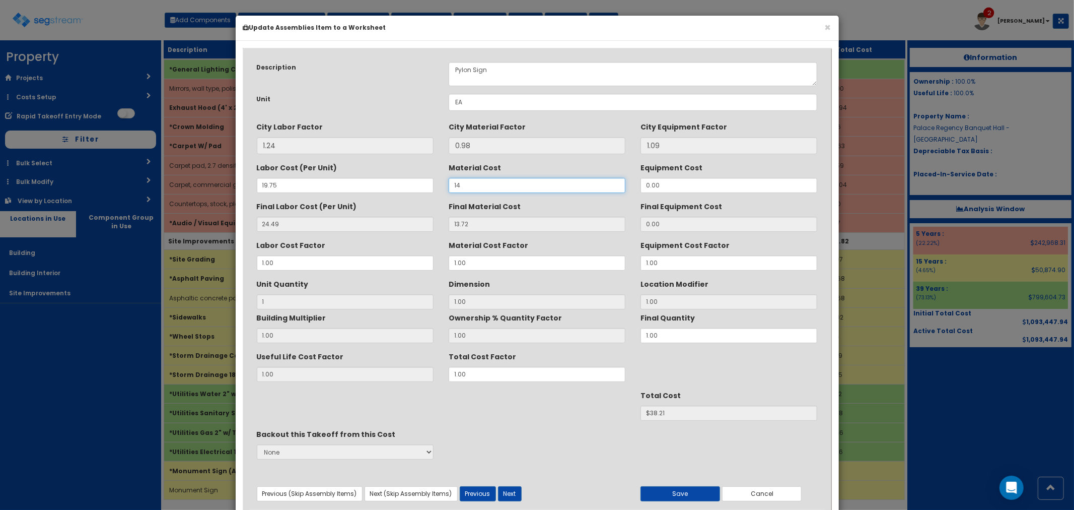
type input "145"
type input "142.10"
type input "$166.59"
type input "1450"
type input "1421.00"
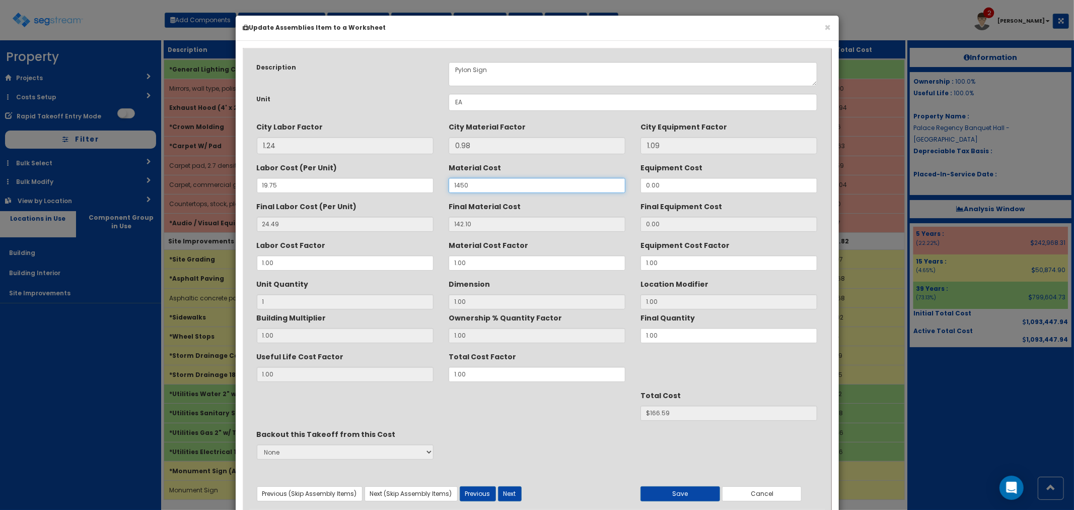
type input "$1445.49"
type input "14500"
type input "14210.00"
type input "$14234.49"
drag, startPoint x: 477, startPoint y: 188, endPoint x: 412, endPoint y: 182, distance: 65.7
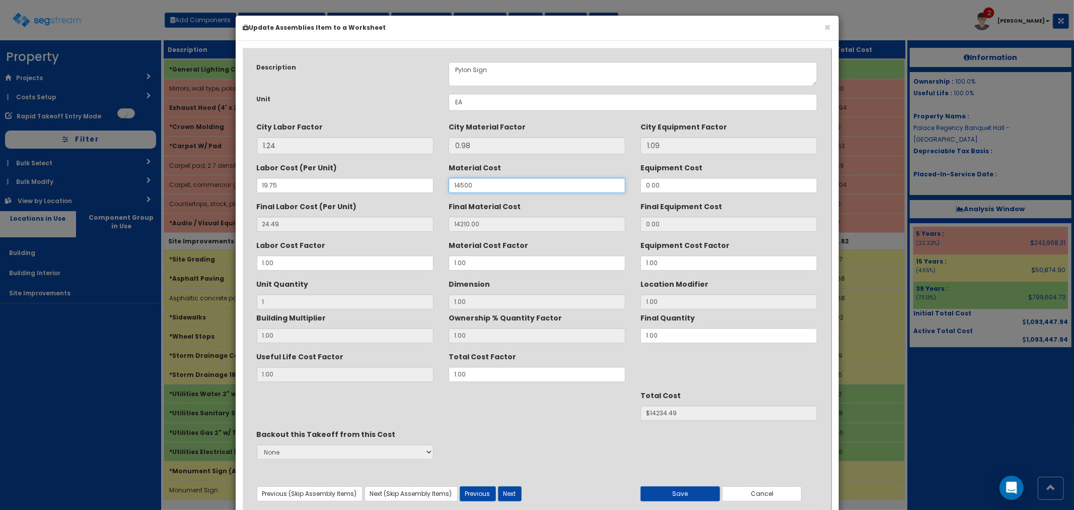
click at [412, 182] on div "Labor Cost (Per Unit) 19.75 Material Cost 14500 Equipment Cost 0.00" at bounding box center [537, 176] width 576 height 34
type input "12"
type input "11.76"
type input "$36.25"
type input "125"
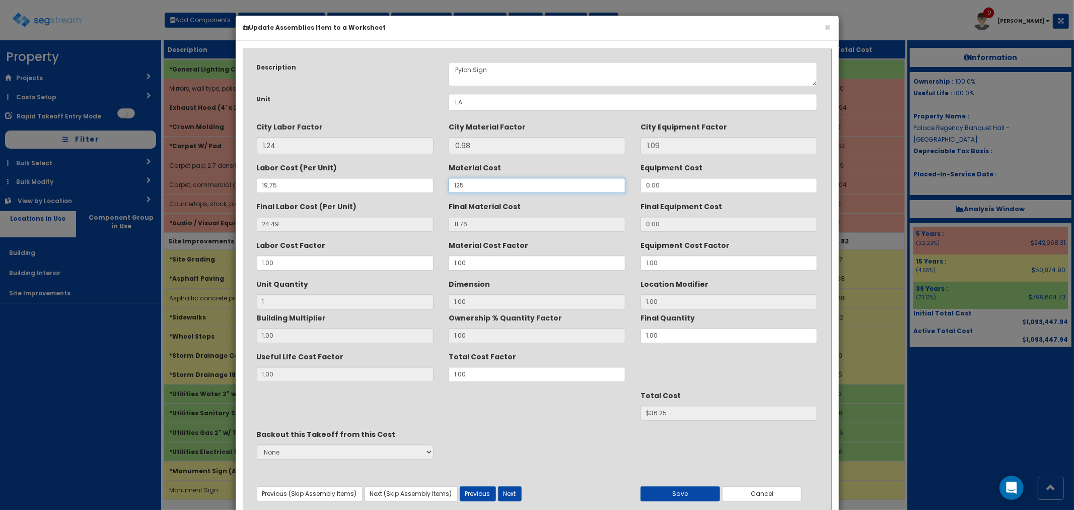
type input "122.50"
type input "$146.99"
type input "1250"
type input "1225.00"
type input "$1249.49"
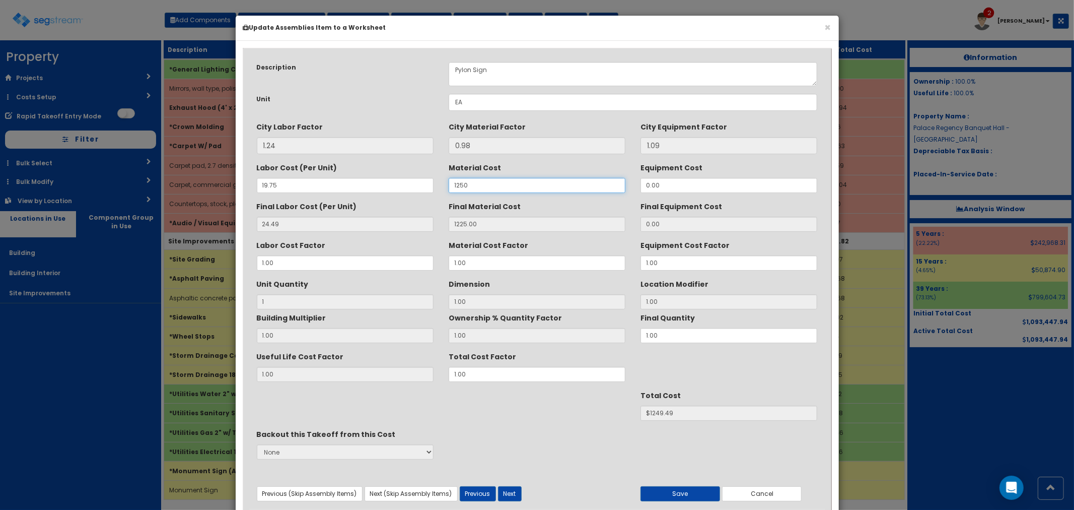
type input "12500"
type input "12250.00"
type input "$12274.49"
type input "12500"
click at [673, 490] on button "Save" at bounding box center [681, 493] width 80 height 15
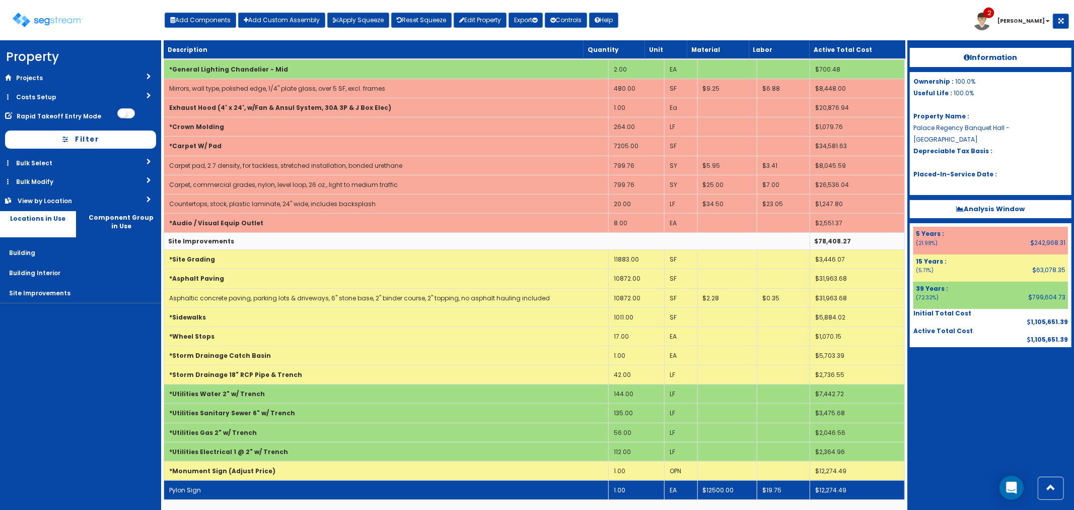
click at [325, 491] on td "Pylon Sign" at bounding box center [386, 489] width 445 height 19
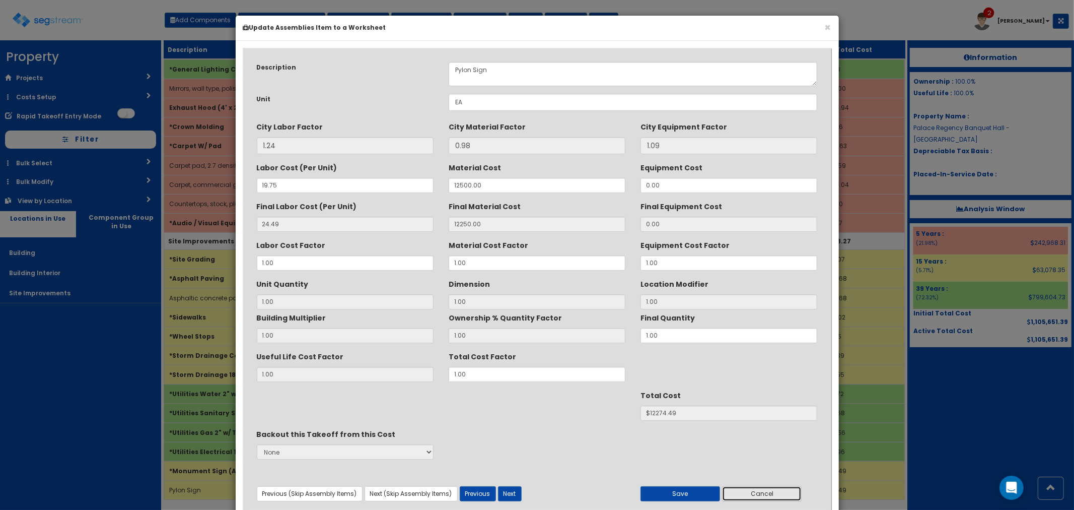
click at [760, 497] on button "Cancel" at bounding box center [762, 493] width 80 height 15
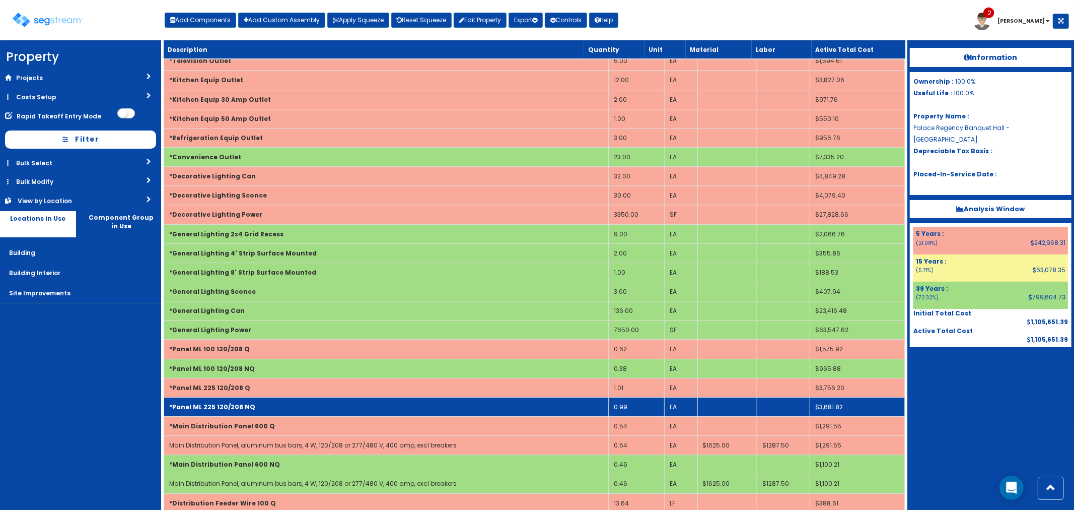
scroll to position [2585, 0]
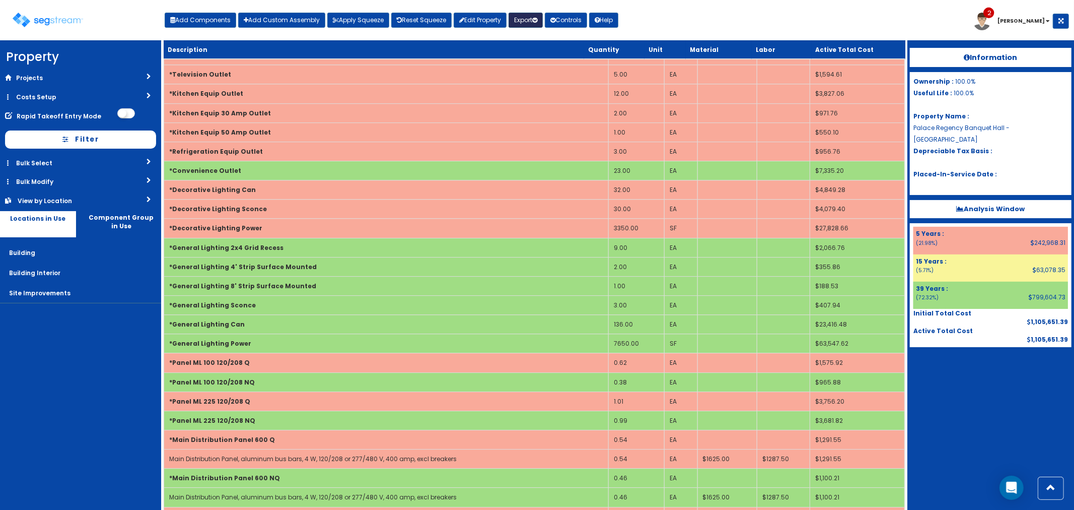
click at [529, 22] on button "Export" at bounding box center [526, 20] width 34 height 15
click at [537, 74] on link "Final Report(pdf)" at bounding box center [559, 72] width 100 height 20
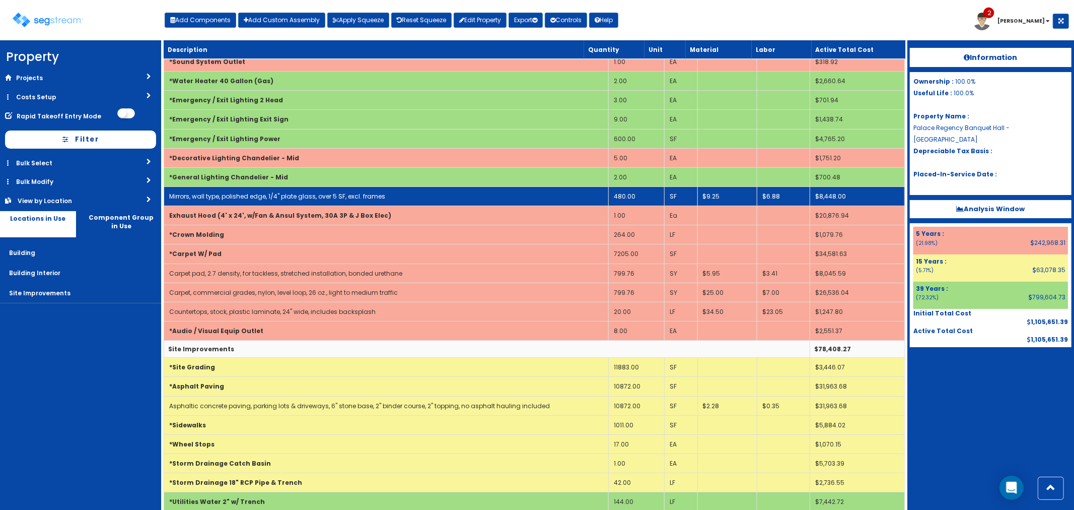
scroll to position [3257, 0]
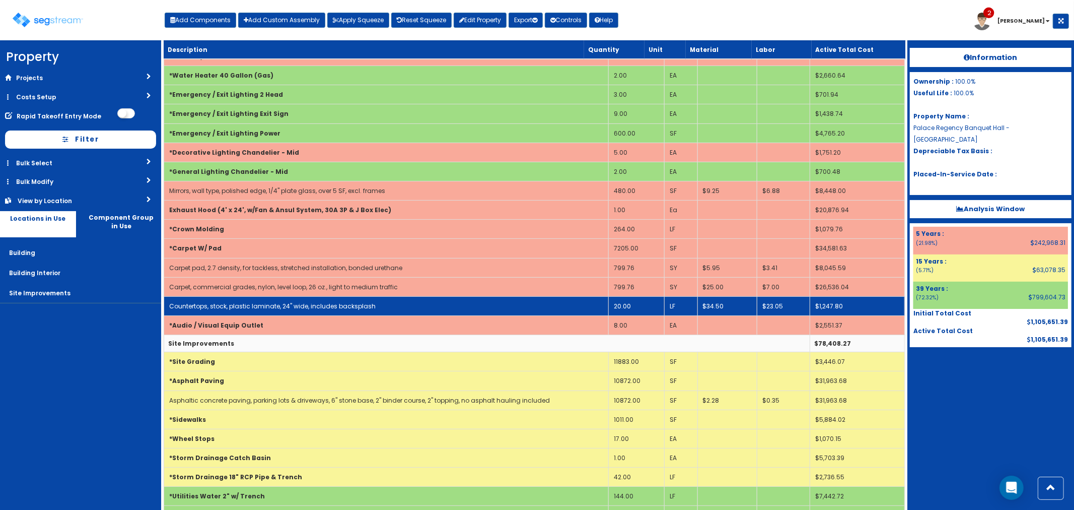
click at [313, 310] on link "Countertops, stock, plastic laminate, 24" wide, includes backsplash" at bounding box center [272, 306] width 206 height 9
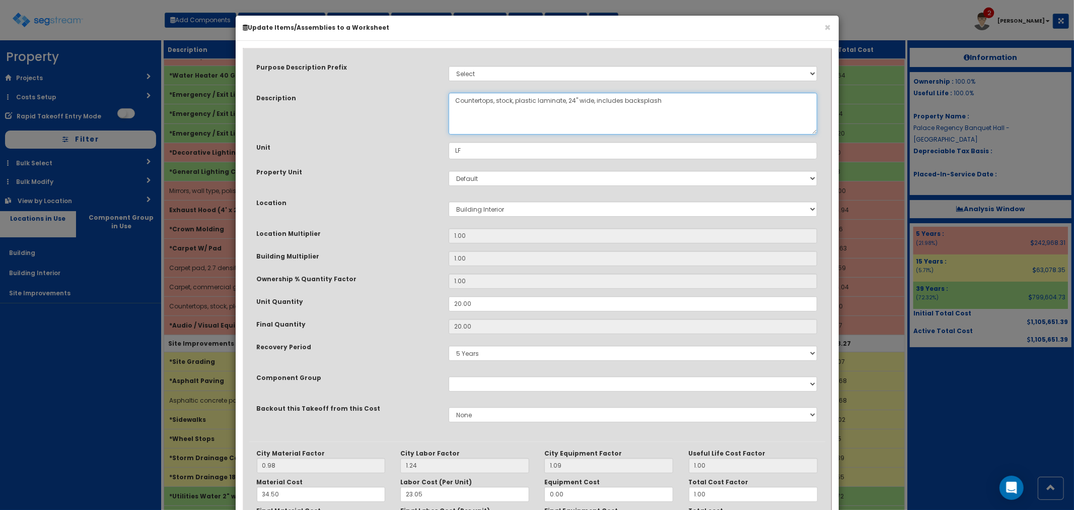
click at [455, 97] on textarea "Countertops, stock, plastic laminate, 24" wide, includes backsplash" at bounding box center [633, 114] width 369 height 42
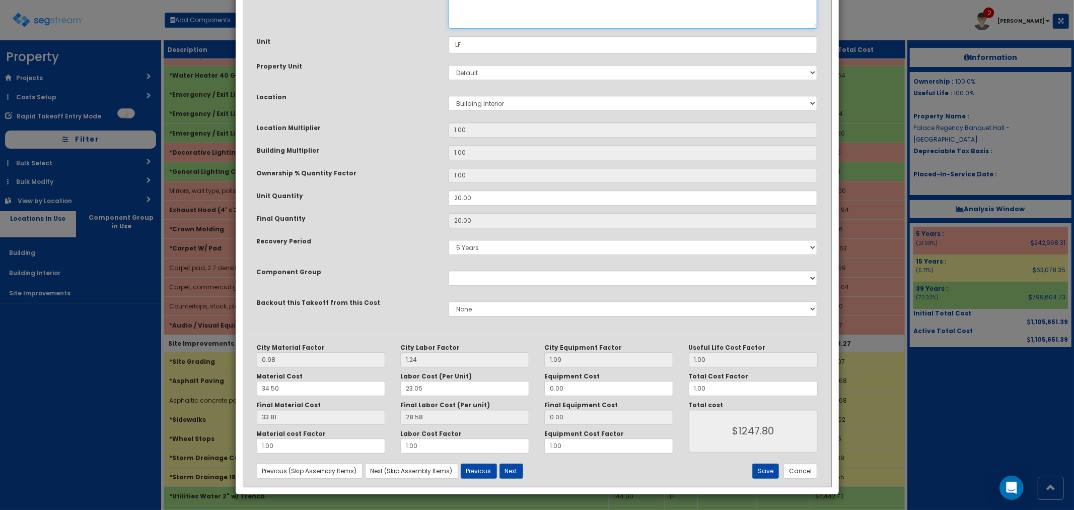
type textarea "Bar Countertops, stock, plastic laminate, 24" wide, includes backsplash"
click at [762, 461] on div "City Material Factor 0.98 City Labor Factor 1.24 City Equipment Factor 1.09 Mat…" at bounding box center [537, 410] width 576 height 151
click at [764, 471] on button "Save" at bounding box center [765, 470] width 27 height 15
